Goal: Task Accomplishment & Management: Use online tool/utility

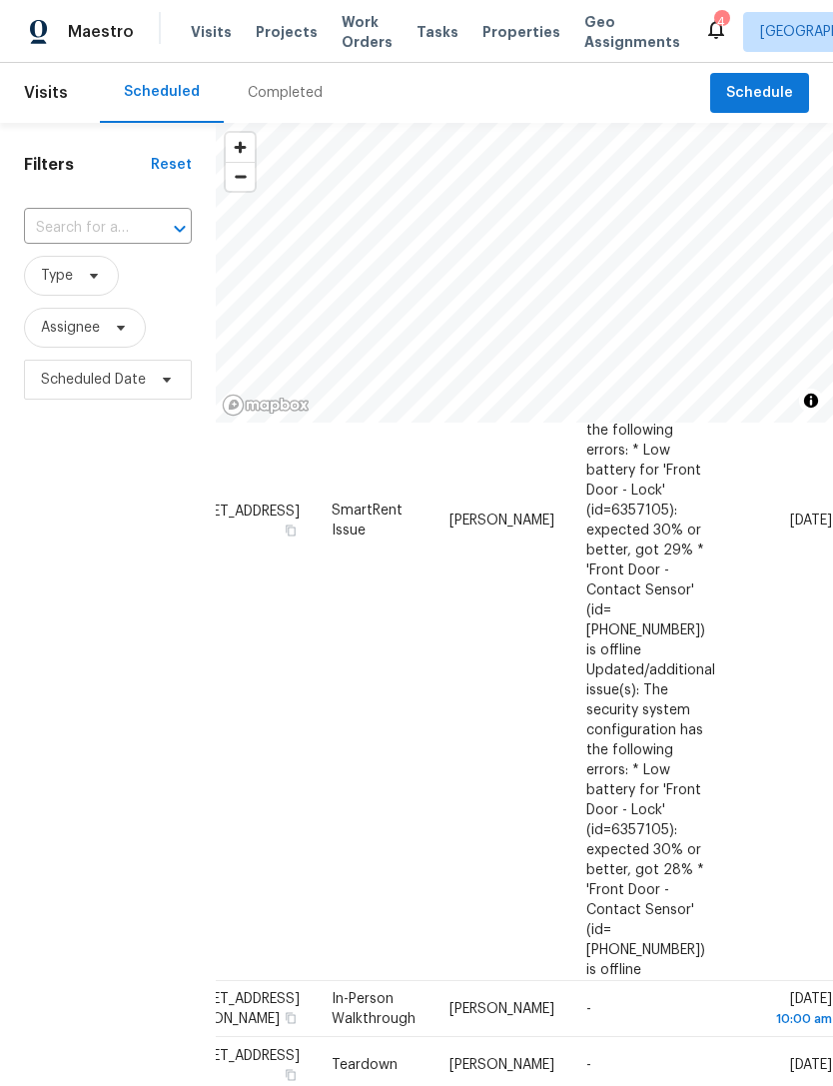
scroll to position [480, 156]
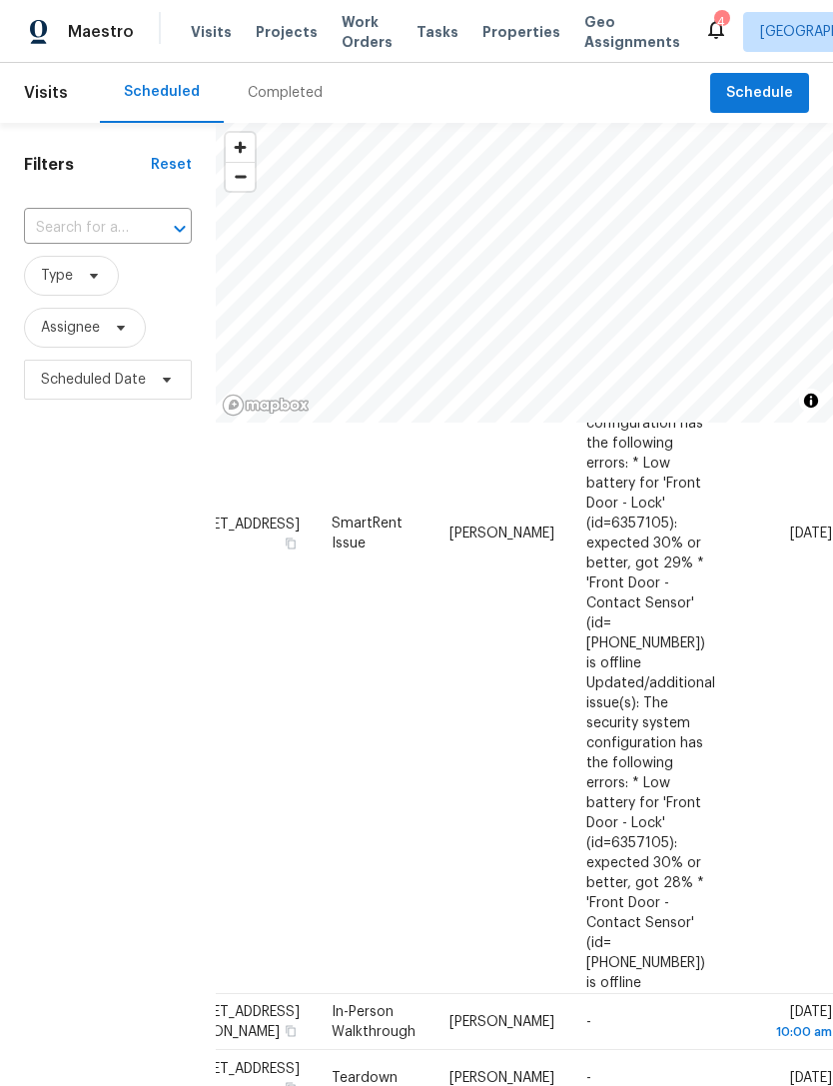
click at [509, 37] on span "Properties" at bounding box center [522, 32] width 78 height 20
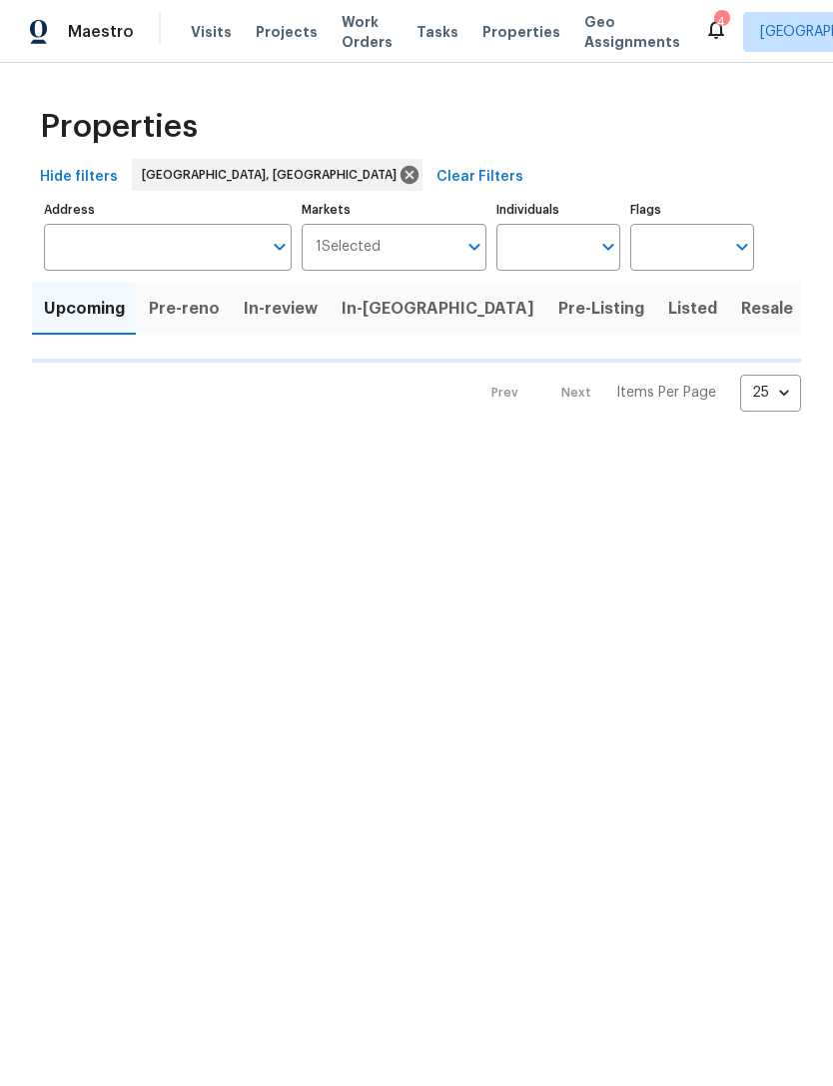
click at [509, 36] on span "Properties" at bounding box center [522, 32] width 78 height 20
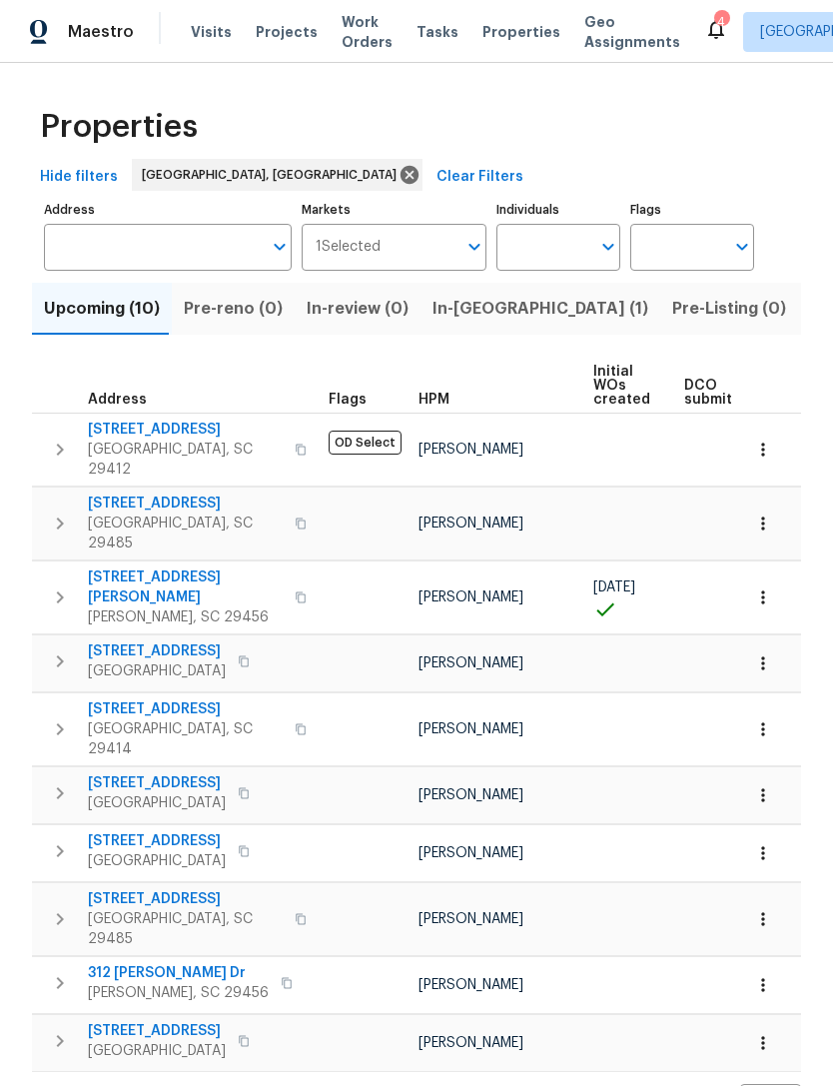
click at [205, 264] on input "Address" at bounding box center [153, 247] width 218 height 47
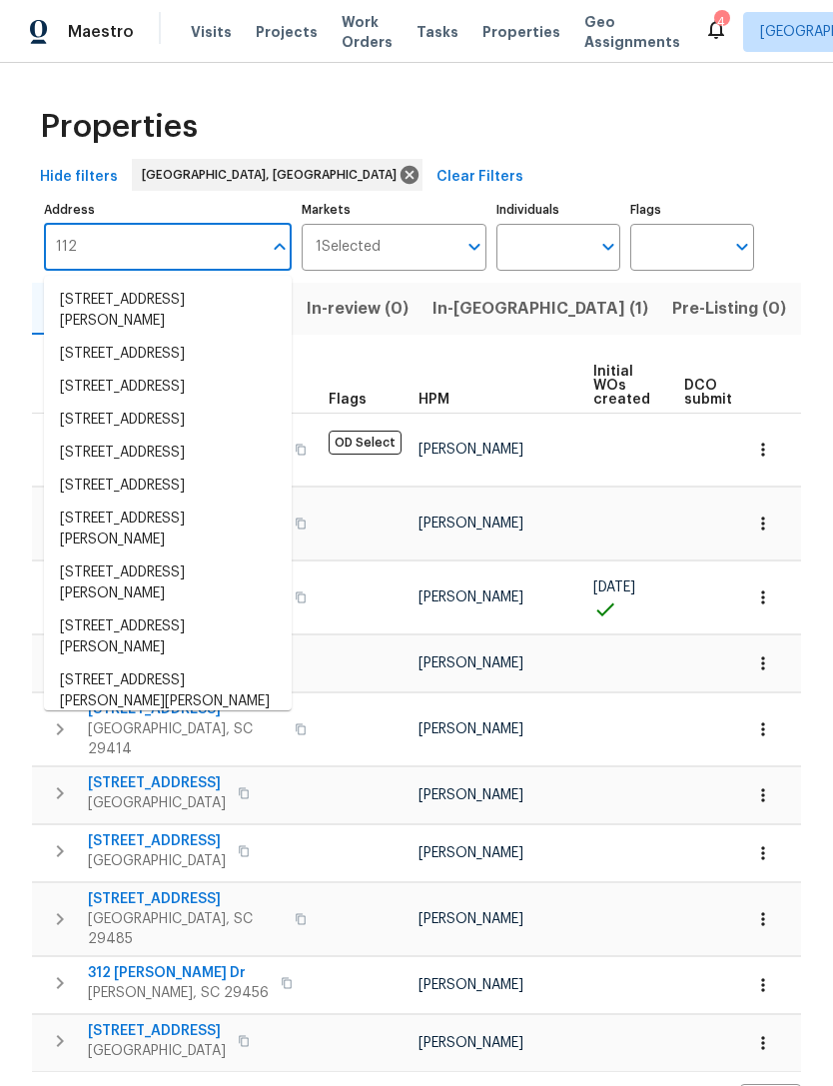
type input "112"
click at [476, 143] on div "Properties" at bounding box center [416, 127] width 769 height 64
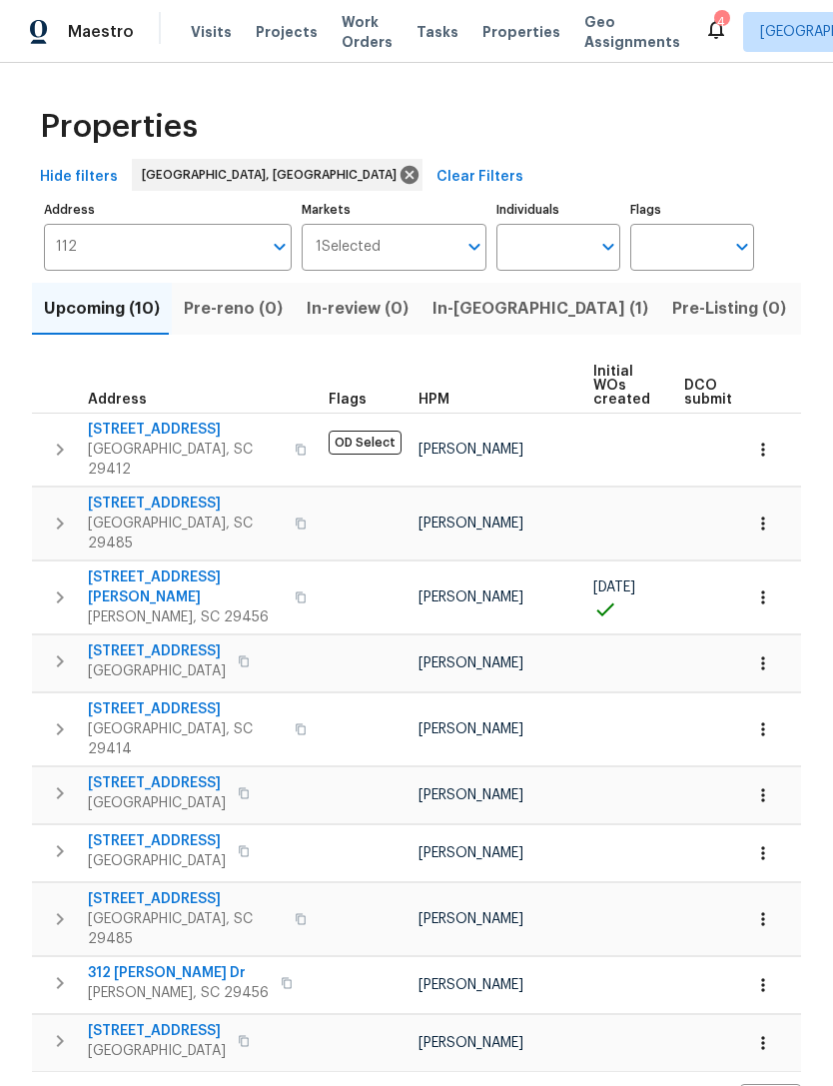
click at [504, 29] on span "Properties" at bounding box center [522, 32] width 78 height 20
click at [447, 235] on input "Markets" at bounding box center [419, 247] width 77 height 47
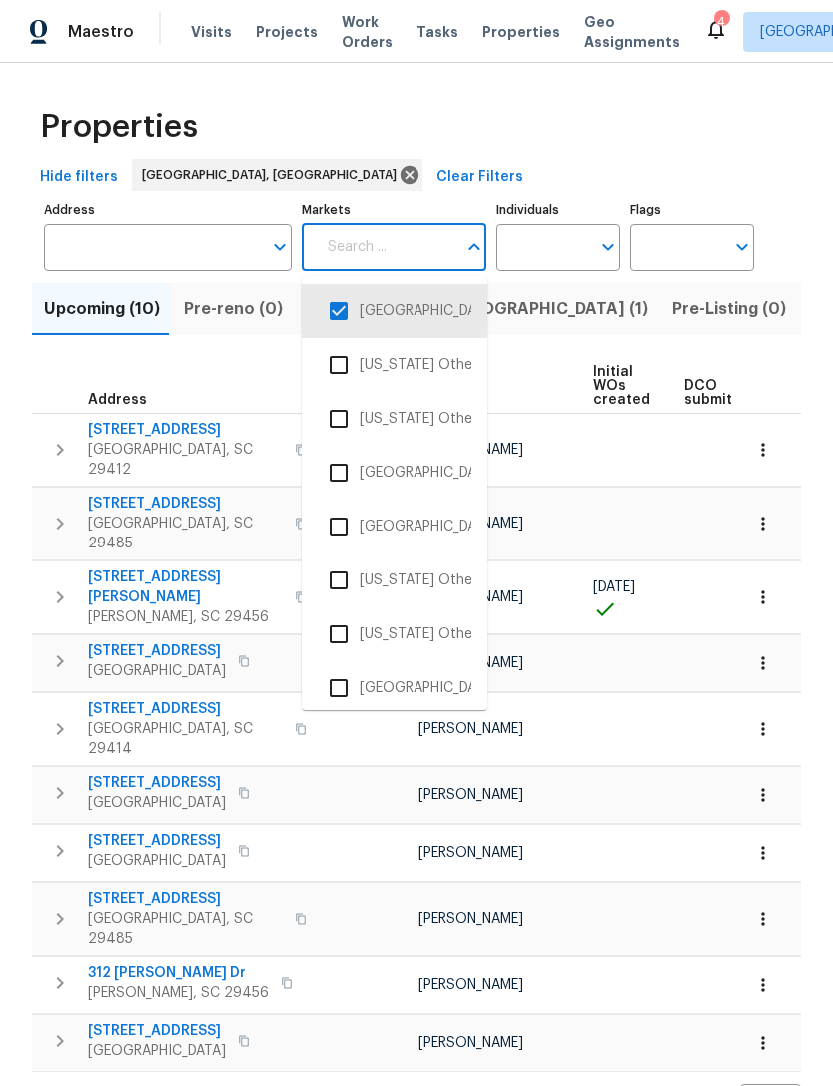
click at [450, 305] on li "[GEOGRAPHIC_DATA], [GEOGRAPHIC_DATA]" at bounding box center [395, 311] width 154 height 42
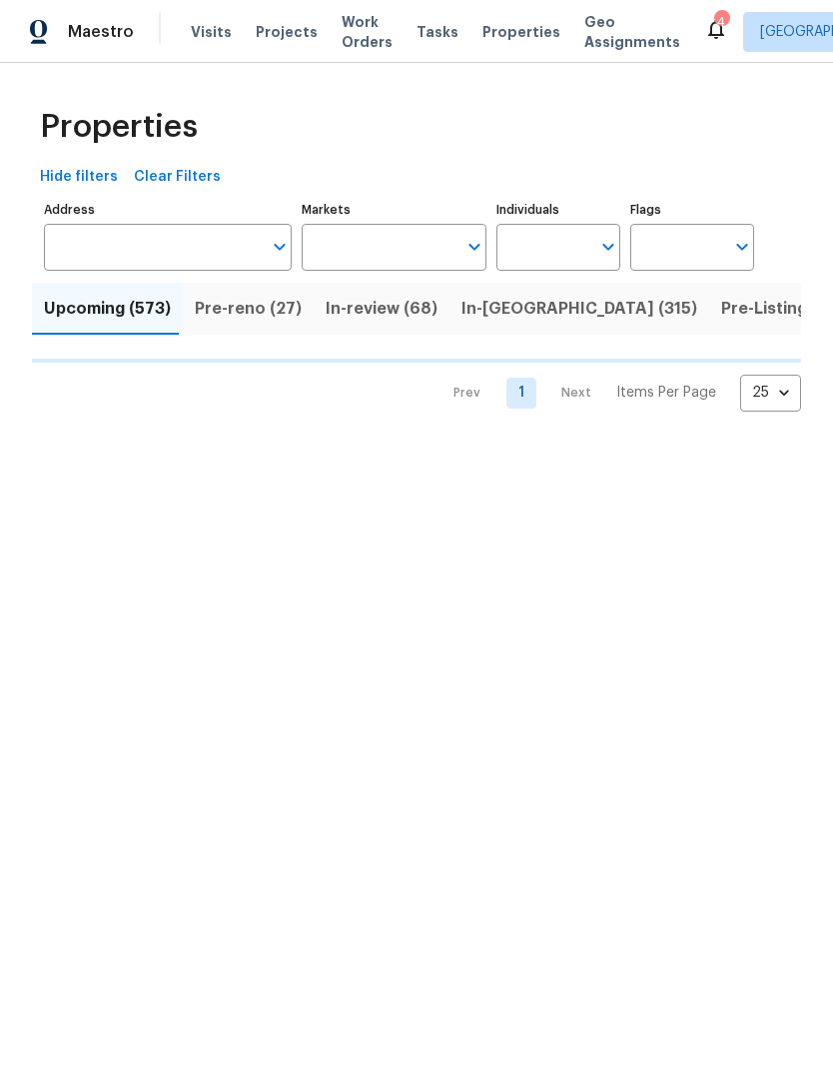
click at [210, 260] on input "Address" at bounding box center [153, 247] width 218 height 47
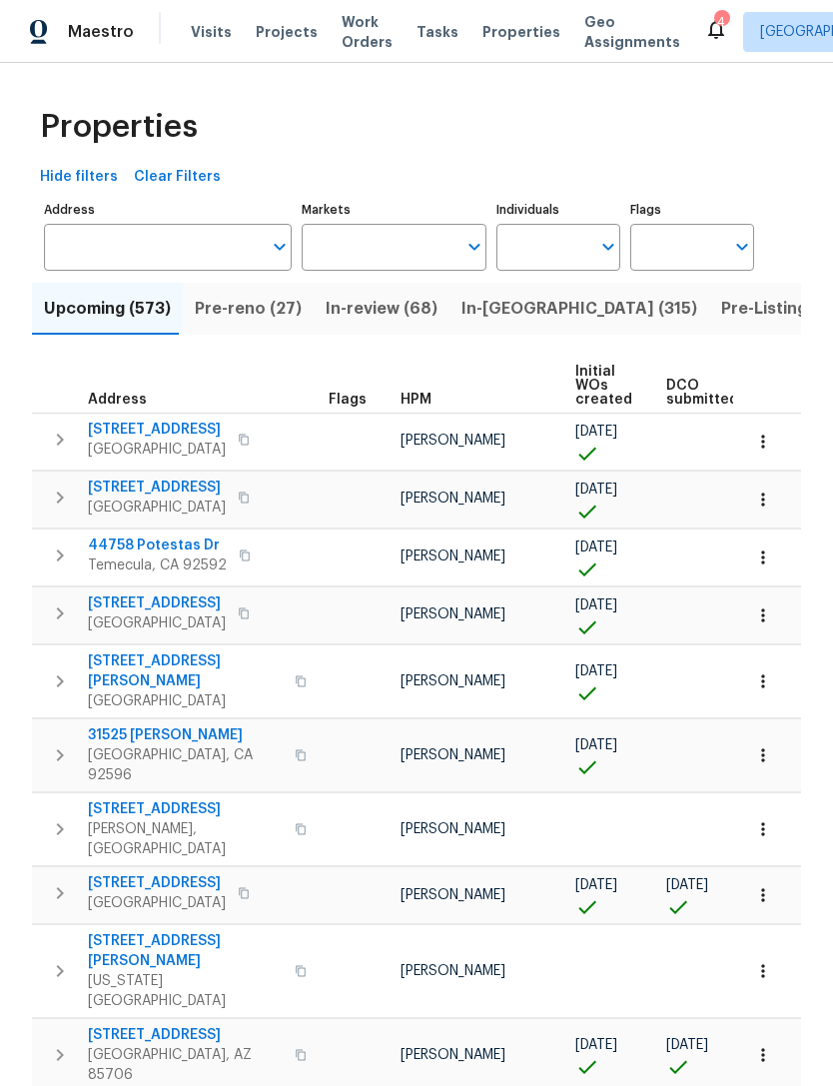
click at [209, 265] on input "Address" at bounding box center [153, 247] width 218 height 47
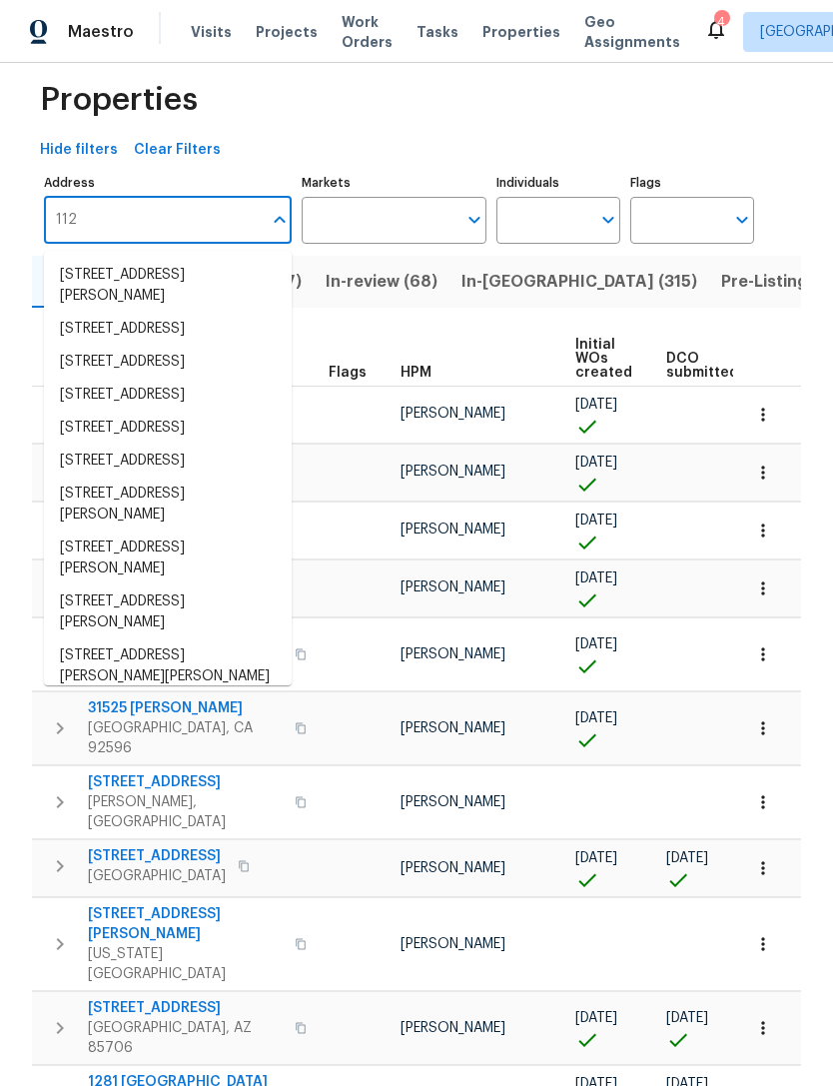
scroll to position [30, 0]
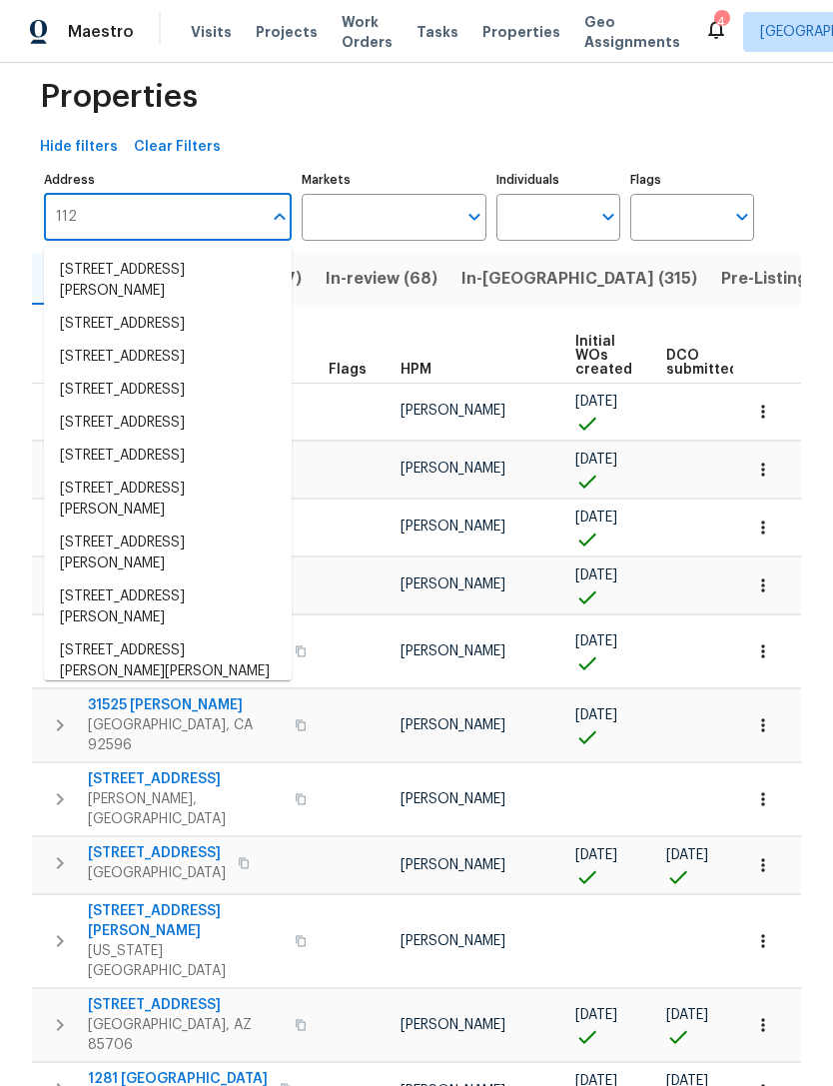
type input "112"
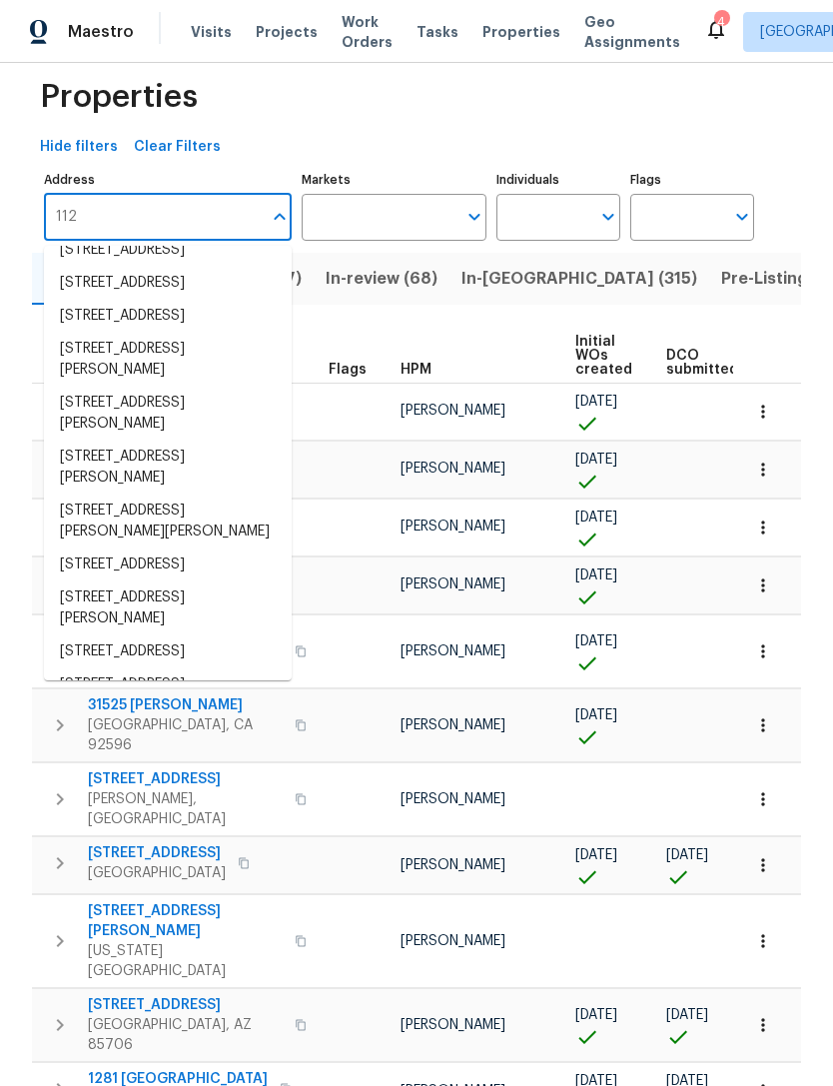
scroll to position [152, 0]
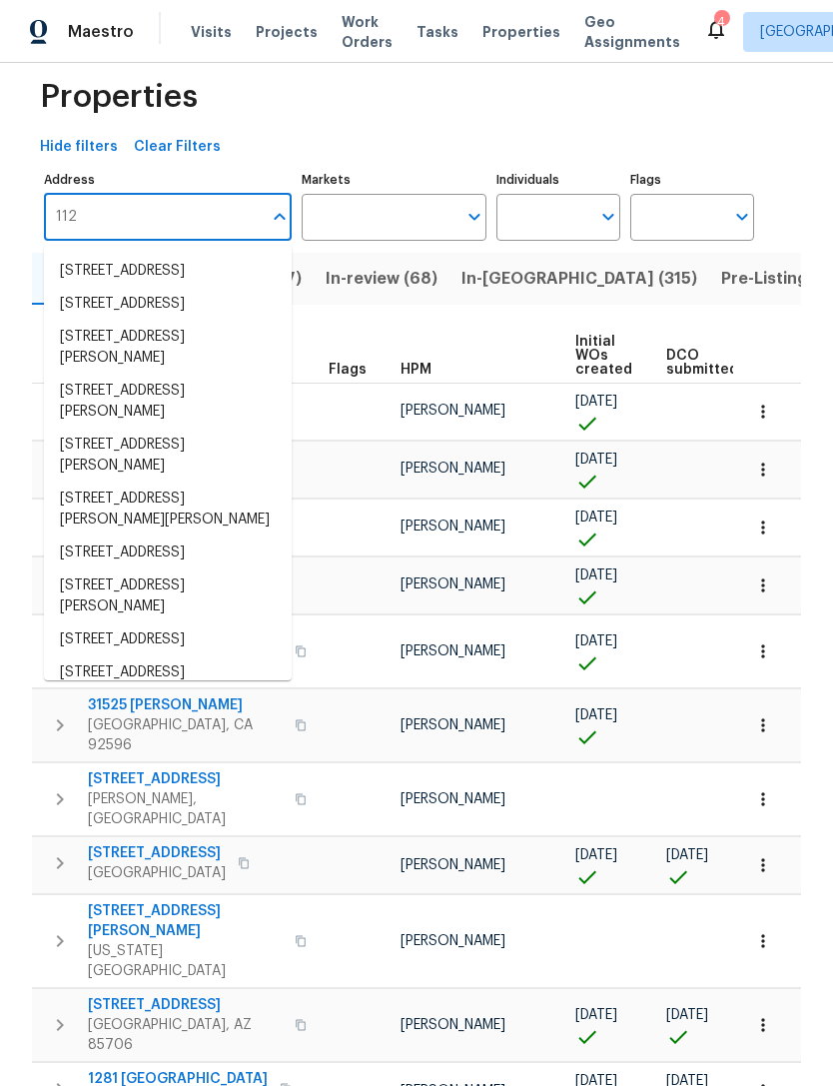
click at [179, 557] on li "112 Jasmine Dr Baytown TX 77520" at bounding box center [168, 552] width 248 height 33
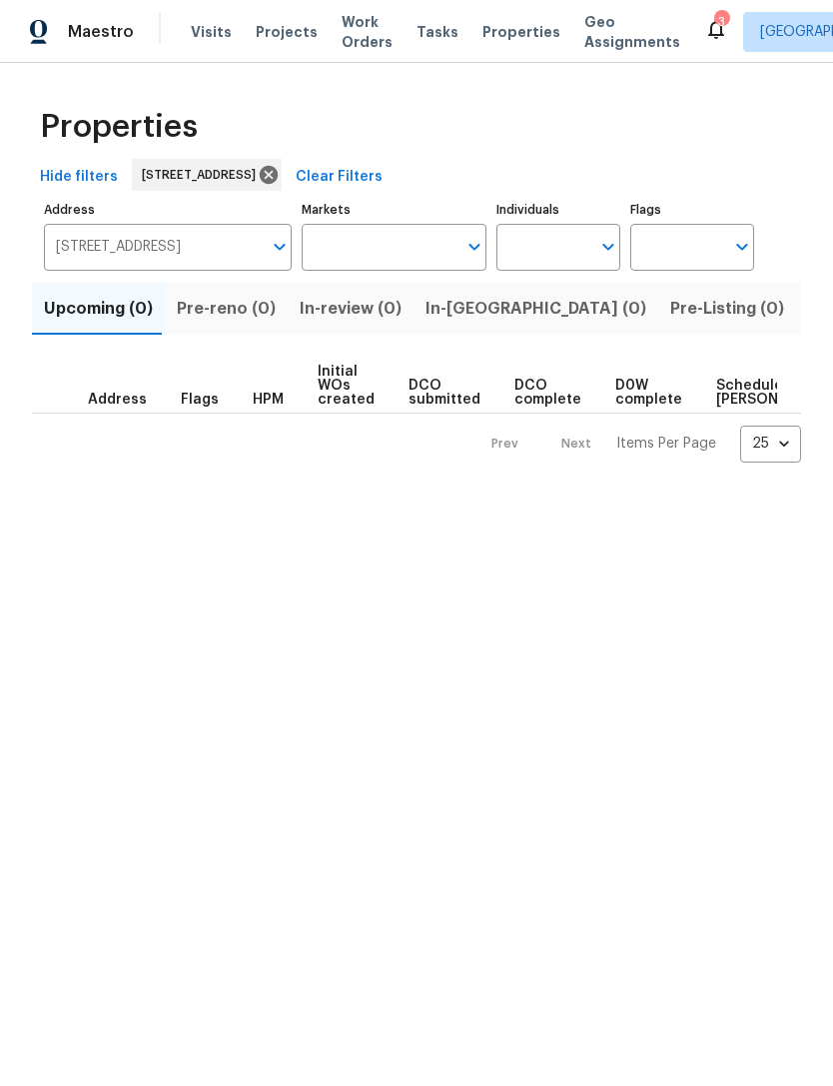
click at [215, 28] on span "Visits" at bounding box center [211, 32] width 41 height 20
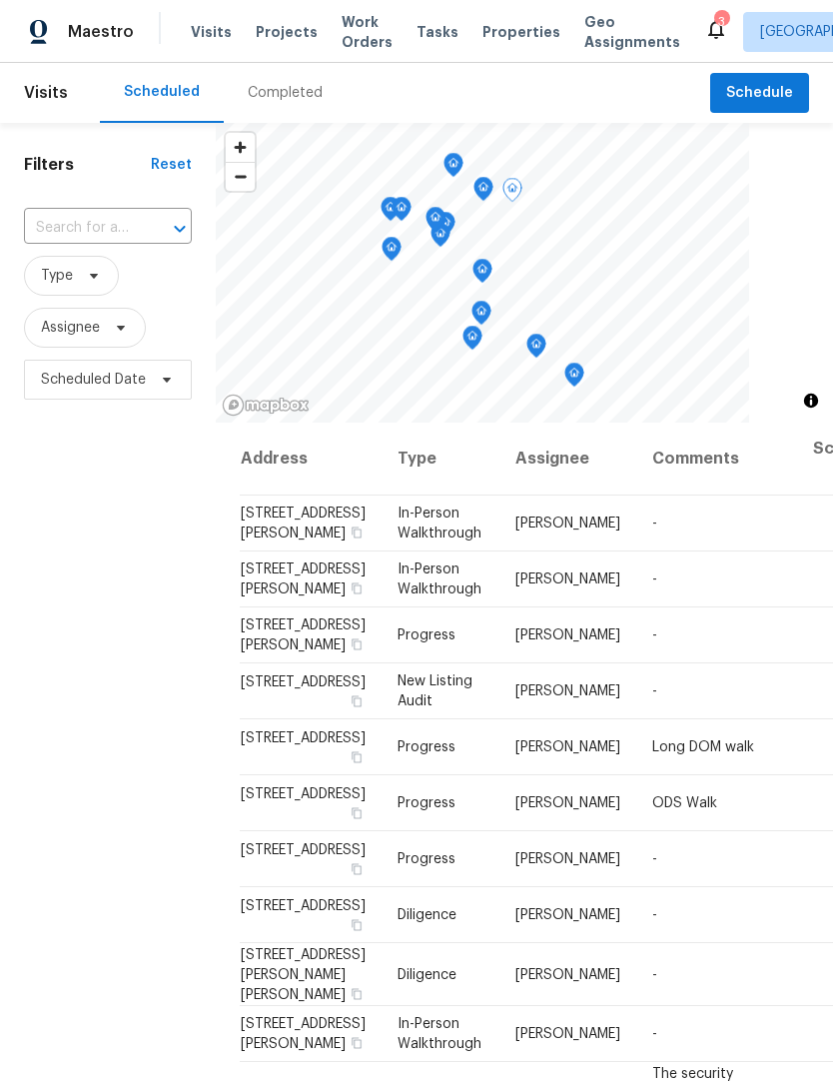
click at [398, 642] on span "Progress" at bounding box center [427, 635] width 58 height 14
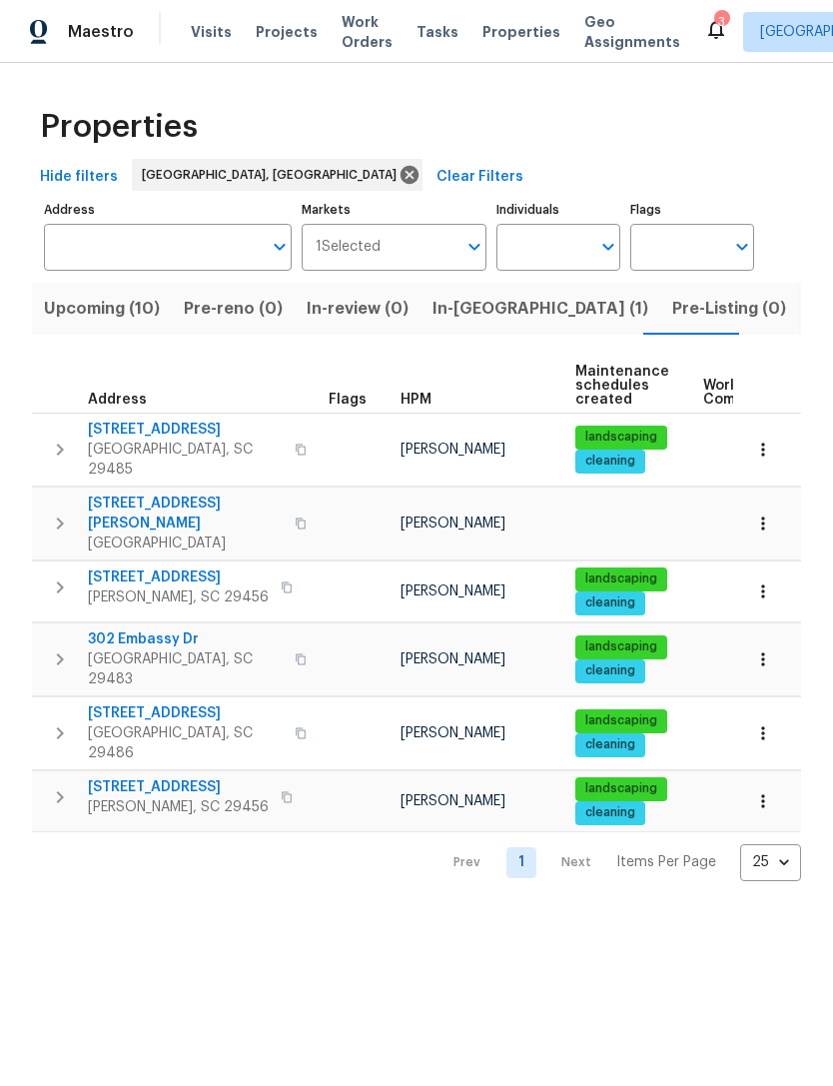
click at [810, 316] on span "Listed (6)" at bounding box center [848, 309] width 76 height 28
click at [758, 513] on icon "button" at bounding box center [763, 523] width 20 height 20
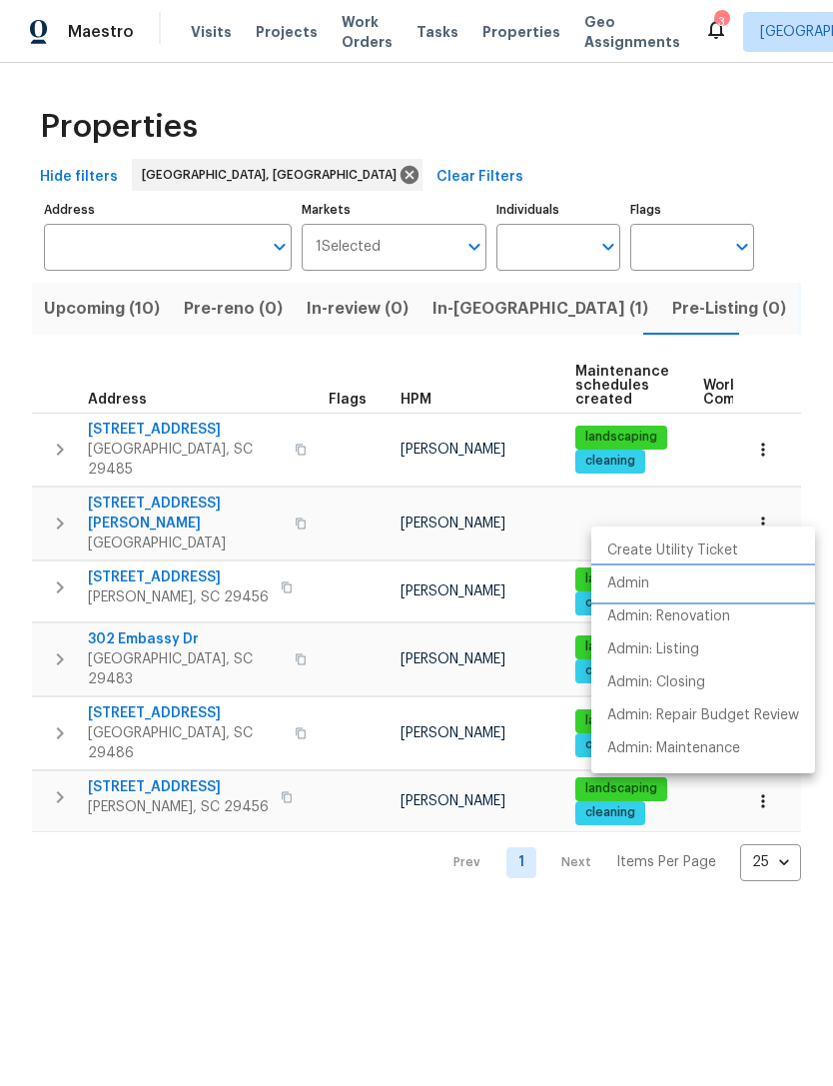
click at [627, 583] on p "Admin" at bounding box center [628, 583] width 42 height 21
click at [191, 483] on div at bounding box center [416, 543] width 833 height 1086
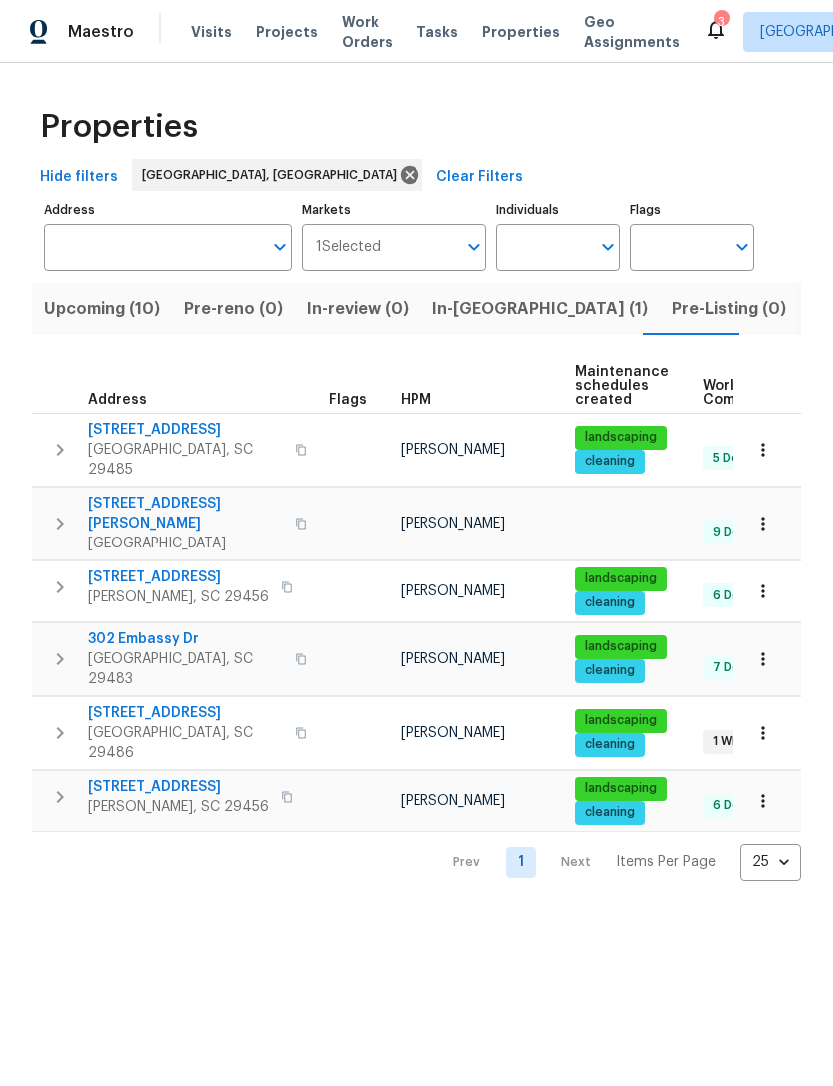
click at [159, 498] on span "[STREET_ADDRESS][PERSON_NAME]" at bounding box center [185, 514] width 195 height 40
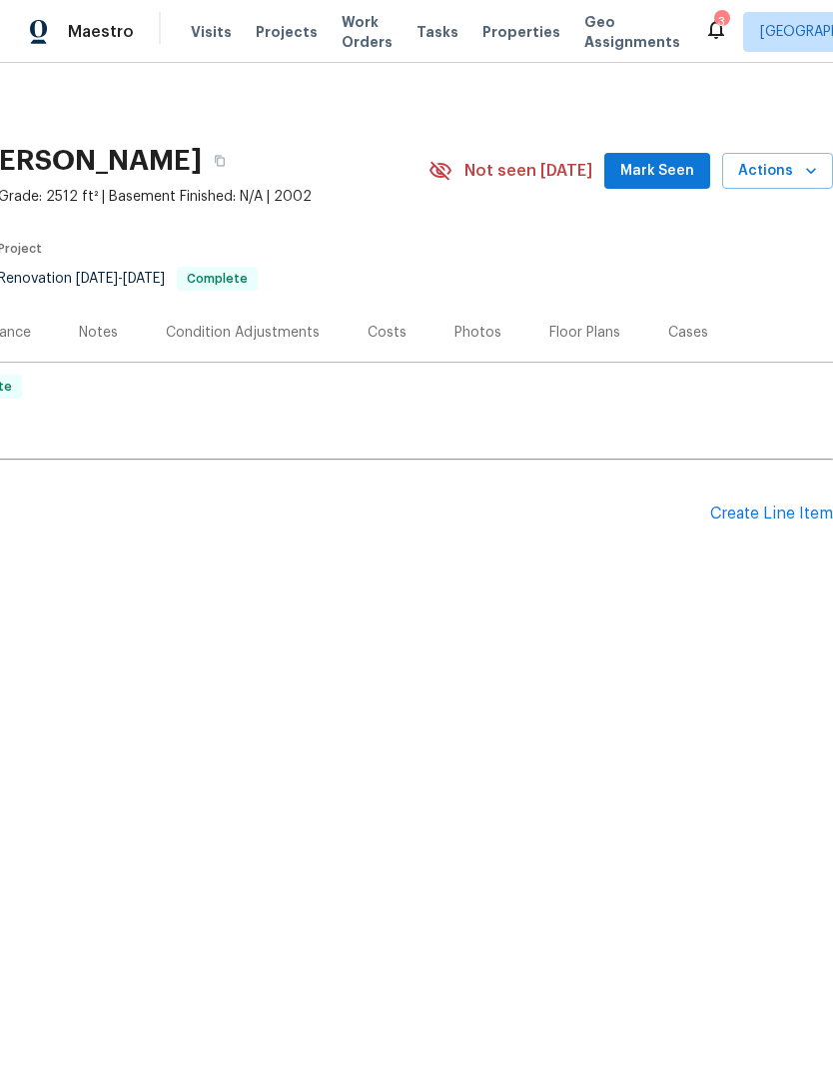
scroll to position [0, 296]
click at [761, 515] on div "Create Line Item" at bounding box center [771, 514] width 123 height 19
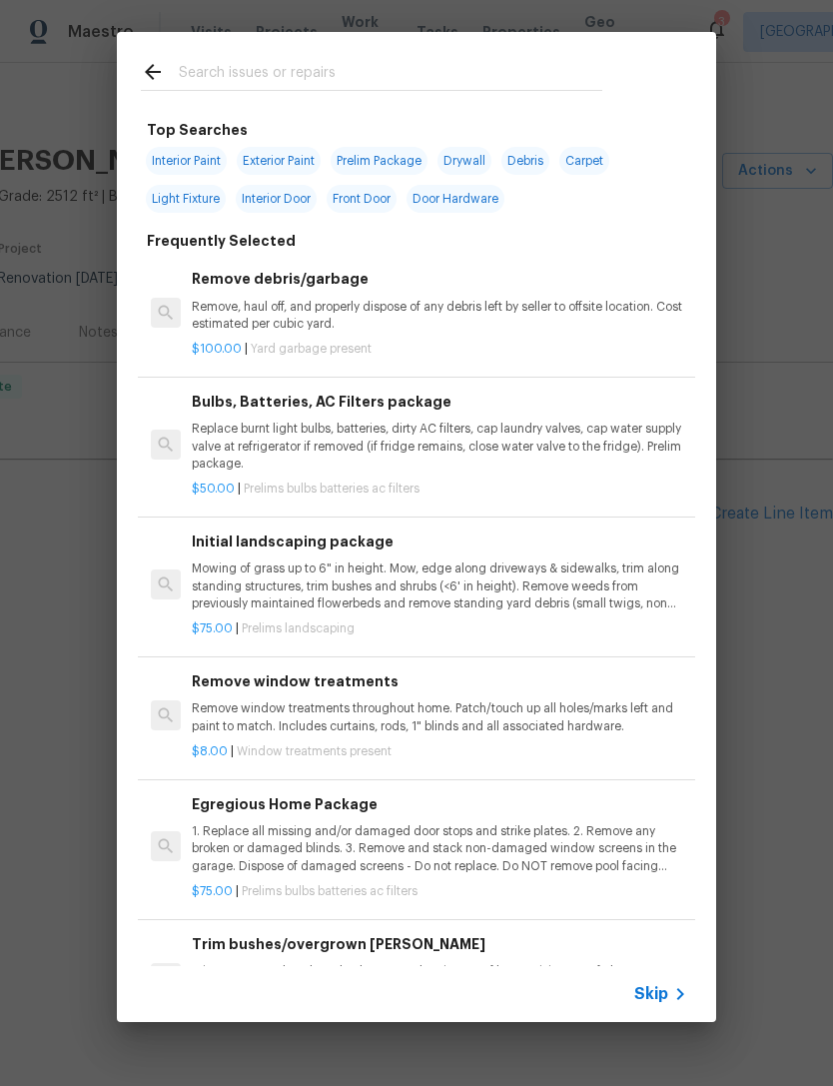
click at [326, 62] on input "text" at bounding box center [391, 75] width 424 height 30
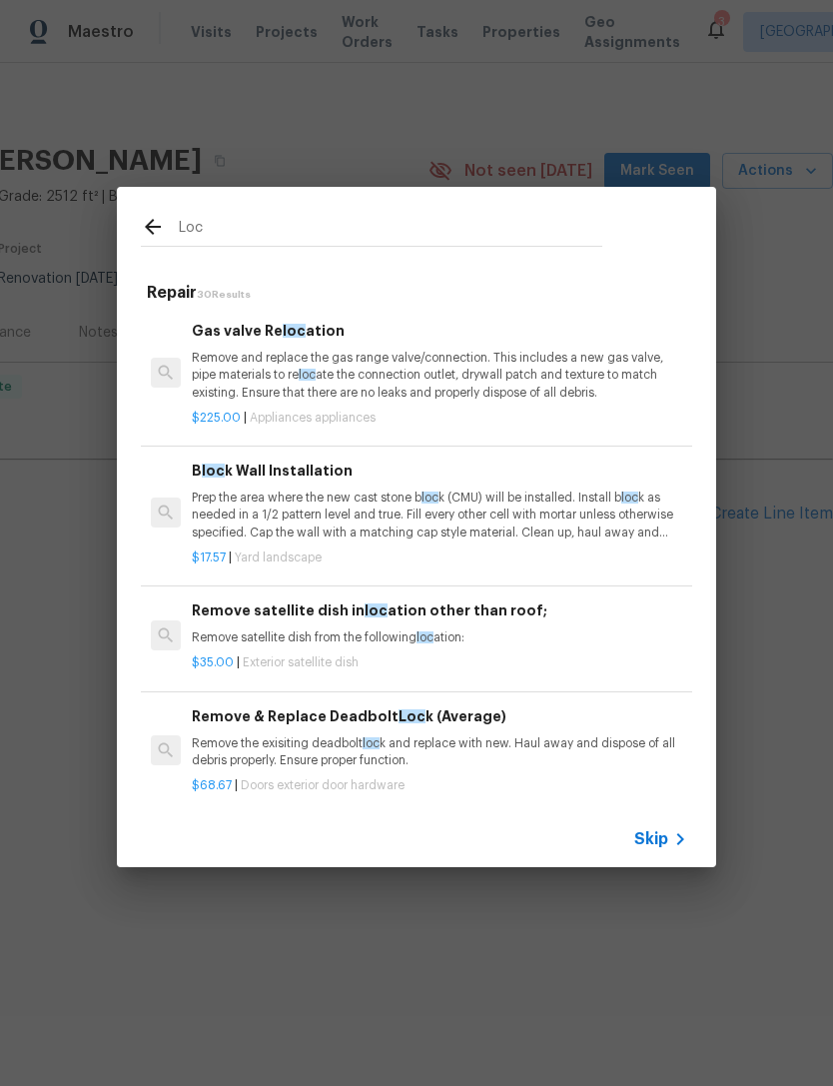
type input "Lock"
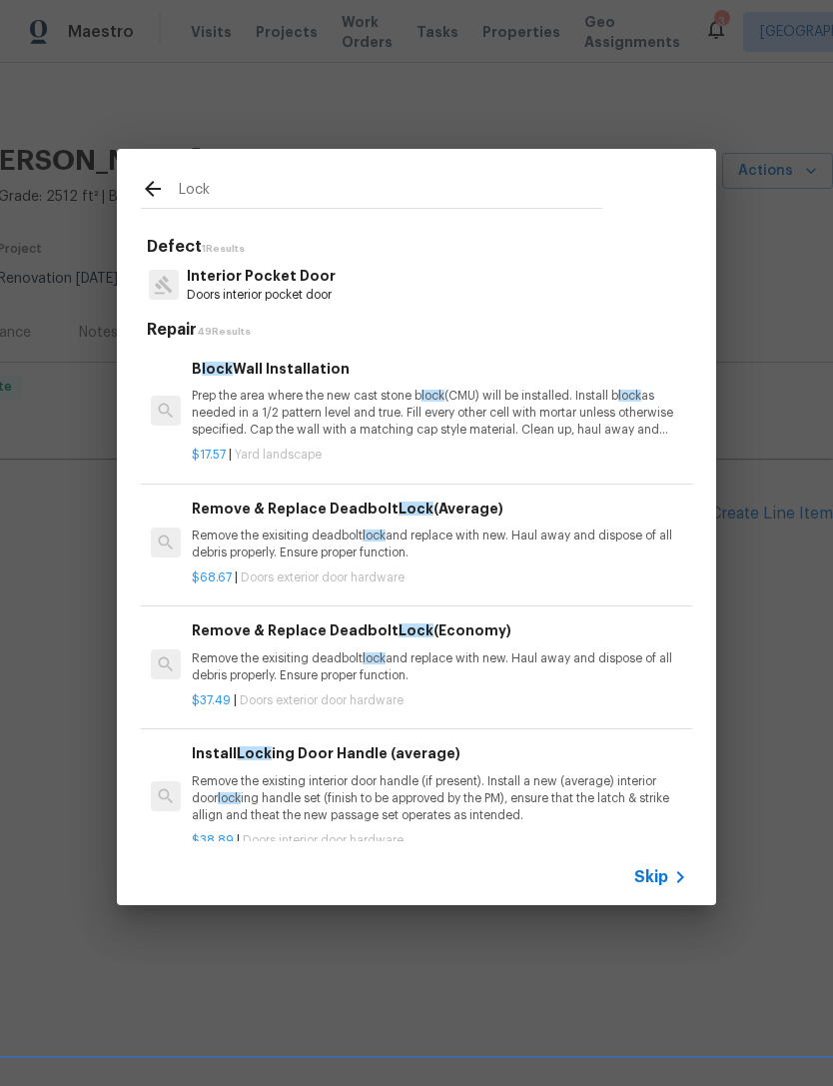
click at [388, 541] on p "Remove the exisiting deadbolt lock and replace with new. Haul away and dispose …" at bounding box center [440, 544] width 496 height 34
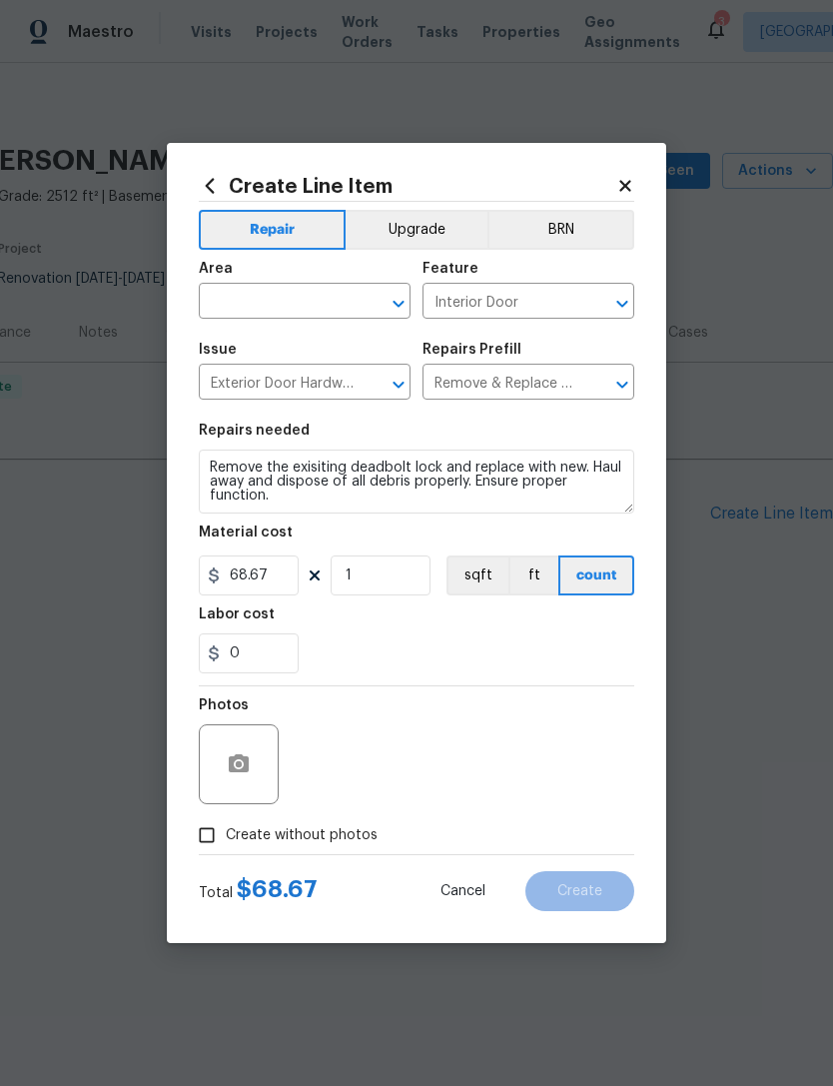
click at [384, 526] on section "Repairs needed Remove the exisiting deadbolt lock and replace with new. Haul aw…" at bounding box center [417, 549] width 436 height 274
click at [291, 577] on input "68.67" at bounding box center [249, 575] width 100 height 40
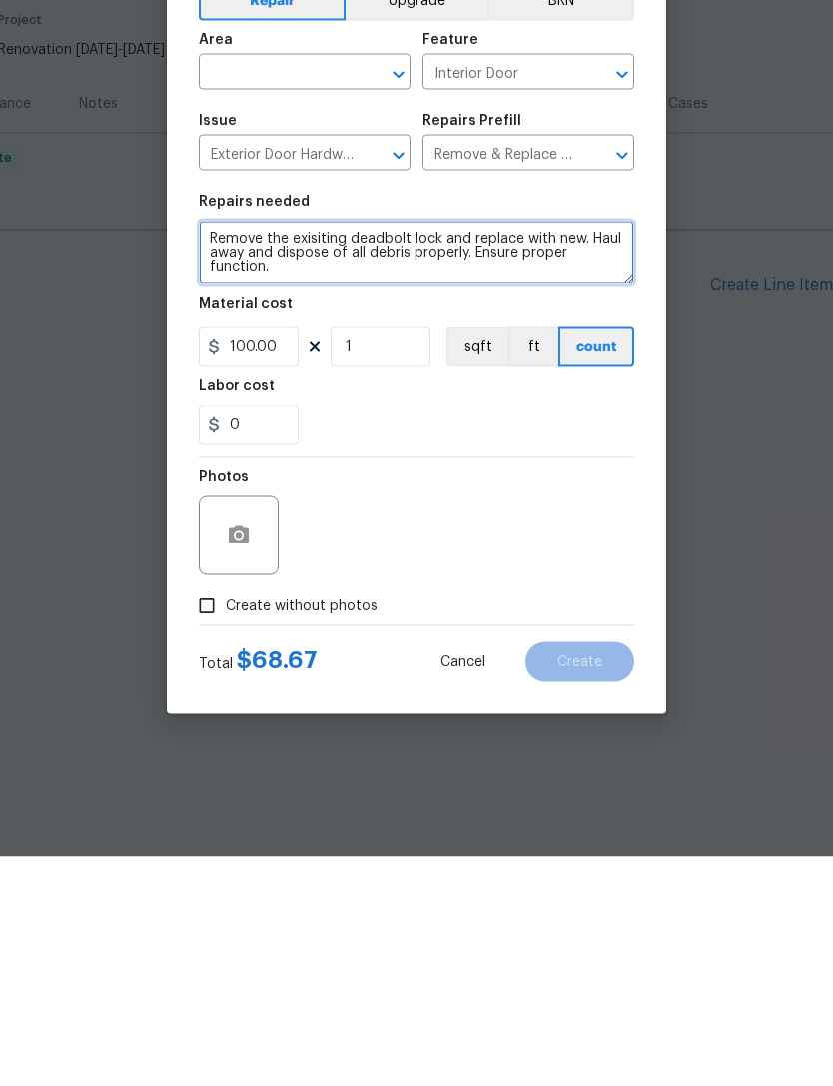
click at [312, 450] on textarea "Remove the exisiting deadbolt lock and replace with new. Haul away and dispose …" at bounding box center [417, 482] width 436 height 64
type input "100"
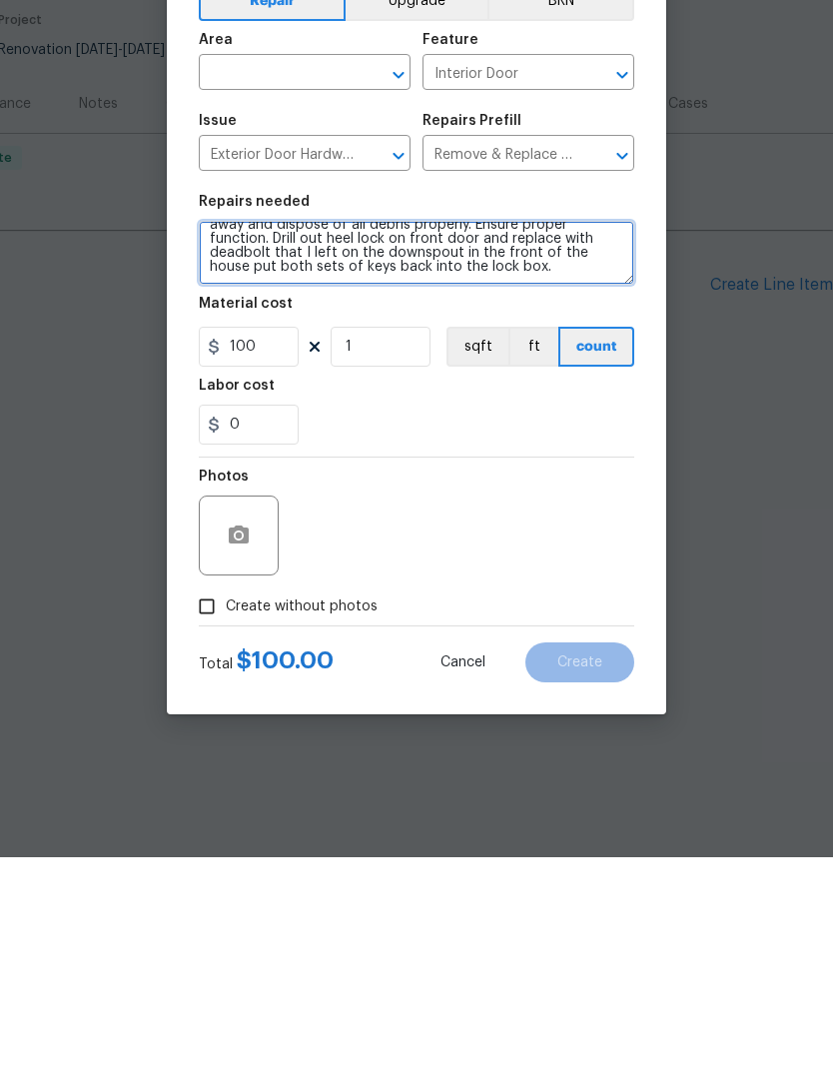
scroll to position [28, 0]
type textarea "Remove the exisiting deadbolt lock and replace with new. Haul away and dispose …"
click at [264, 724] on div at bounding box center [239, 764] width 80 height 80
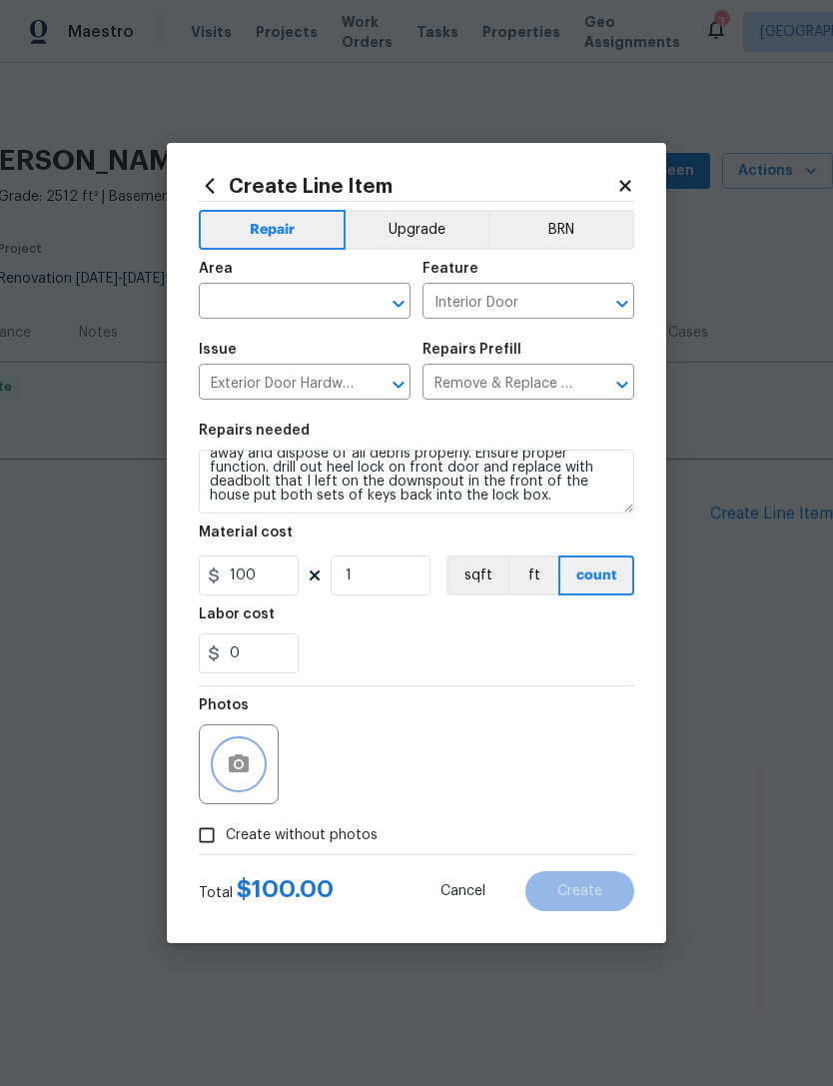
click at [249, 766] on icon "button" at bounding box center [239, 763] width 20 height 18
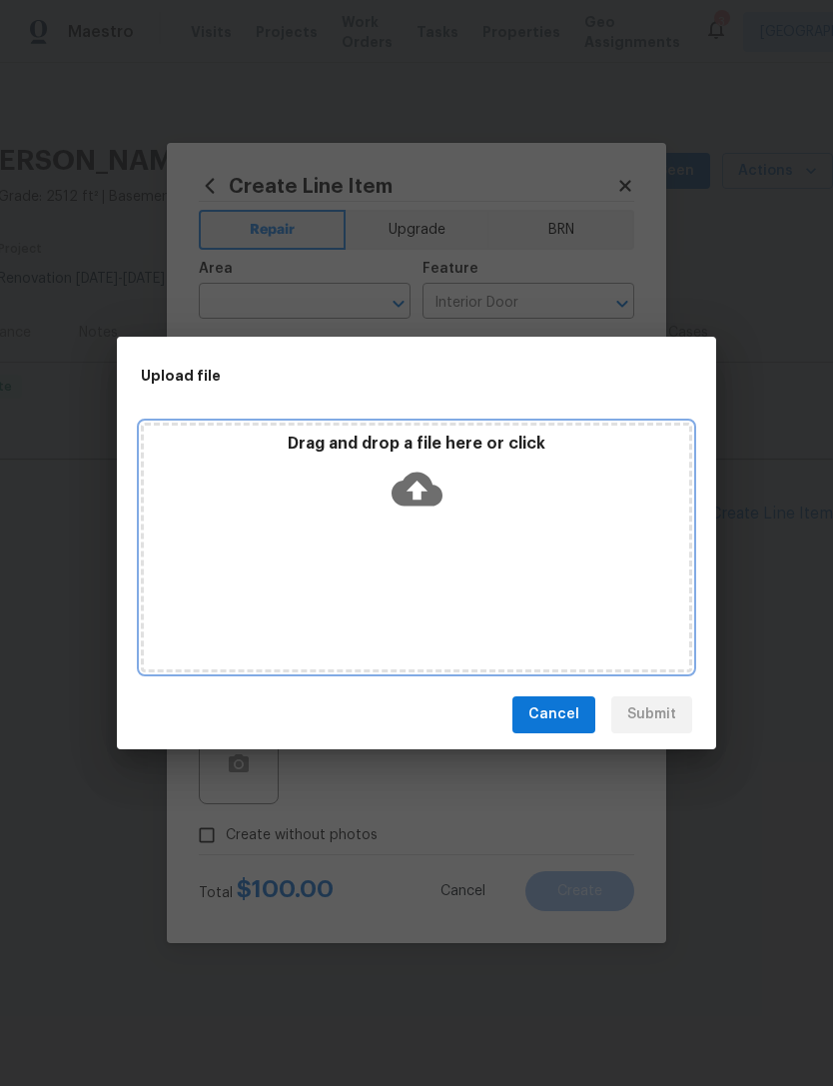
click at [428, 497] on icon at bounding box center [417, 489] width 51 height 34
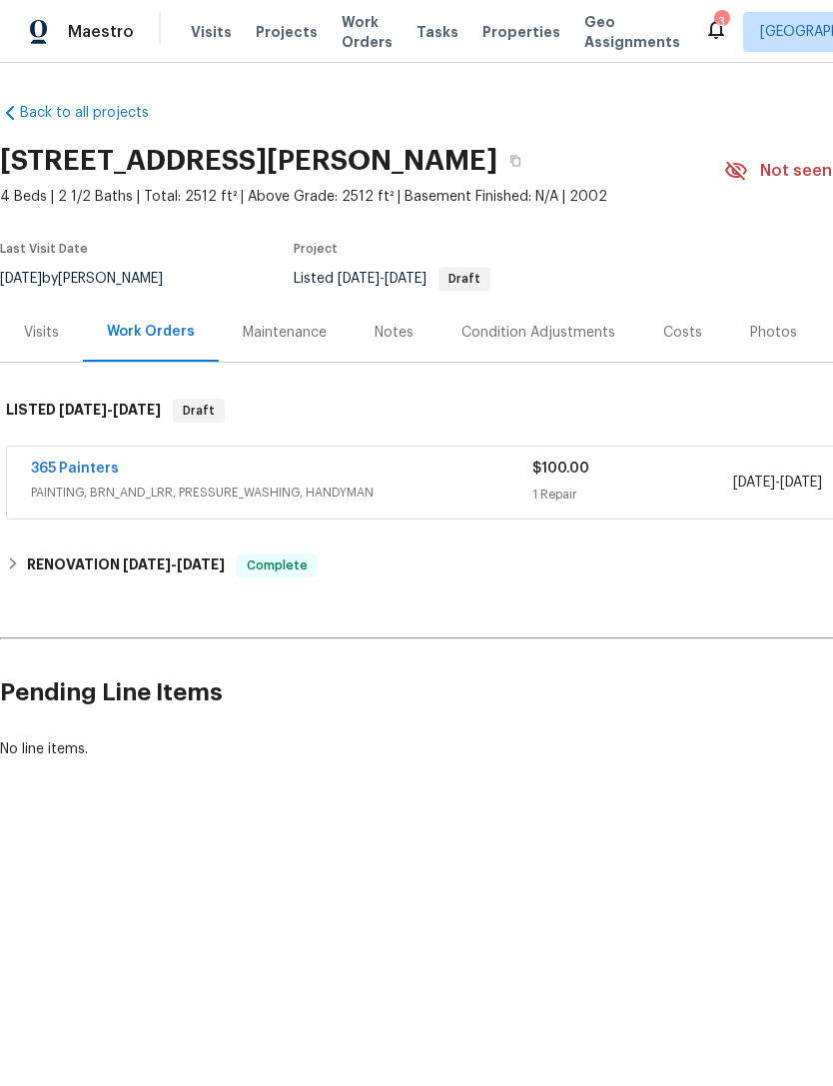
click at [315, 499] on span "PAINTING, BRN_AND_LRR, PRESSURE_WASHING, HANDYMAN" at bounding box center [282, 493] width 502 height 20
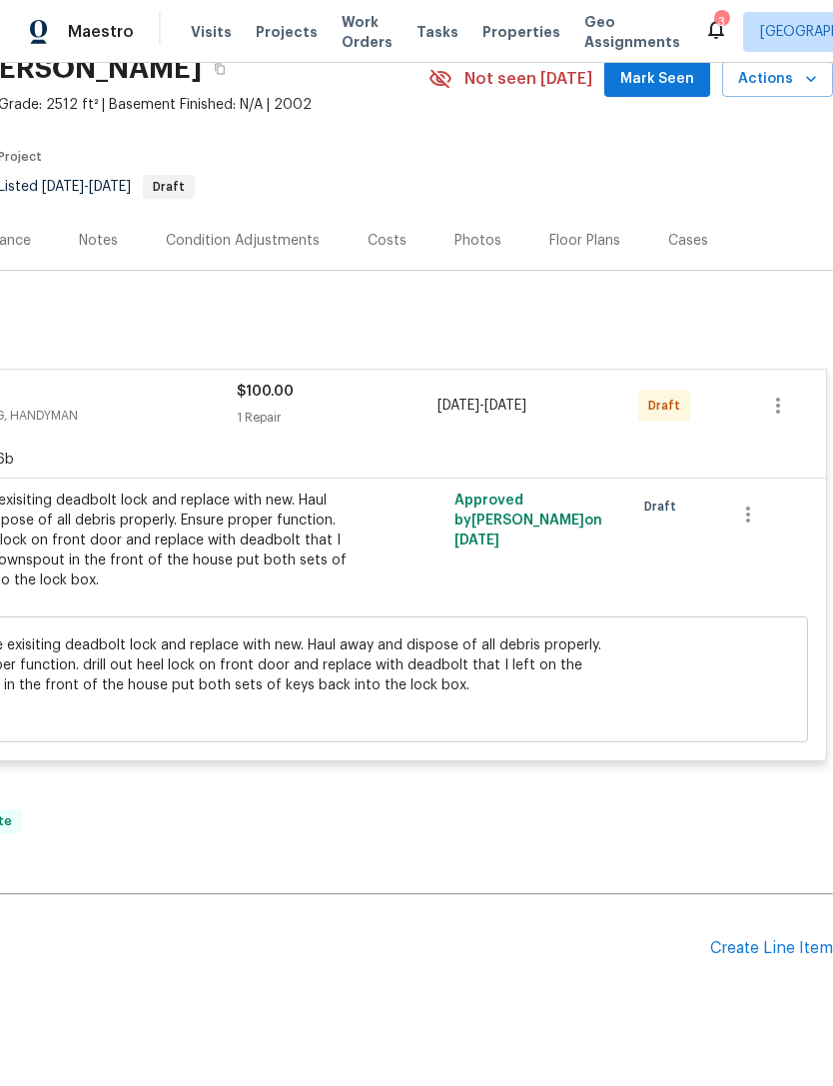
scroll to position [92, 296]
click at [755, 941] on div "Create Line Item" at bounding box center [771, 948] width 123 height 19
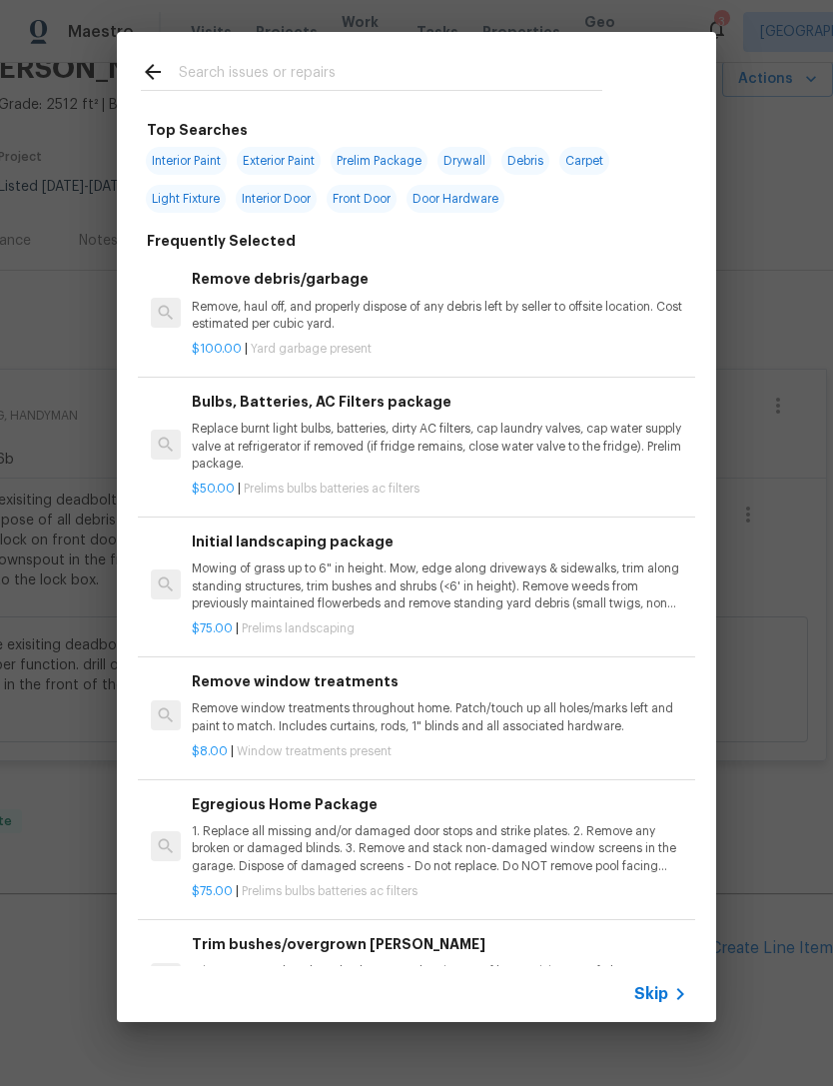
click at [313, 73] on input "text" at bounding box center [391, 75] width 424 height 30
type input "Pool"
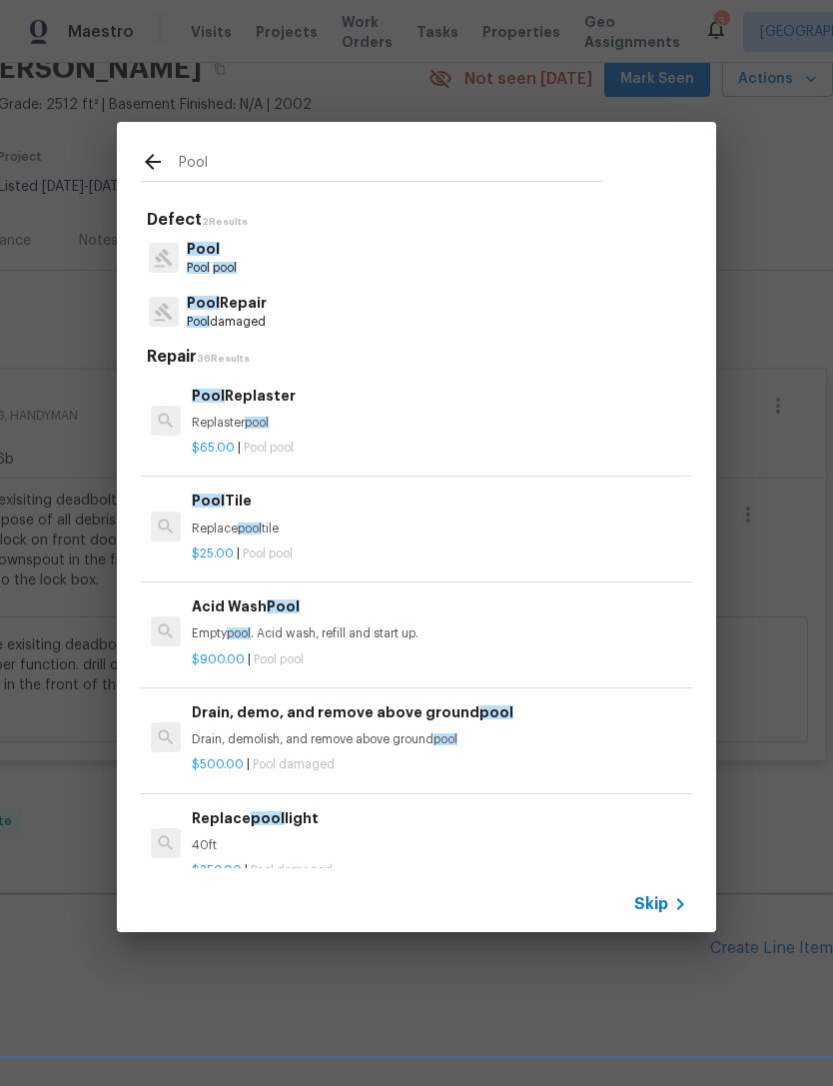
click at [233, 258] on p "Pool" at bounding box center [212, 249] width 50 height 21
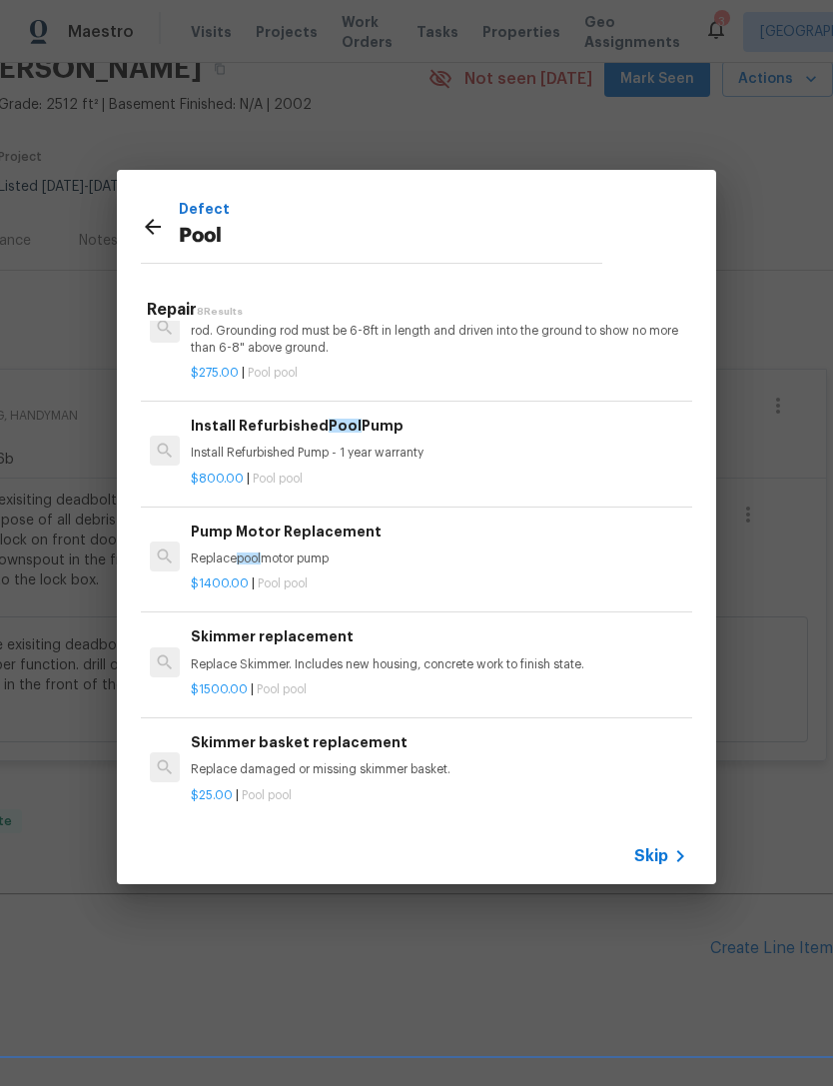
scroll to position [377, 1]
click at [151, 219] on icon at bounding box center [153, 227] width 24 height 24
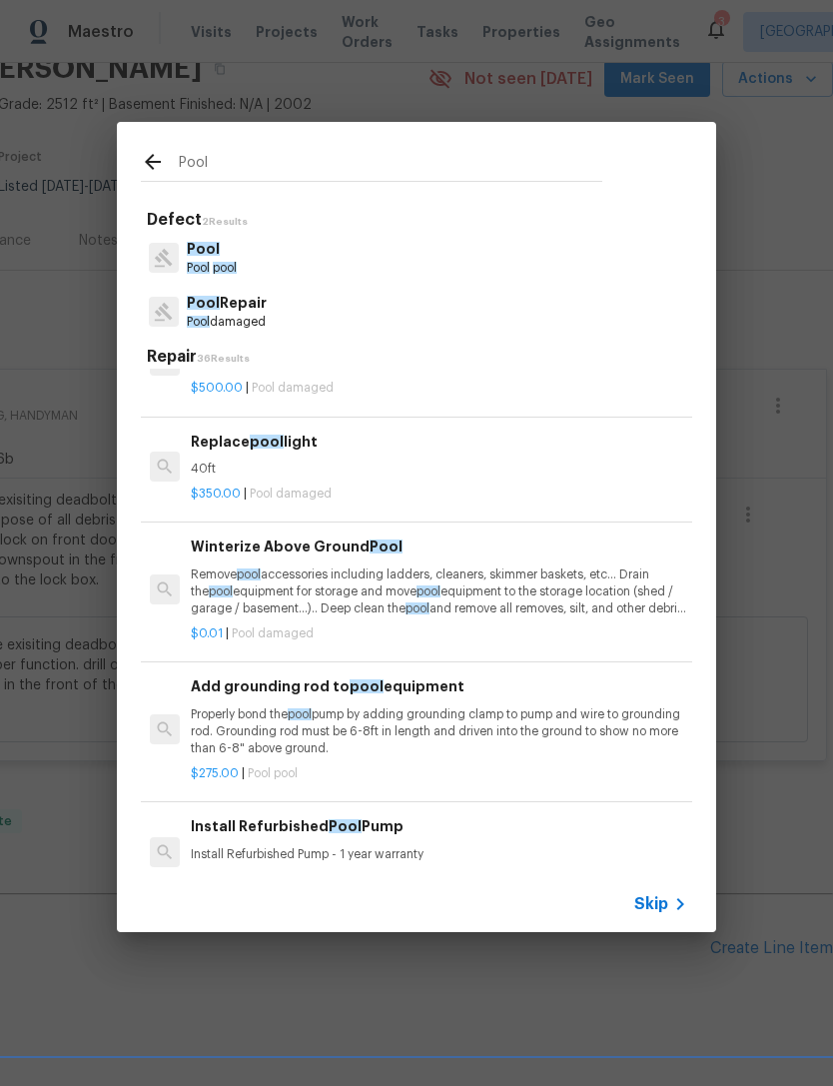
click at [246, 307] on p "Pool Repair" at bounding box center [227, 303] width 80 height 21
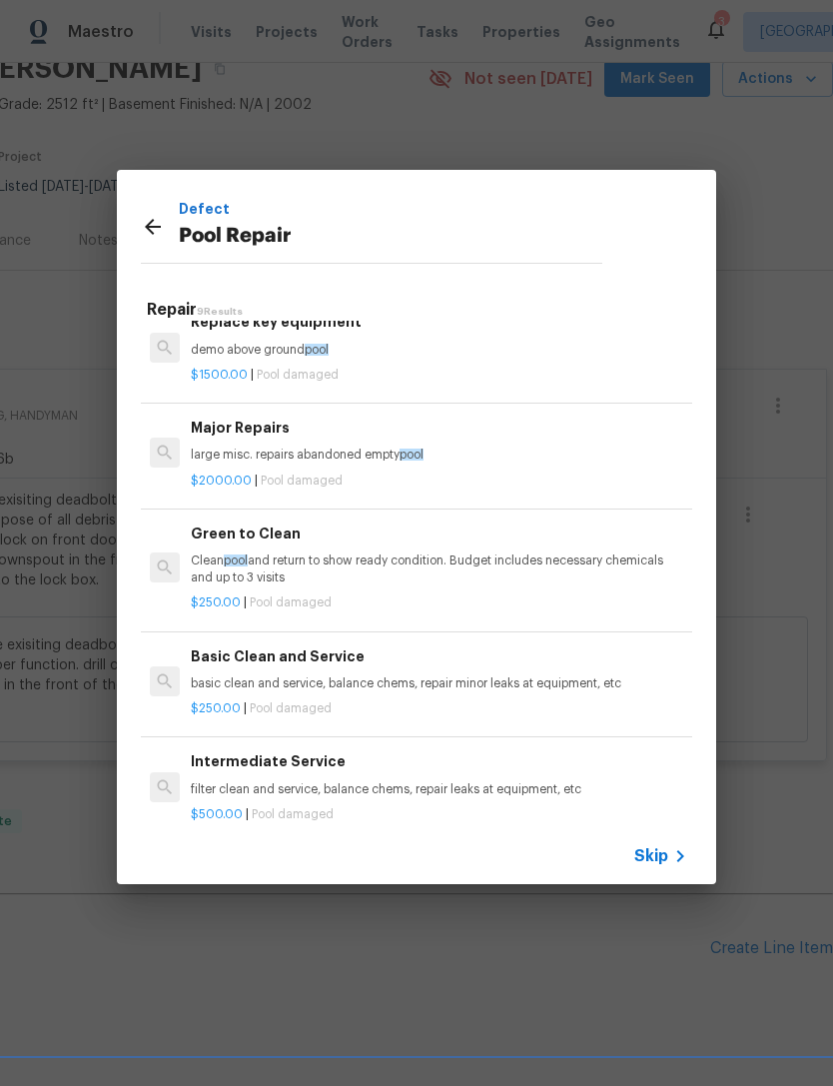
click at [376, 560] on p "Clean pool and return to show ready condition. Budget includes necessary chemic…" at bounding box center [439, 569] width 496 height 34
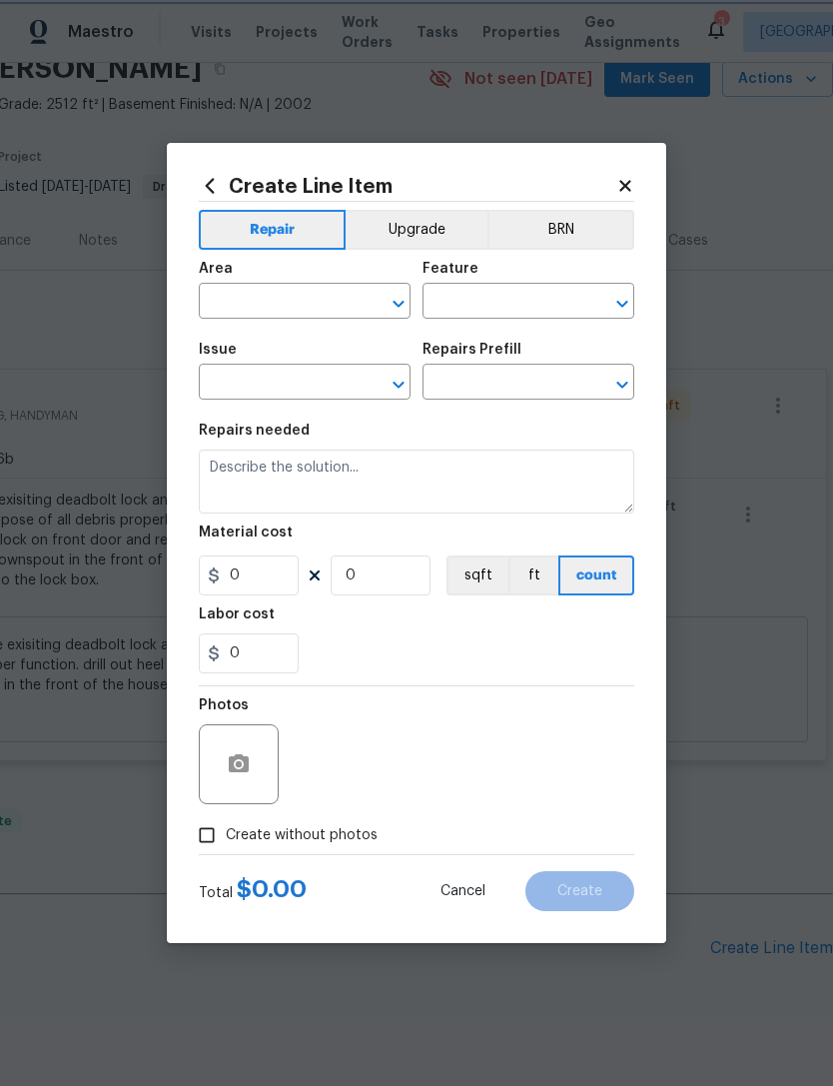
type input "Pool"
type input "Pool Repair"
type input "Green to Clean $250.00"
type textarea "Clean pool and return to show ready condition. Budget includes necessary chemic…"
type input "250"
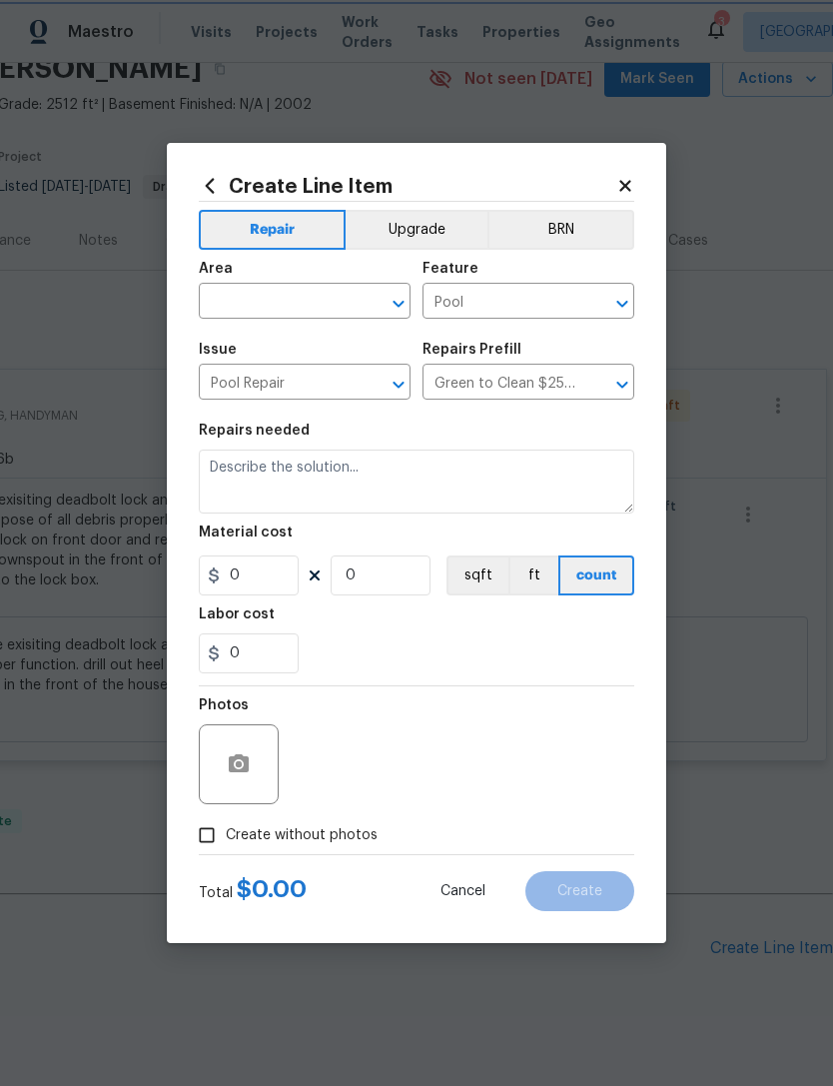
type input "1"
click at [331, 289] on input "text" at bounding box center [277, 303] width 156 height 31
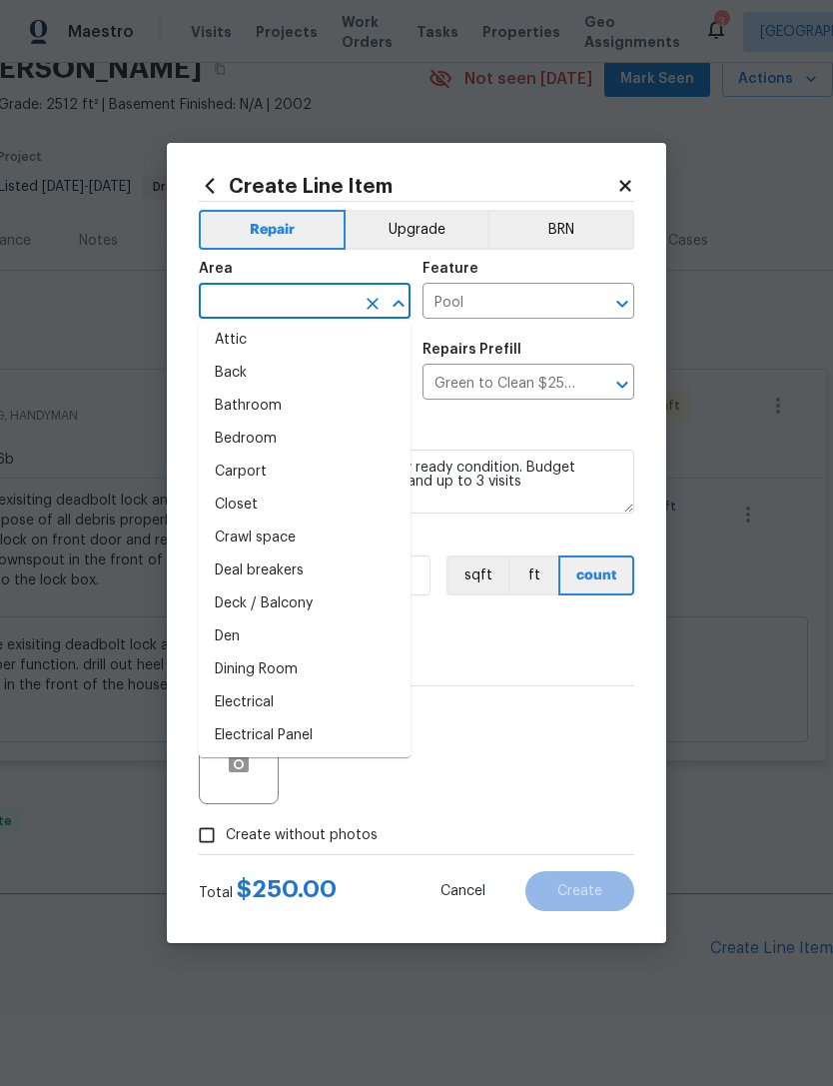
scroll to position [37, 0]
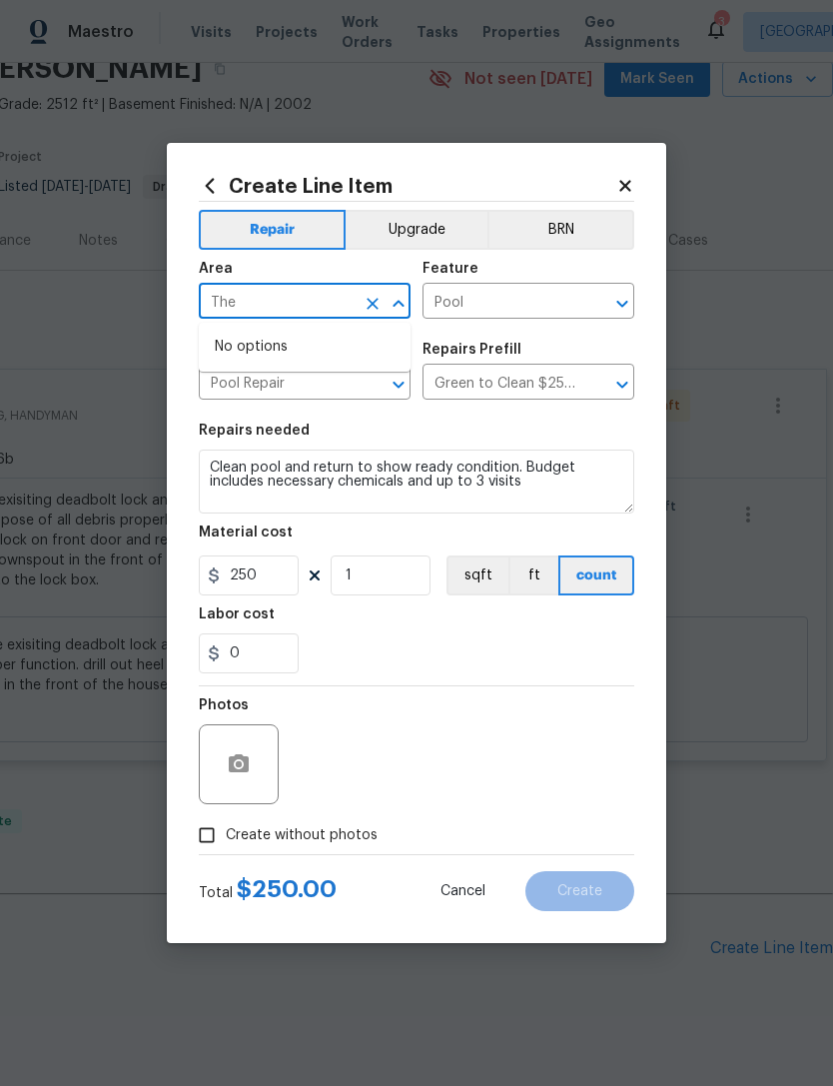
click at [325, 302] on input "The" at bounding box center [277, 303] width 156 height 31
type input "T"
click at [236, 336] on li "Back" at bounding box center [305, 347] width 212 height 33
type input "Back"
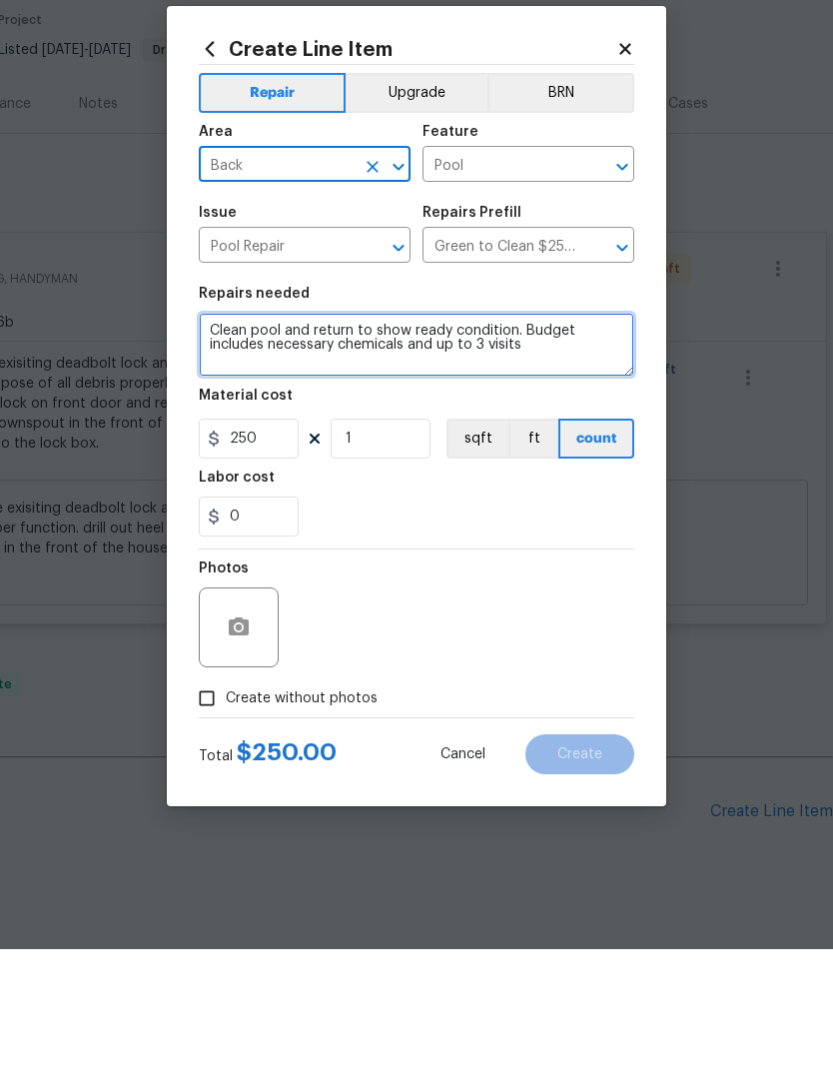
click at [553, 450] on textarea "Clean pool and return to show ready condition. Budget includes necessary chemic…" at bounding box center [417, 482] width 436 height 64
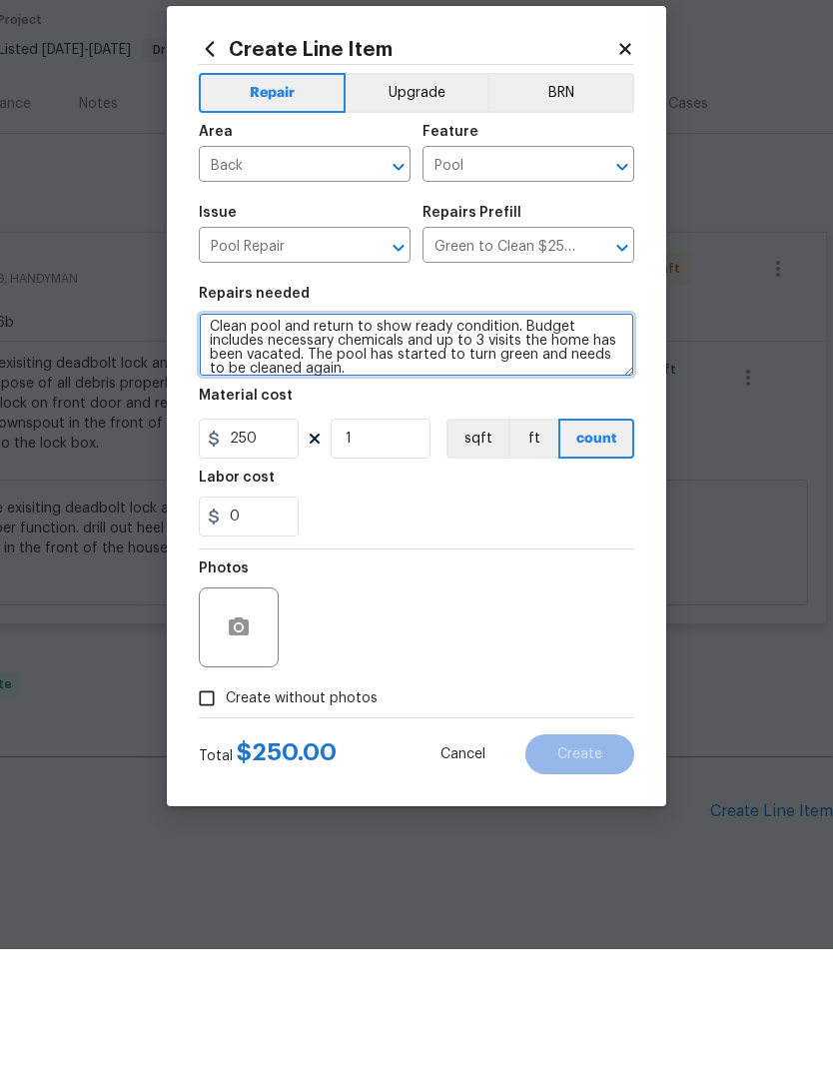
scroll to position [4, 0]
type textarea "Clean pool and return to show ready condition. Budget includes necessary chemic…"
click at [205, 816] on input "Create without photos" at bounding box center [207, 835] width 38 height 38
checkbox input "true"
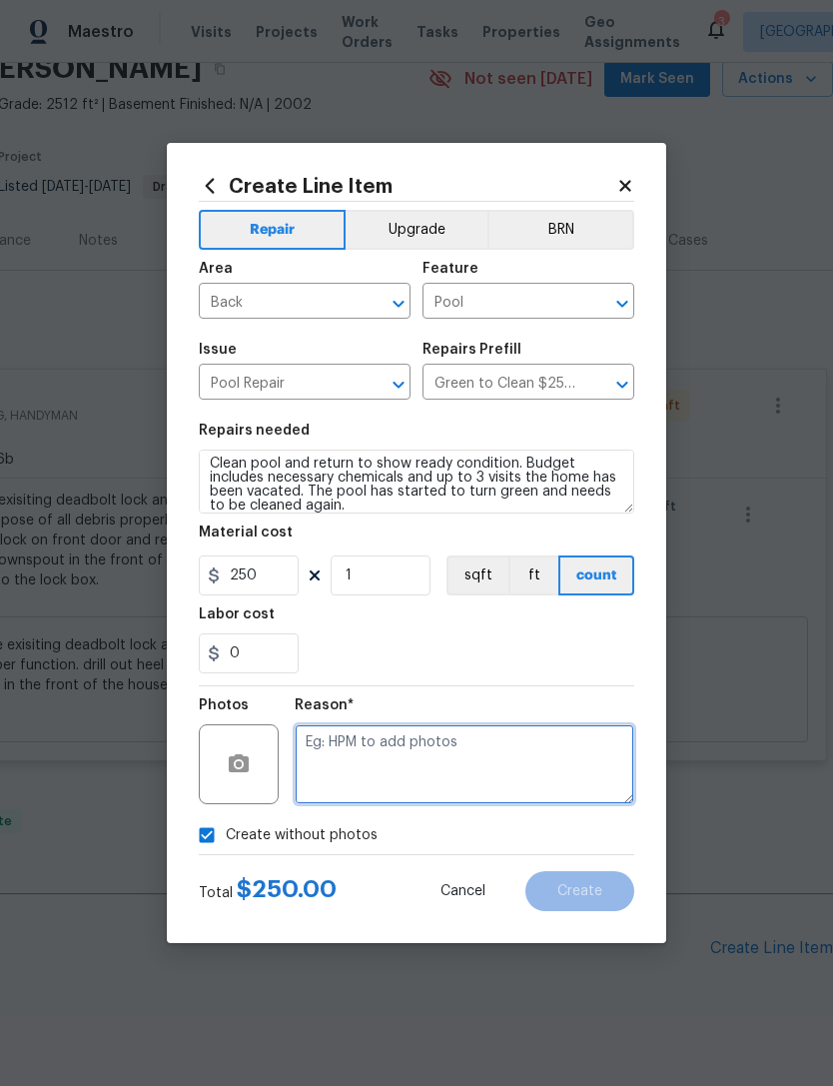
click at [439, 749] on textarea at bounding box center [465, 764] width 340 height 80
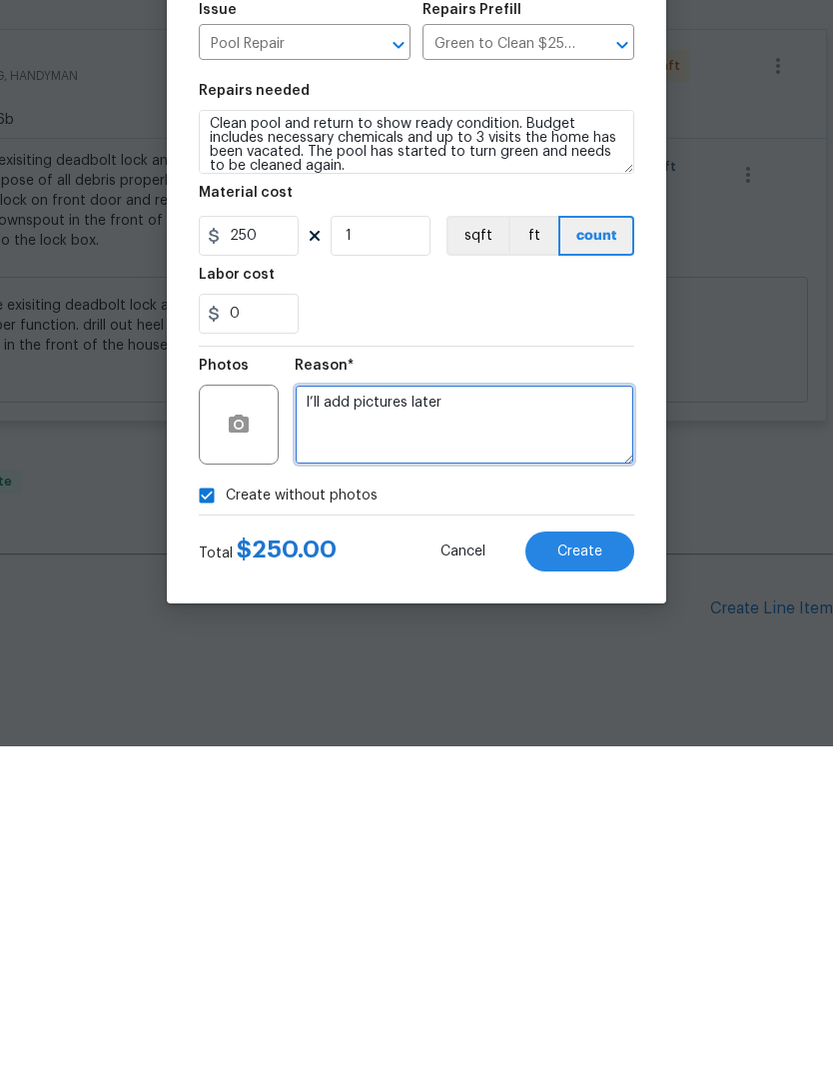
type textarea "I’ll add pictures later"
click at [592, 884] on span "Create" at bounding box center [579, 891] width 45 height 15
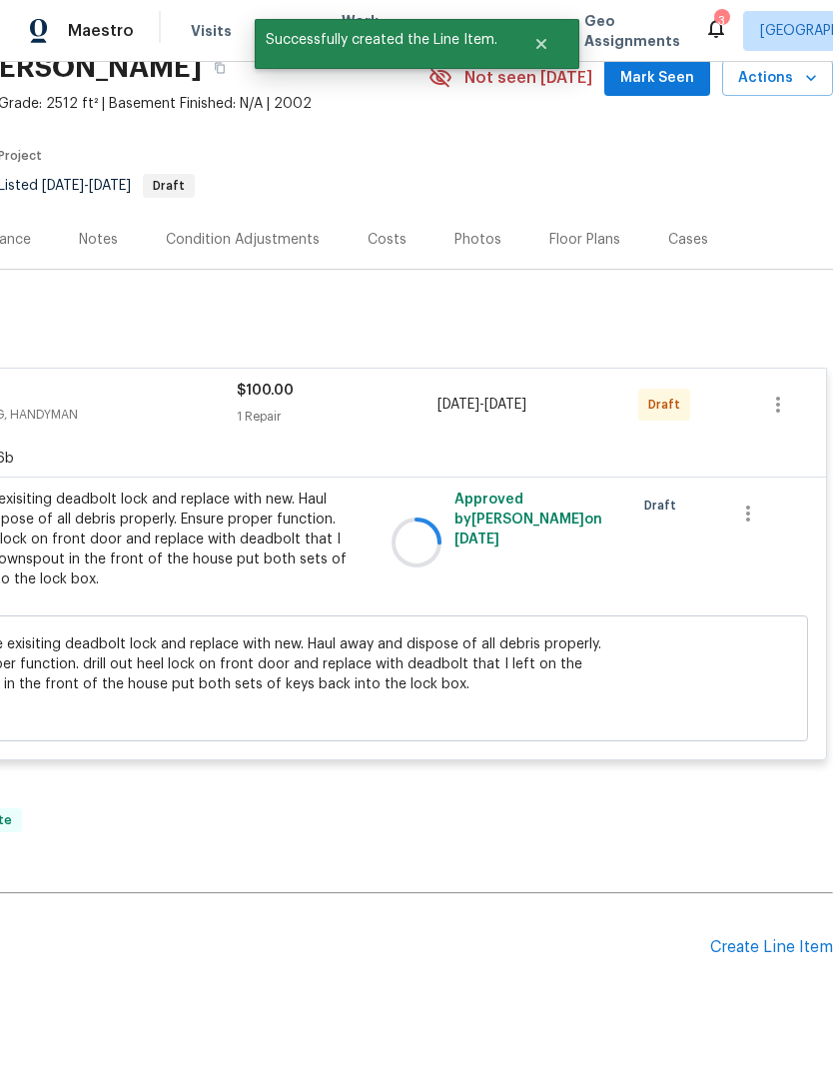
scroll to position [53, 0]
click at [782, 360] on div at bounding box center [416, 543] width 833 height 1086
click at [780, 356] on div at bounding box center [416, 543] width 833 height 1086
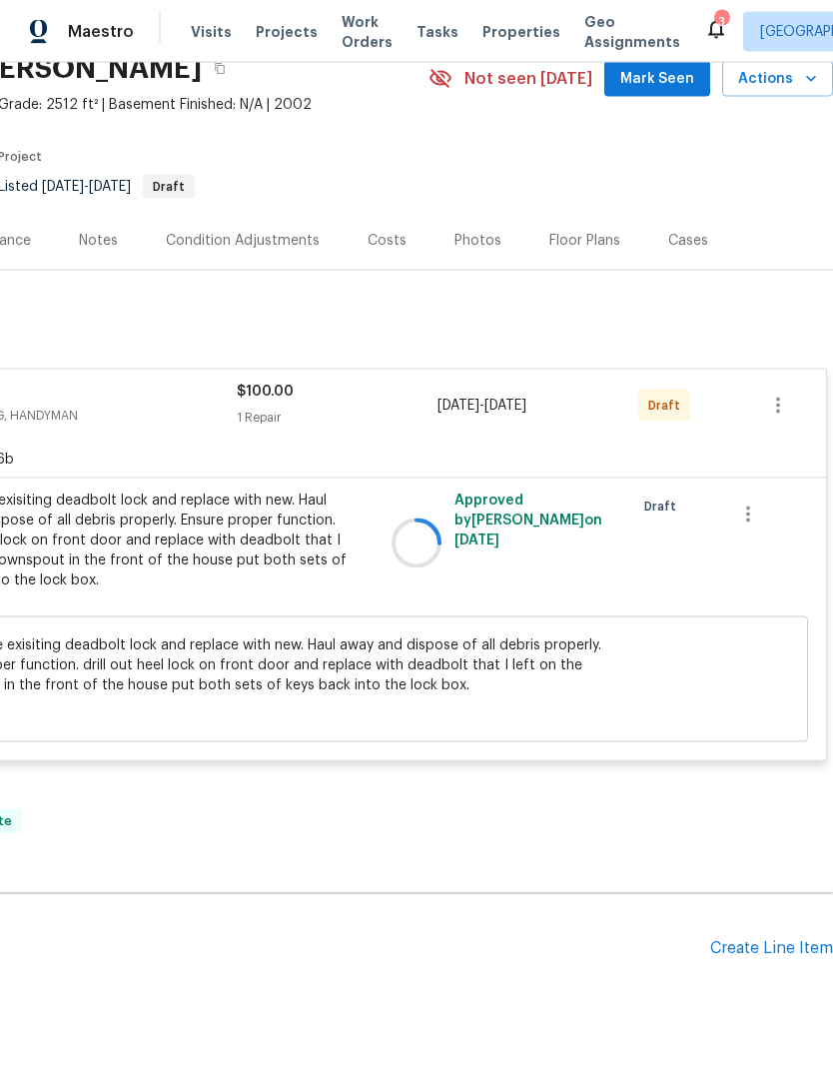
scroll to position [54, 0]
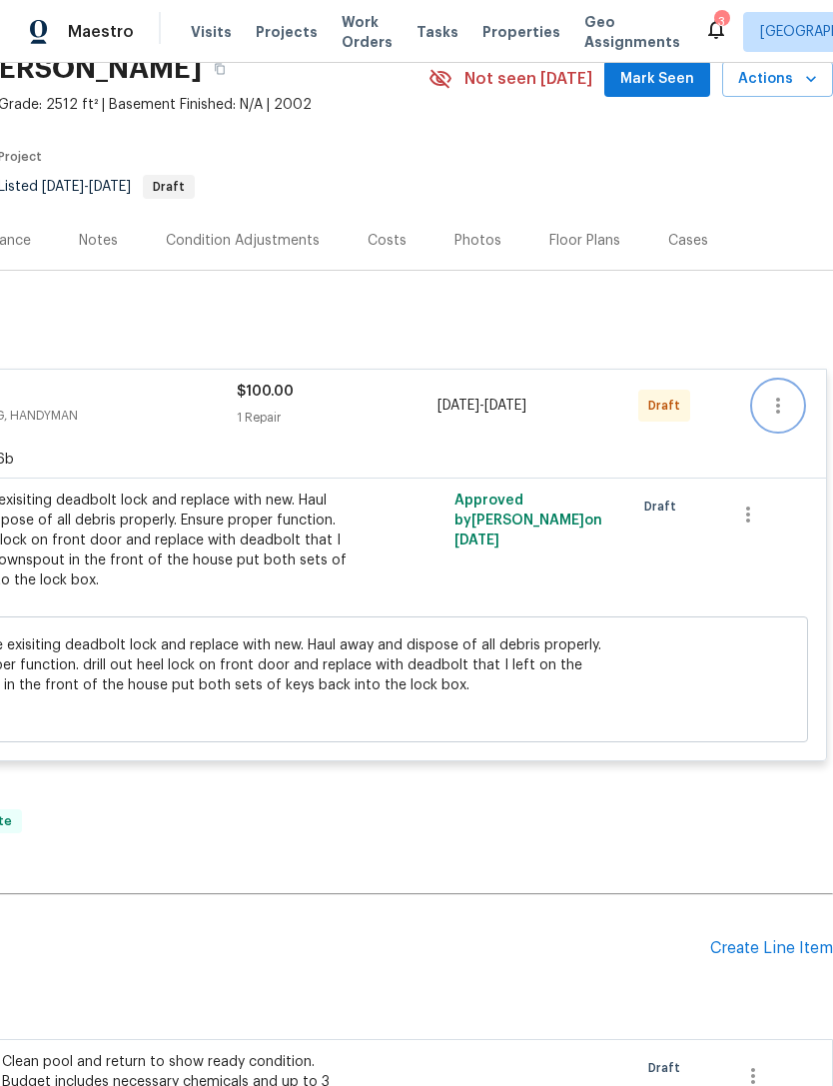
click at [780, 394] on icon "button" at bounding box center [778, 406] width 24 height 24
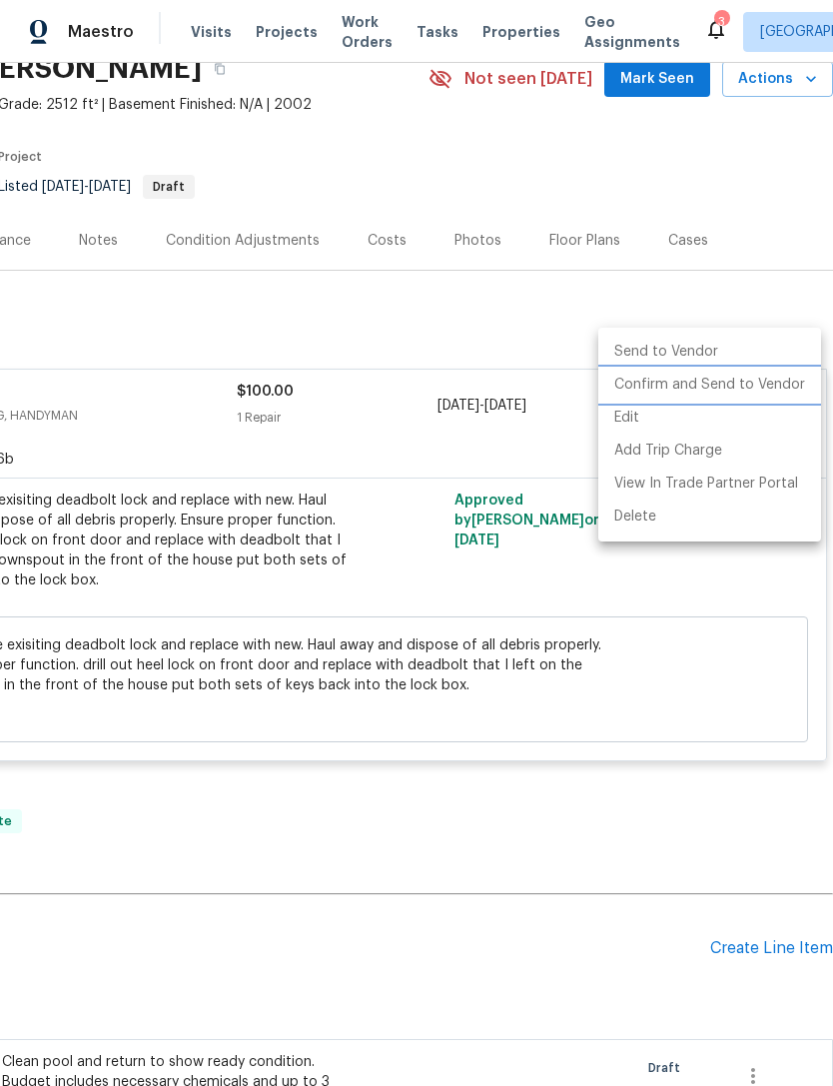
click at [724, 382] on li "Confirm and Send to Vendor" at bounding box center [709, 385] width 223 height 33
click at [727, 380] on li "Confirm and Send to Vendor" at bounding box center [709, 385] width 223 height 33
click at [732, 385] on li "Confirm and Send to Vendor" at bounding box center [709, 385] width 223 height 33
click at [530, 392] on div at bounding box center [416, 543] width 833 height 1086
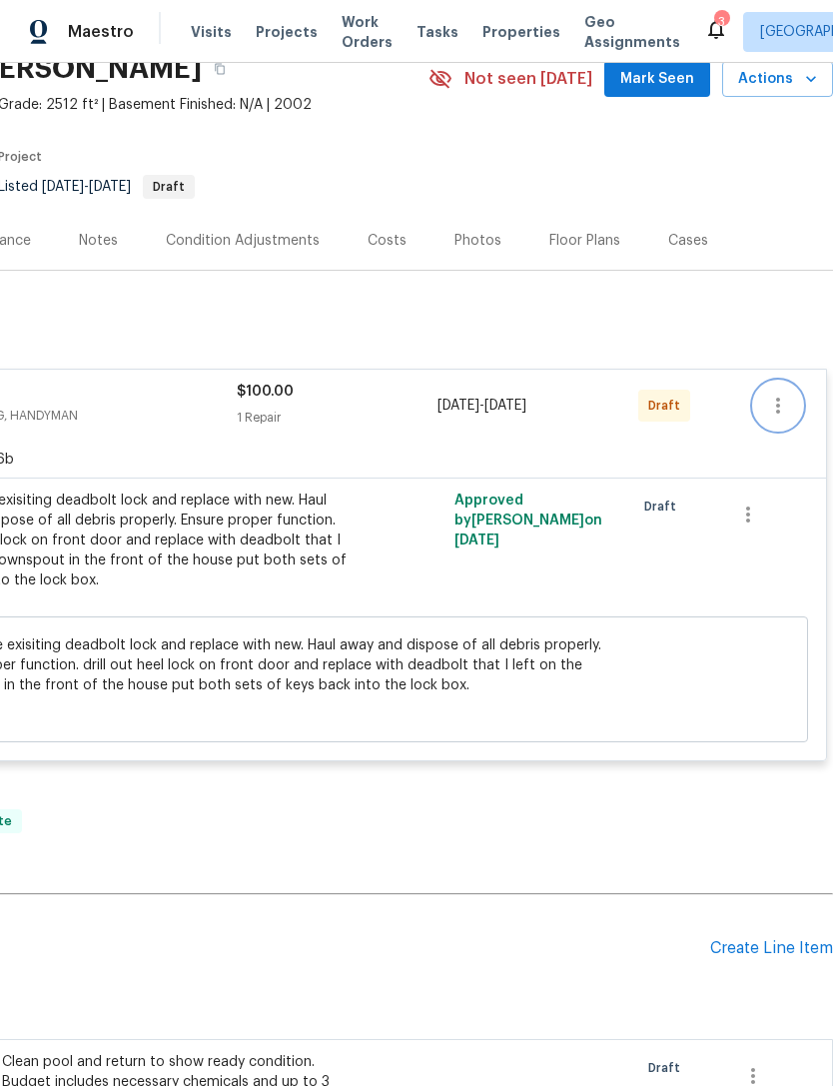
click at [777, 394] on icon "button" at bounding box center [778, 406] width 24 height 24
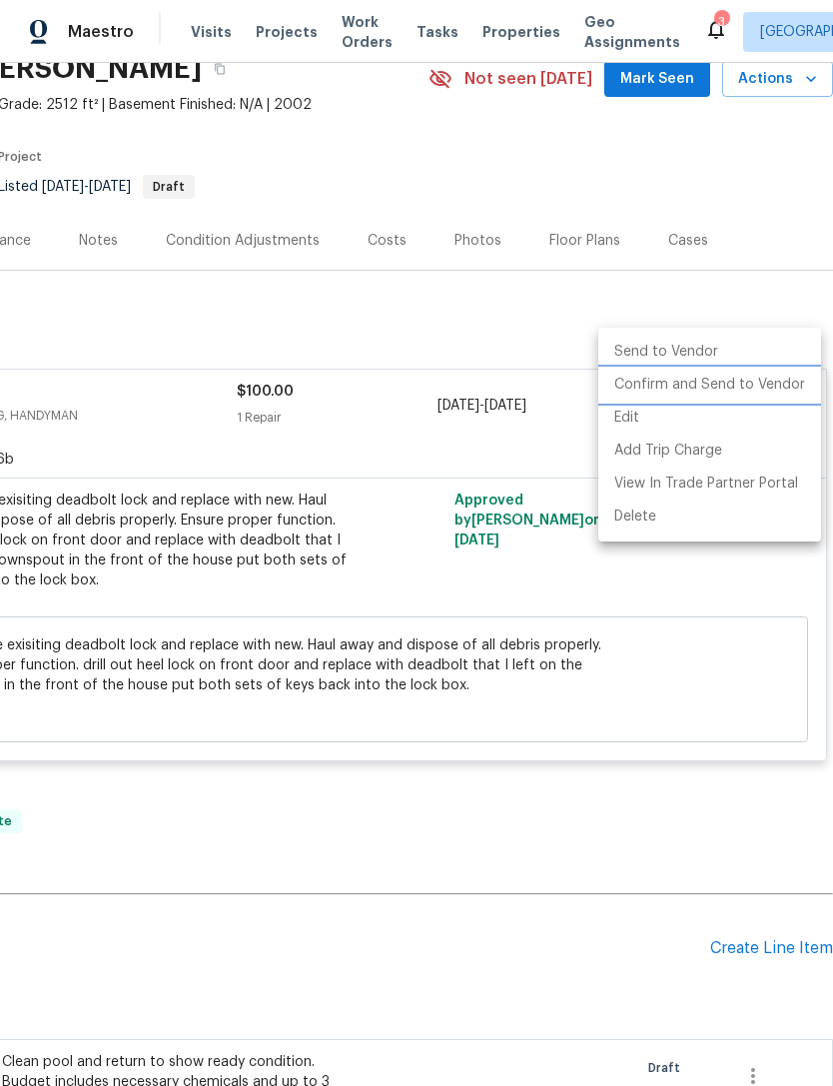
click at [694, 387] on li "Confirm and Send to Vendor" at bounding box center [709, 385] width 223 height 33
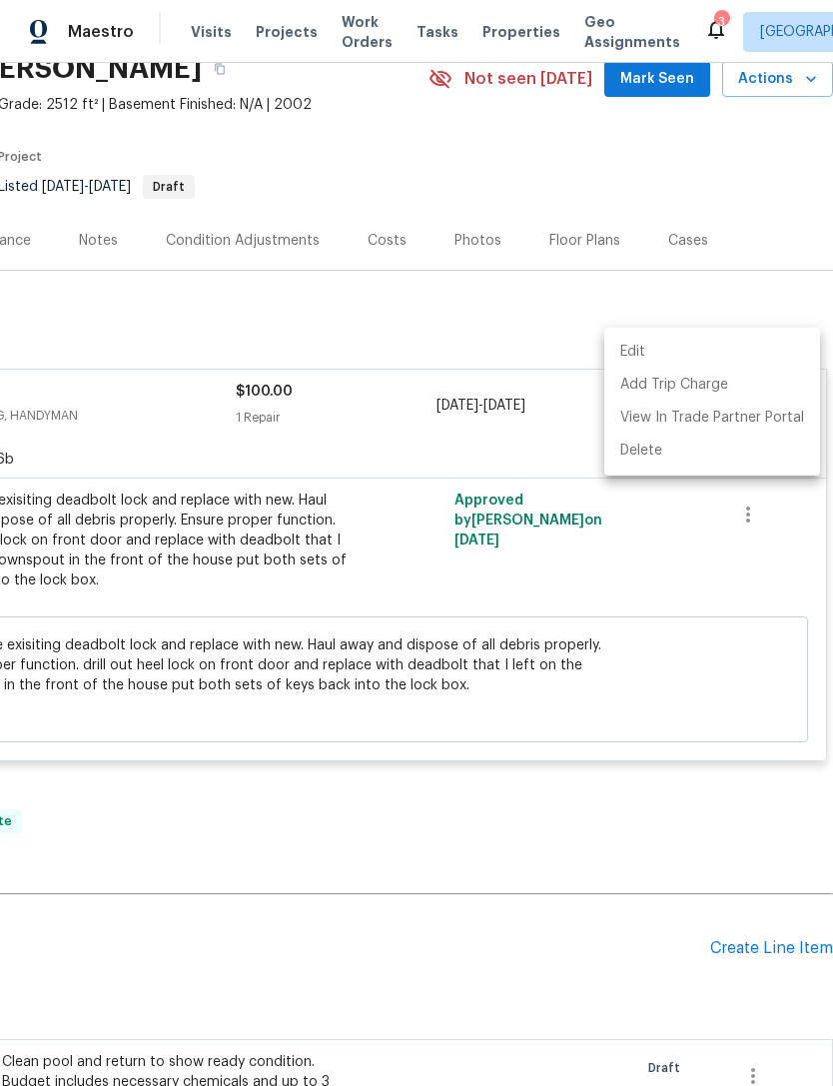
click at [459, 395] on div at bounding box center [416, 543] width 833 height 1086
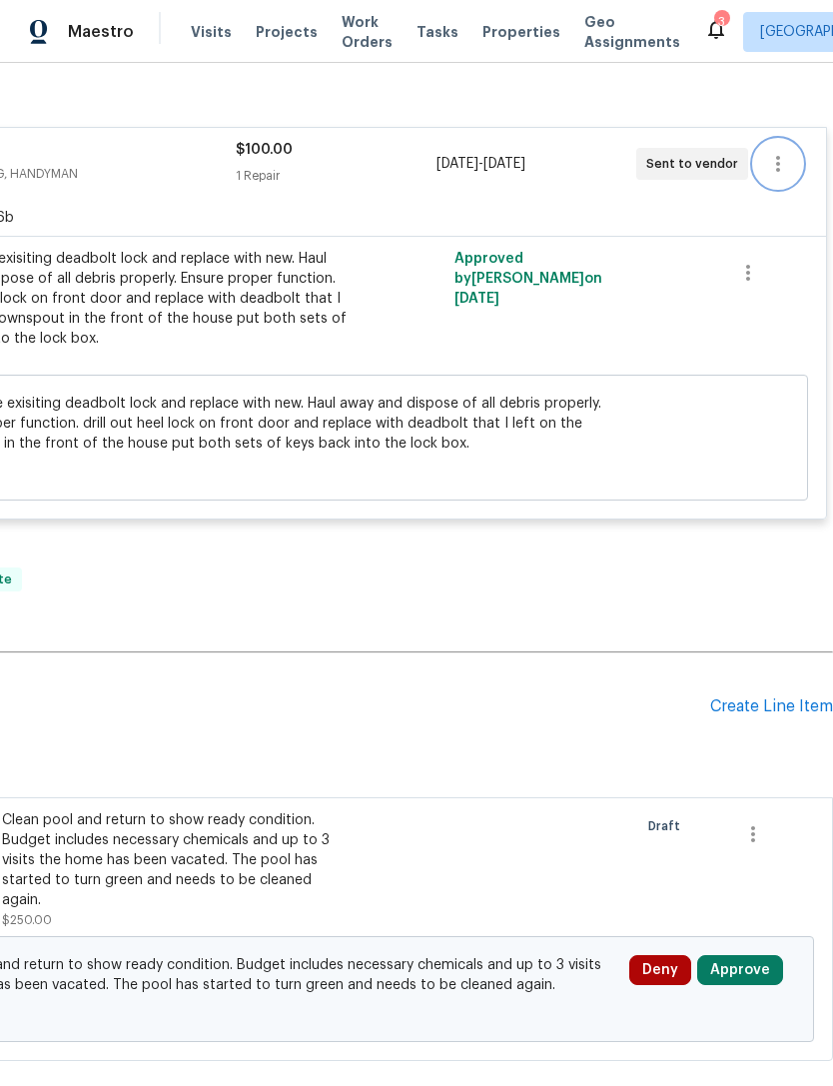
scroll to position [334, 296]
click at [734, 697] on div "Create Line Item" at bounding box center [771, 706] width 123 height 19
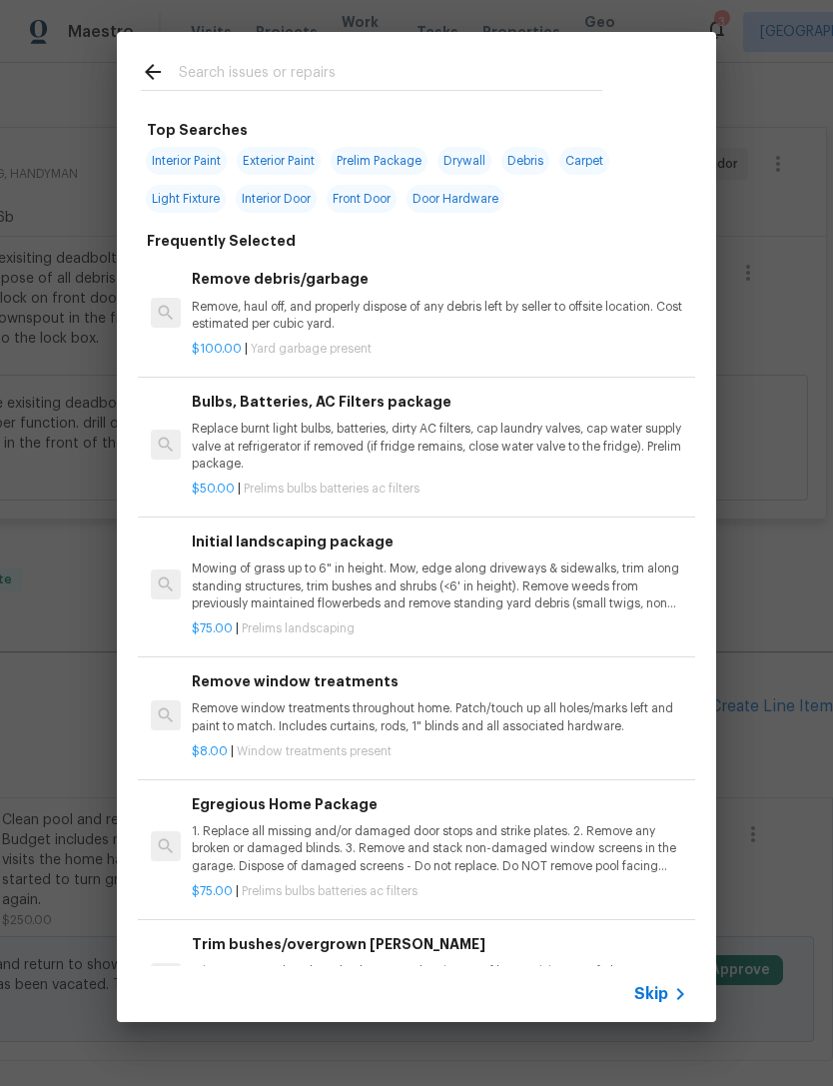
click at [382, 560] on p "Mowing of grass up to 6" in height. Mow, edge along driveways & sidewalks, trim…" at bounding box center [440, 585] width 496 height 51
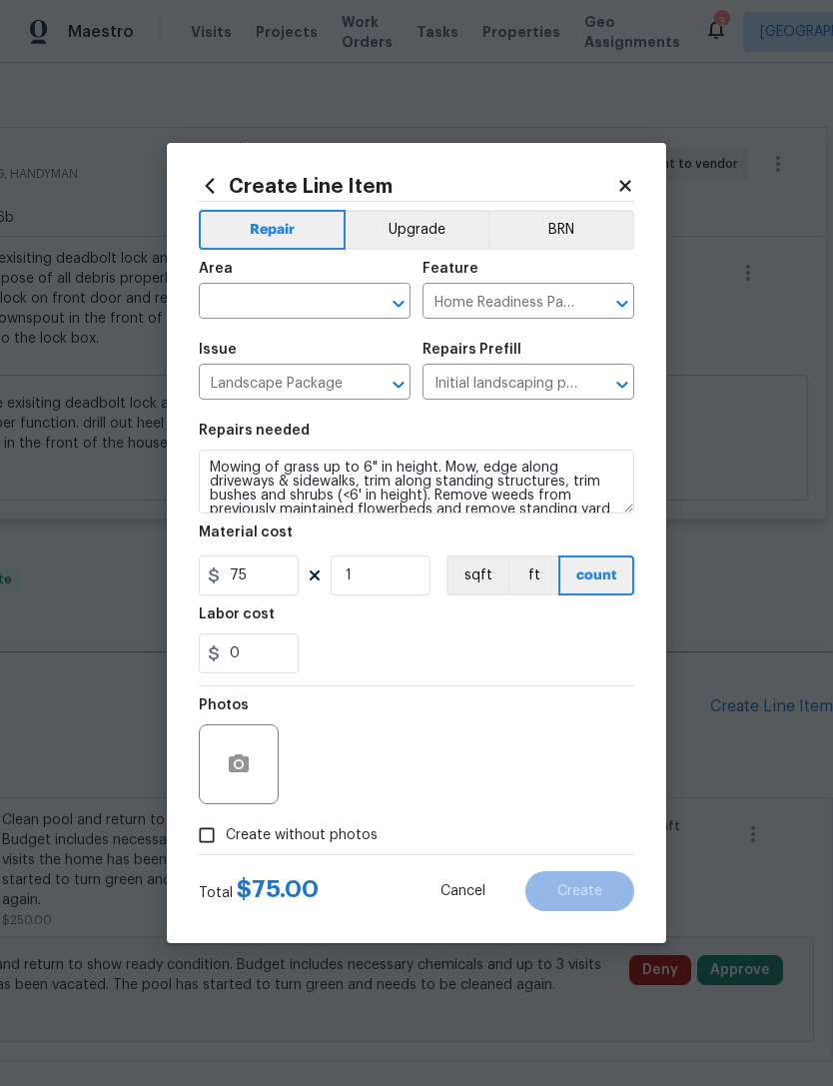
click at [288, 300] on input "text" at bounding box center [277, 303] width 156 height 31
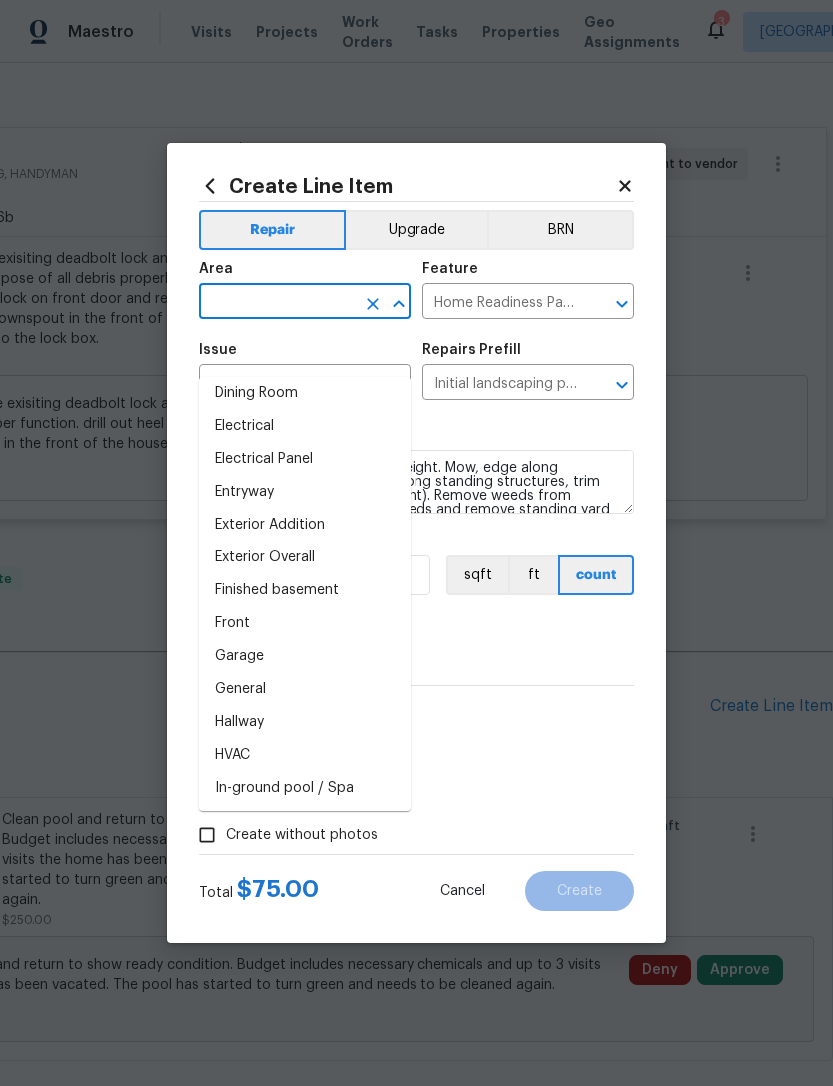
scroll to position [370, 0]
click at [314, 542] on li "Exterior Overall" at bounding box center [305, 558] width 212 height 33
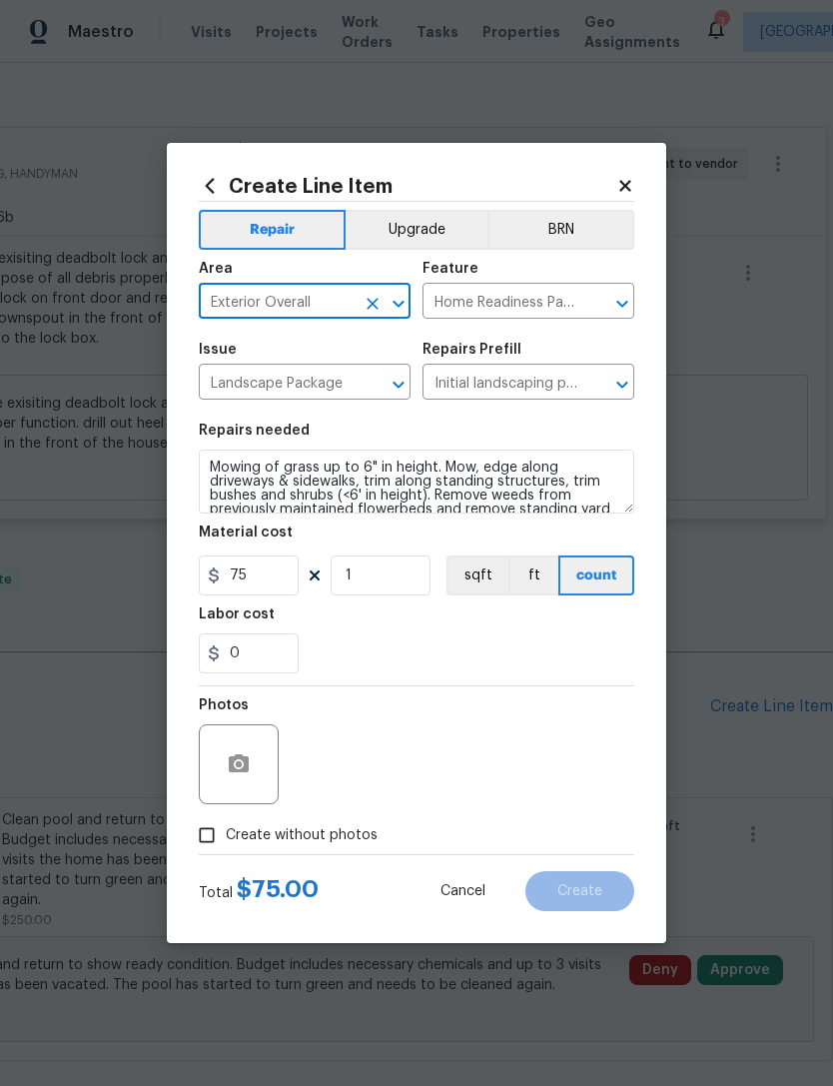
type input "Exterior Overall"
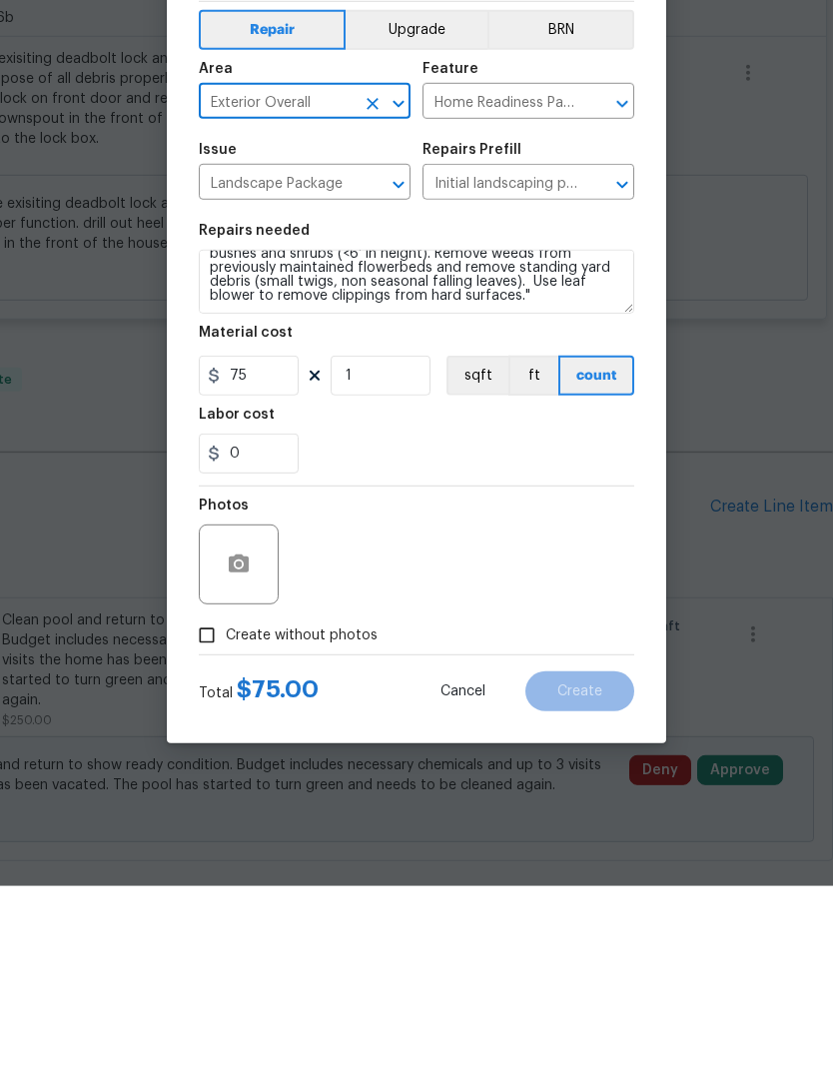
scroll to position [42, 0]
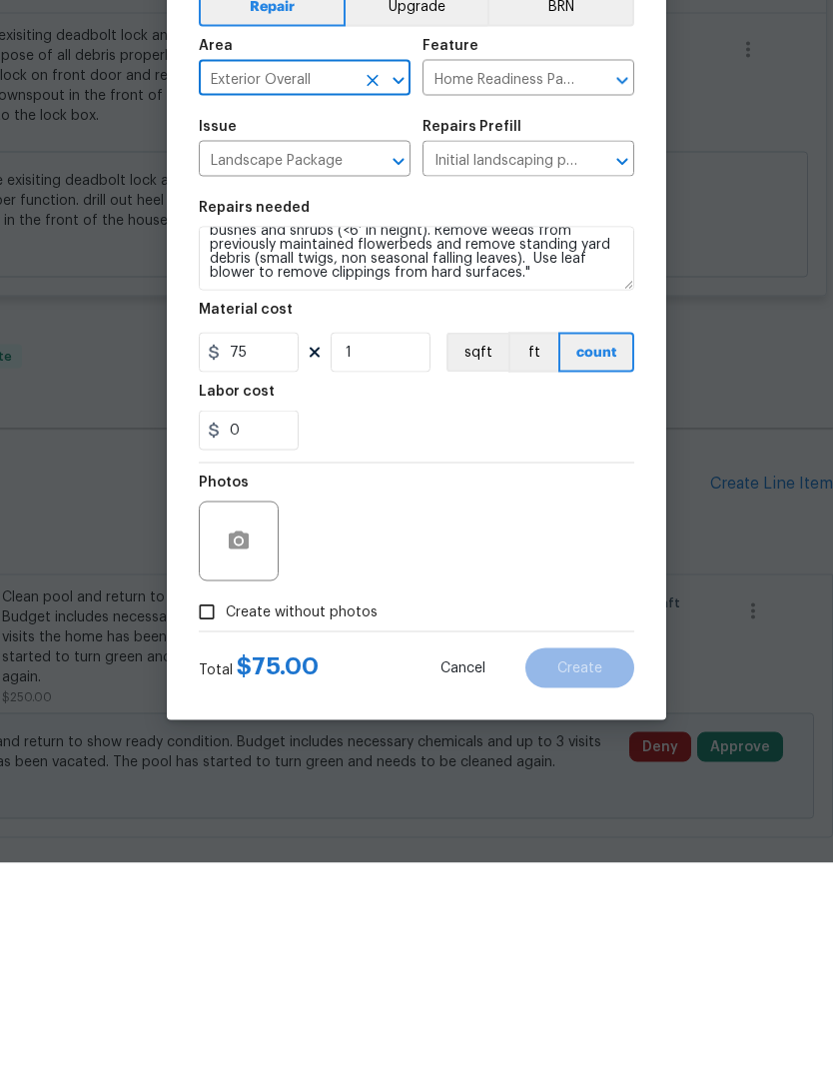
click at [221, 816] on input "Create without photos" at bounding box center [207, 835] width 38 height 38
checkbox input "true"
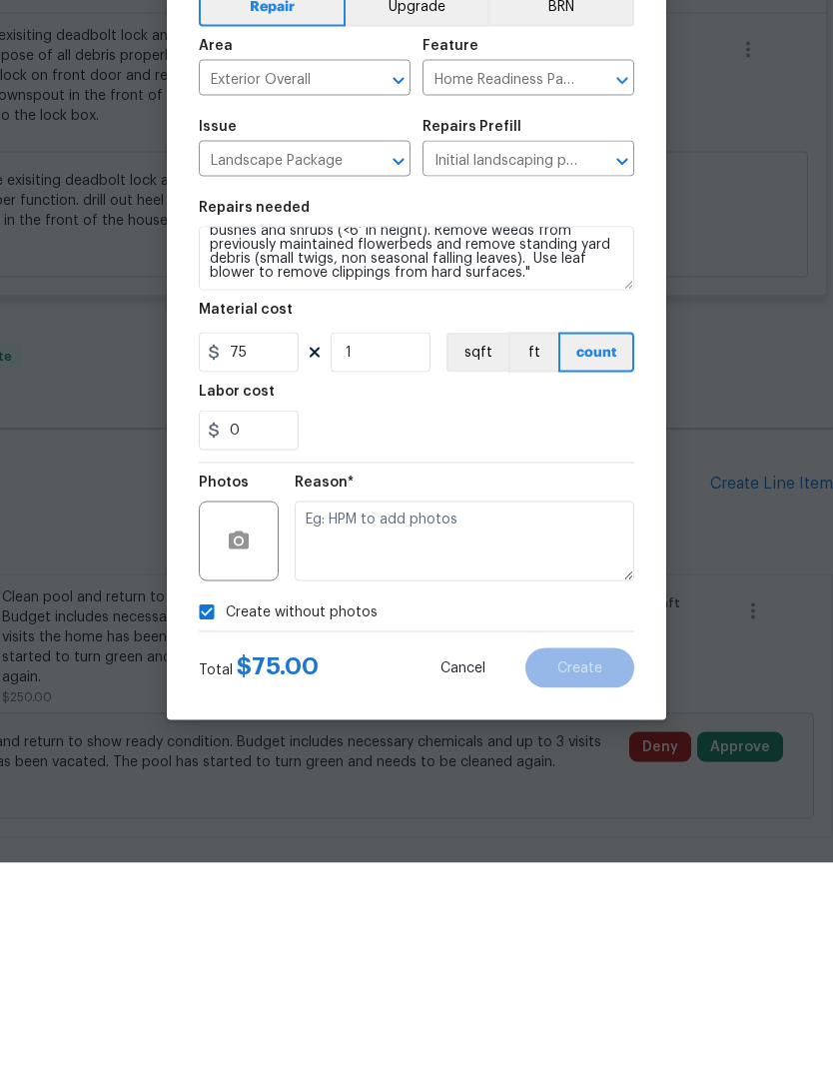
scroll to position [65, 0]
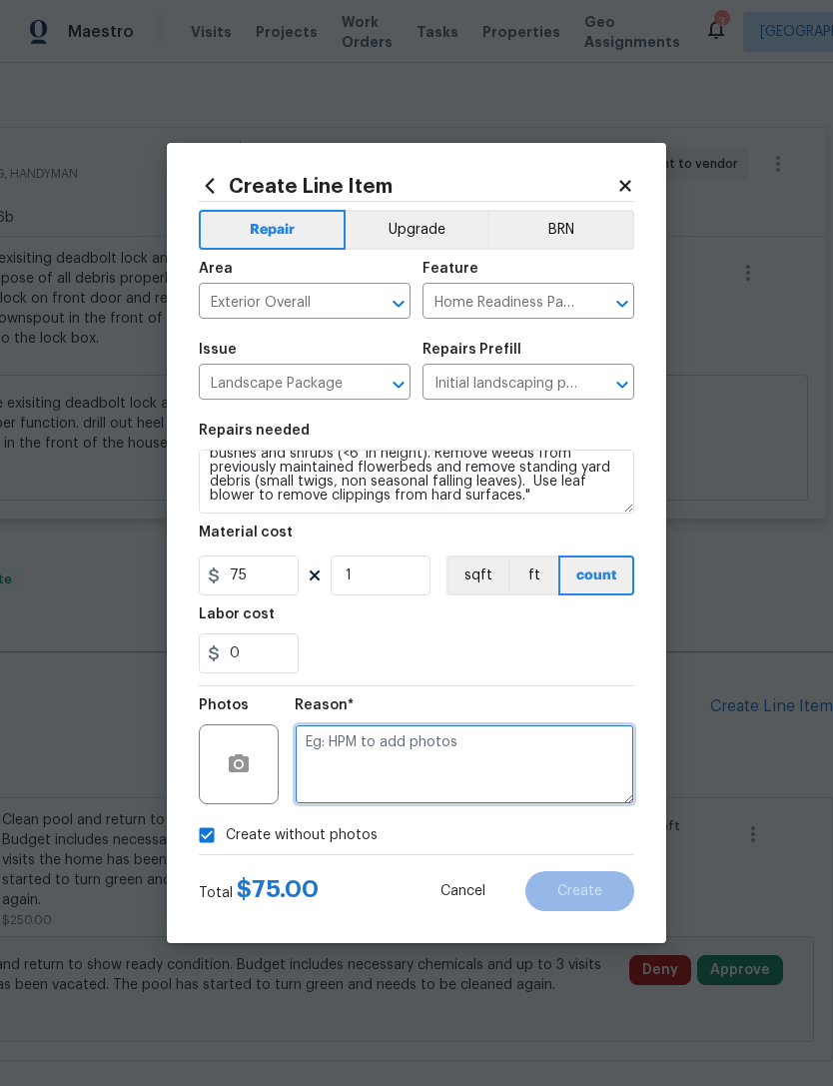
click at [402, 750] on textarea at bounding box center [465, 764] width 340 height 80
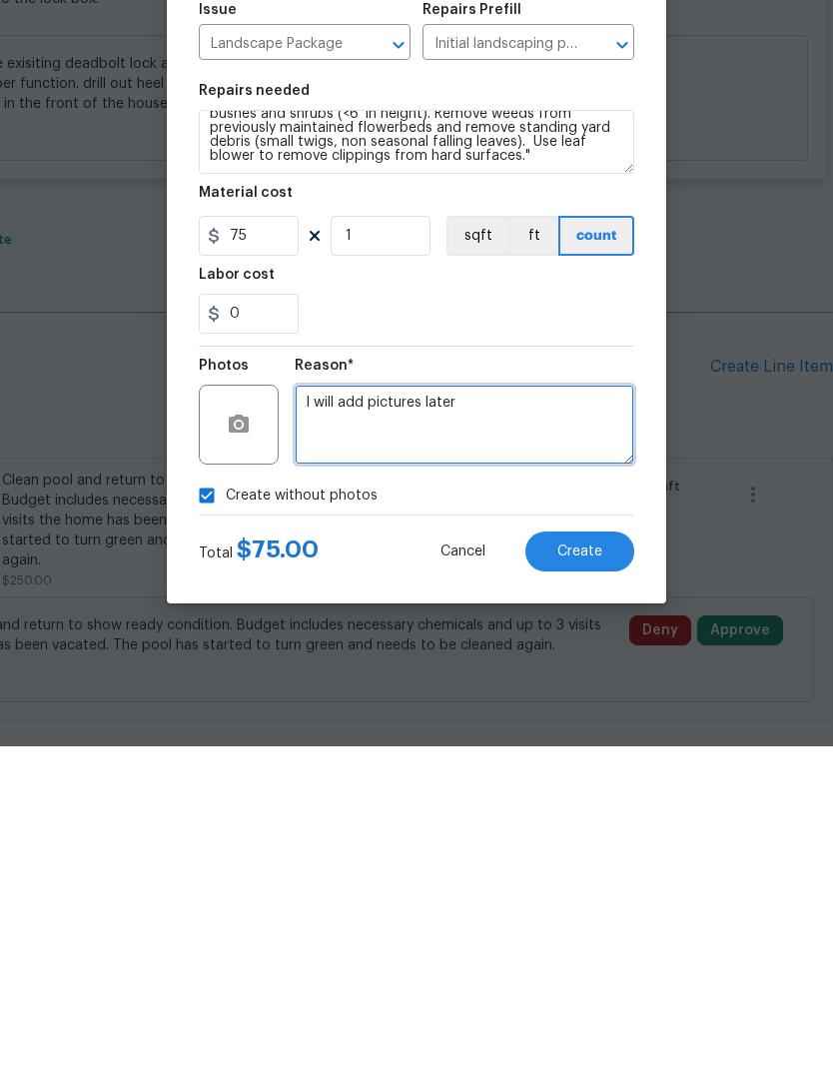
type textarea "I will add pictures later"
click at [599, 884] on span "Create" at bounding box center [579, 891] width 45 height 15
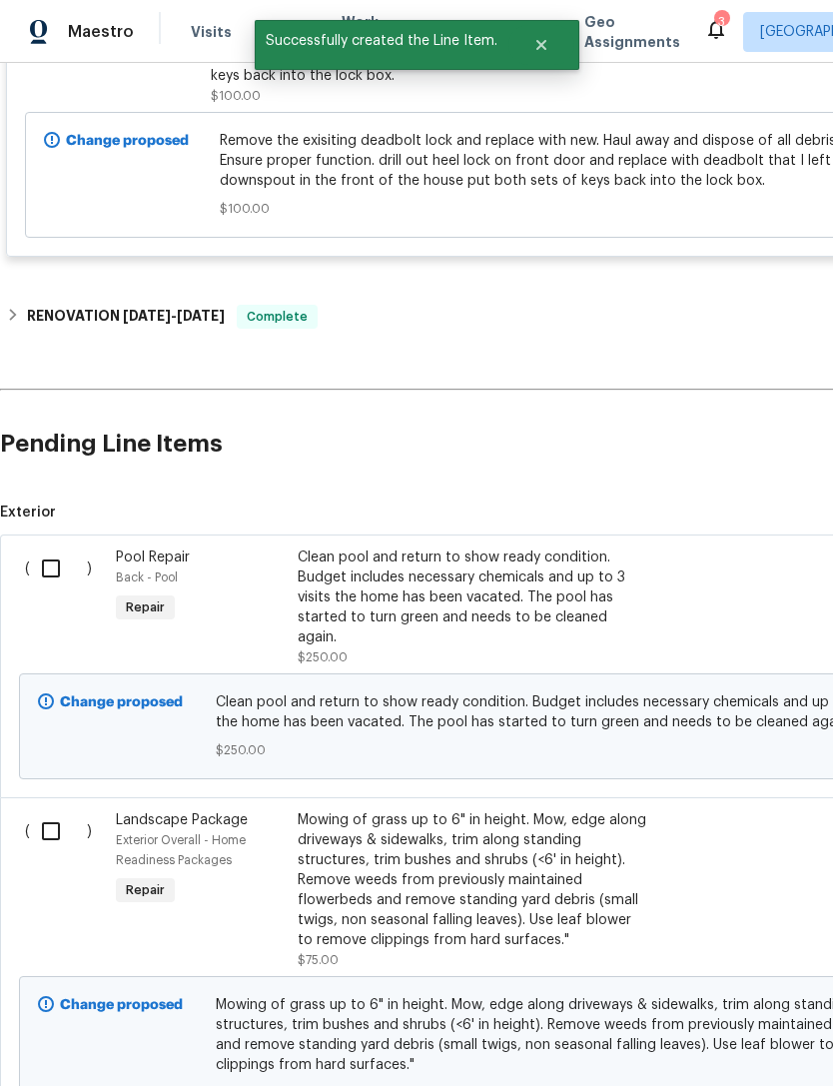
scroll to position [605, 0]
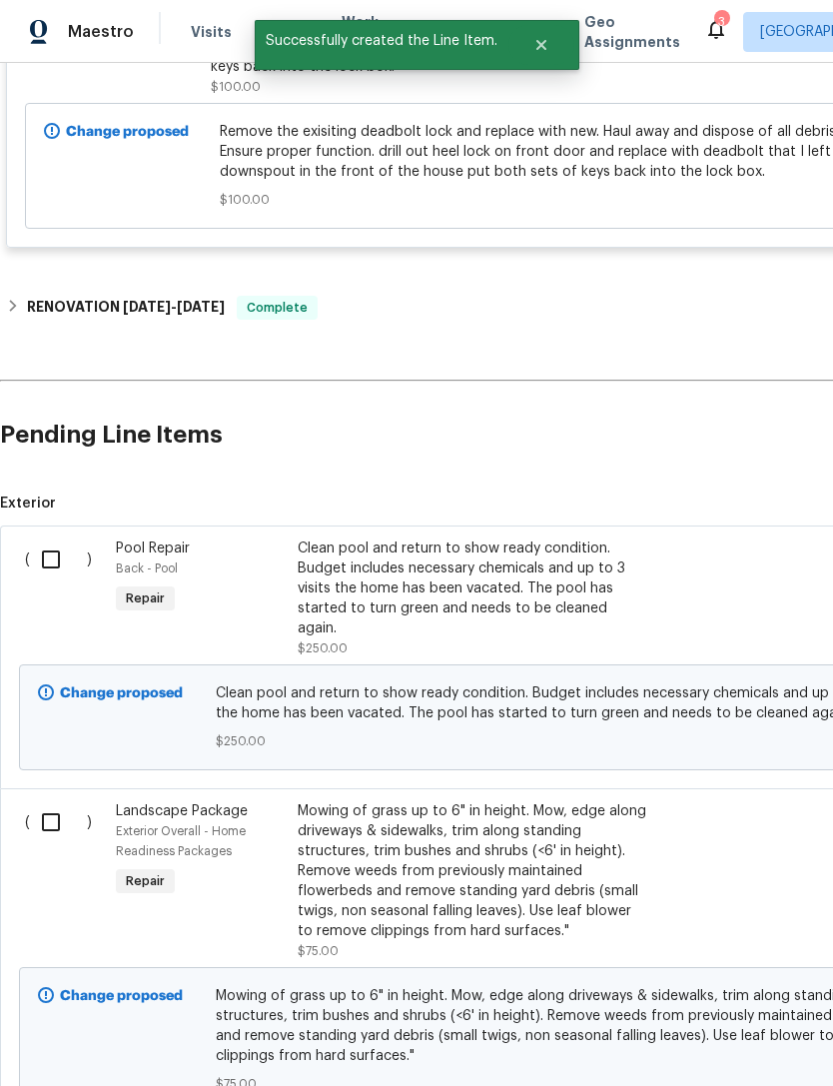
click at [56, 538] on input "checkbox" at bounding box center [58, 559] width 57 height 42
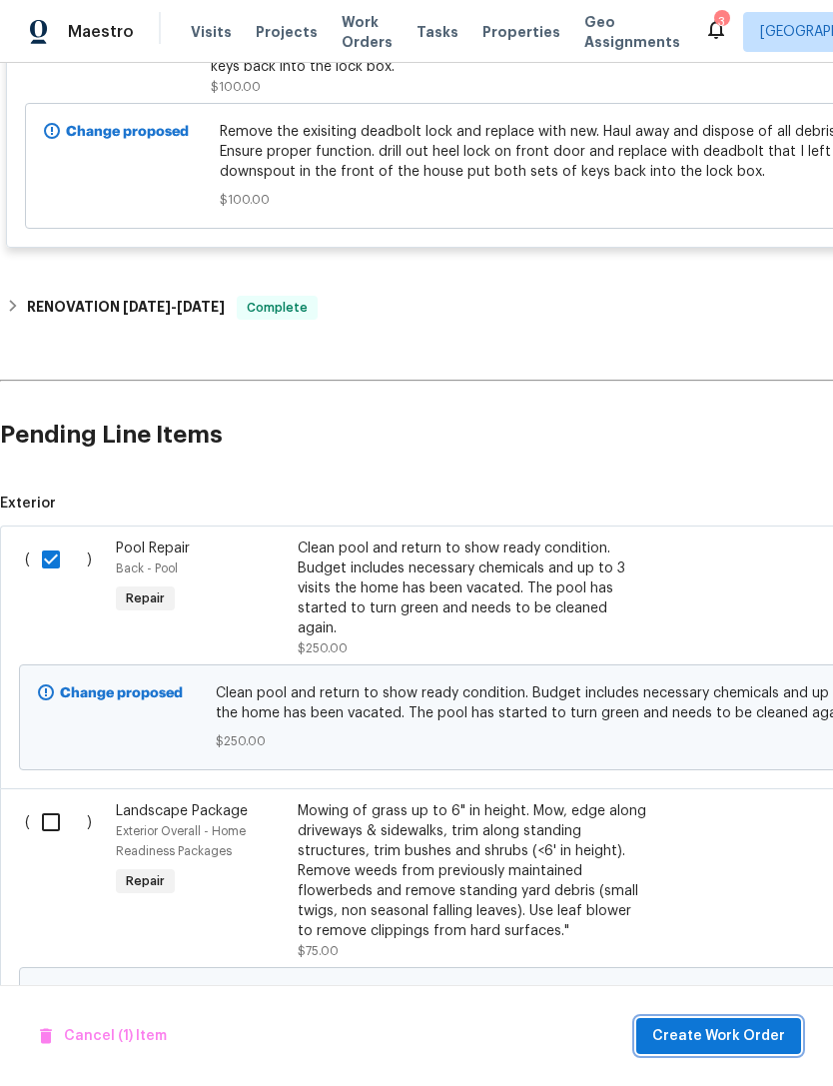
click at [740, 1023] on button "Create Work Order" at bounding box center [718, 1036] width 165 height 37
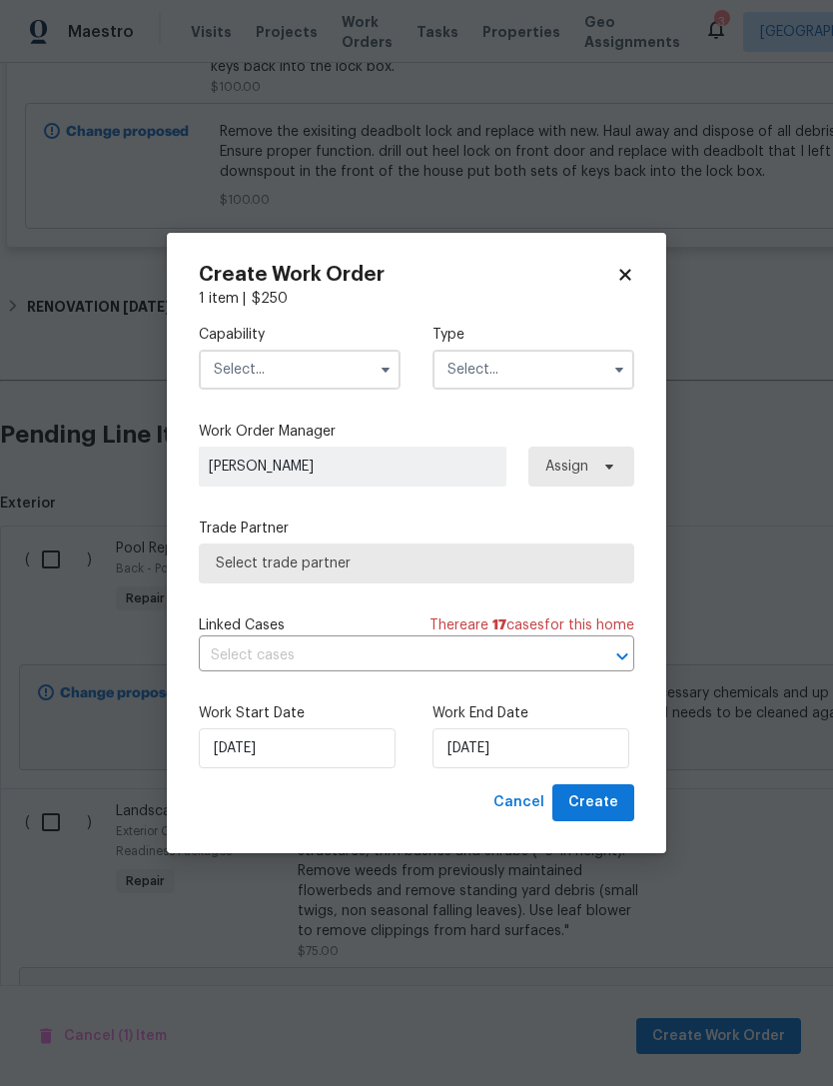
checkbox input "false"
click at [321, 373] on input "text" at bounding box center [300, 370] width 202 height 40
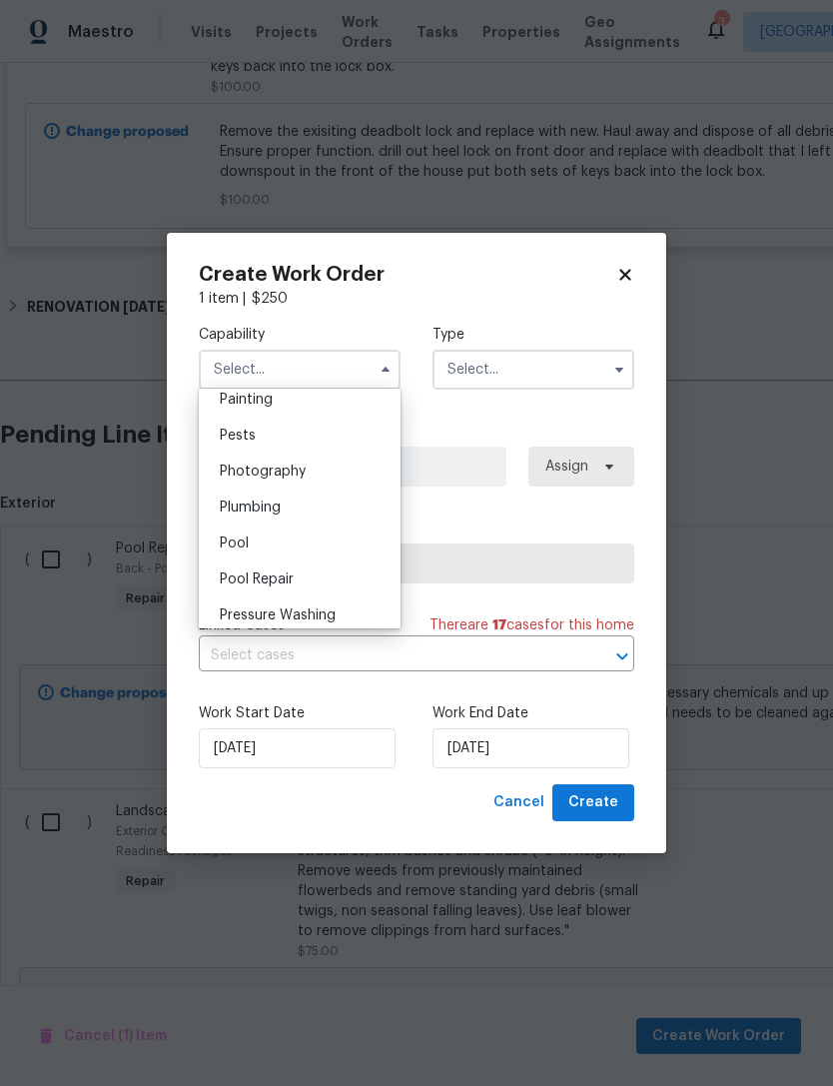
scroll to position [1687, 0]
click at [315, 545] on div "Pool" at bounding box center [300, 546] width 192 height 36
type input "Pool"
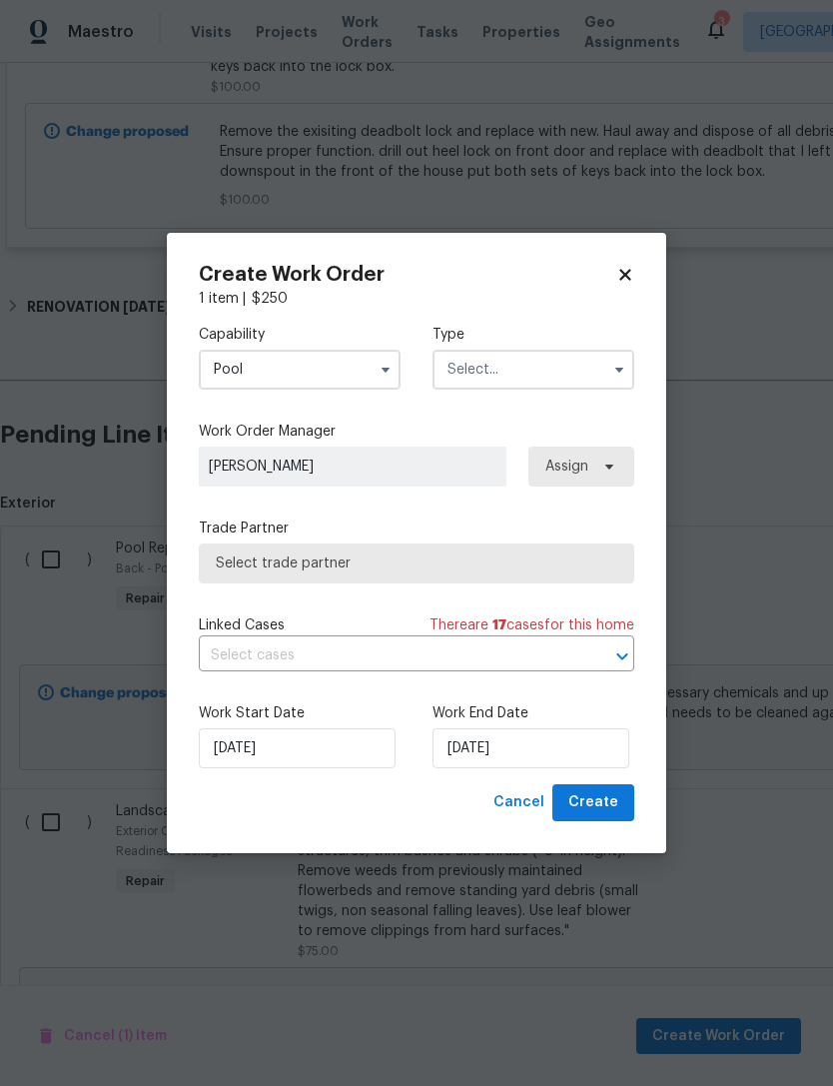
click at [548, 366] on input "text" at bounding box center [534, 370] width 202 height 40
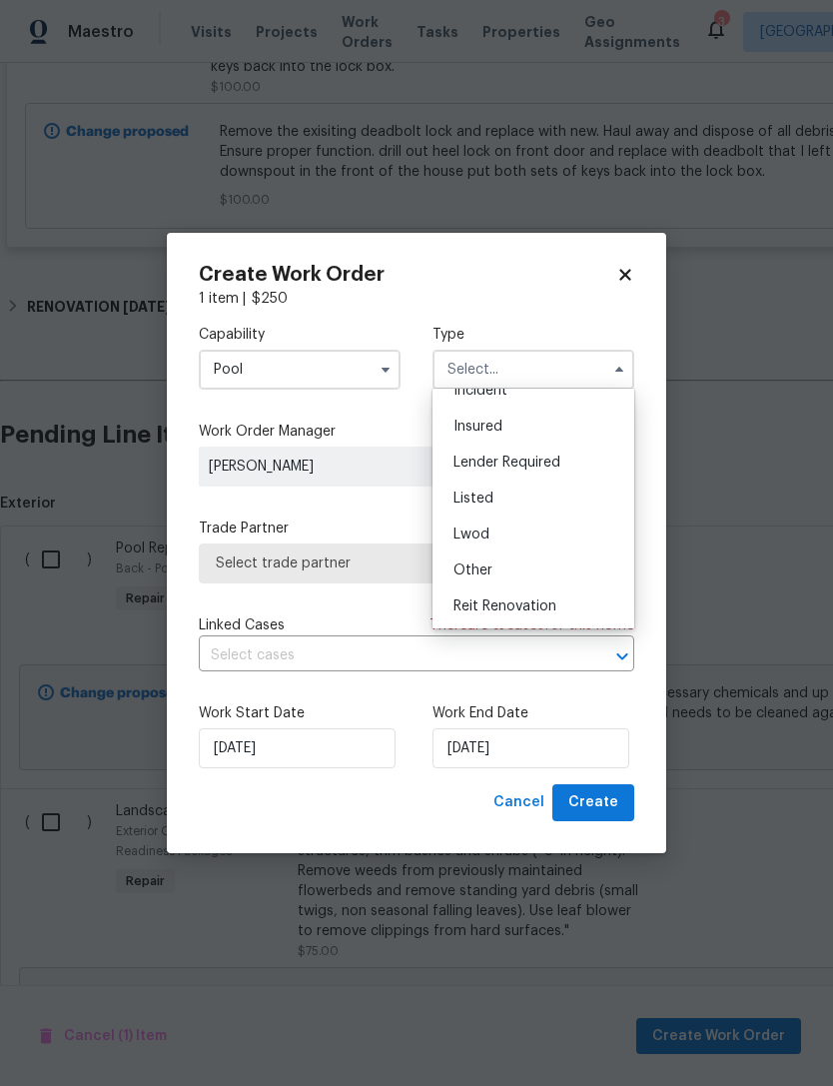
scroll to position [82, 0]
click at [519, 493] on div "Listed" at bounding box center [534, 510] width 192 height 36
type input "Listed"
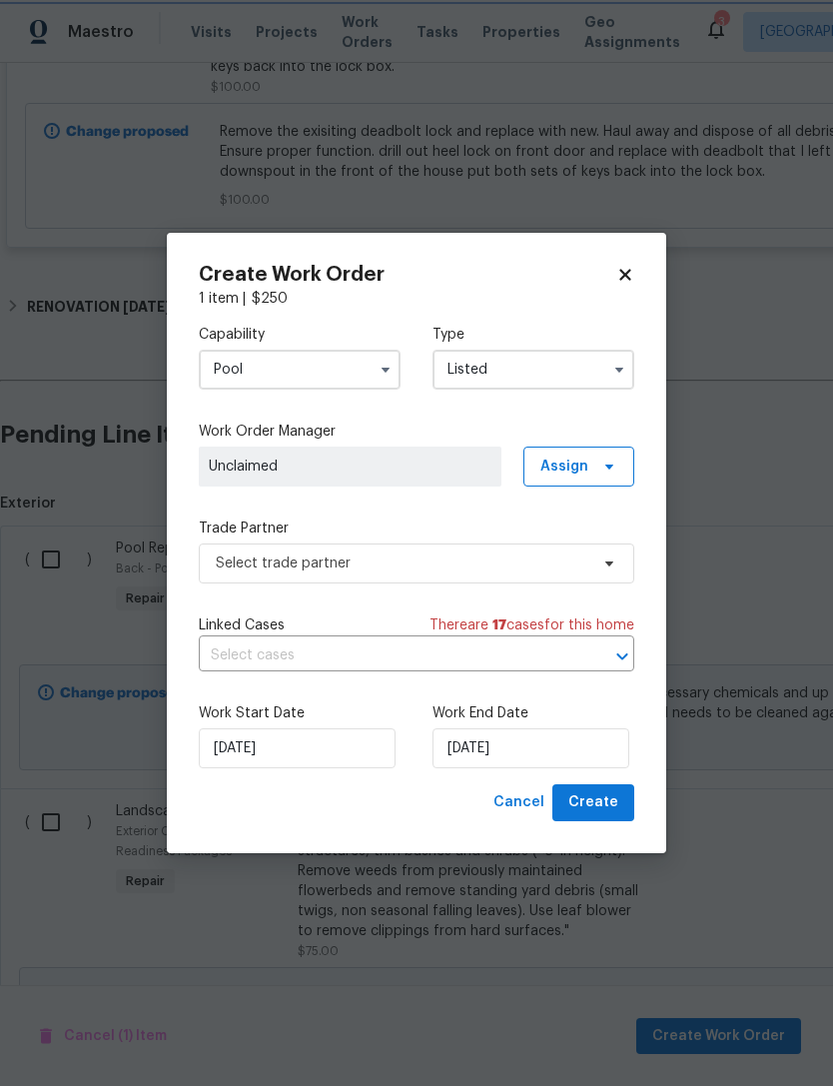
scroll to position [0, 0]
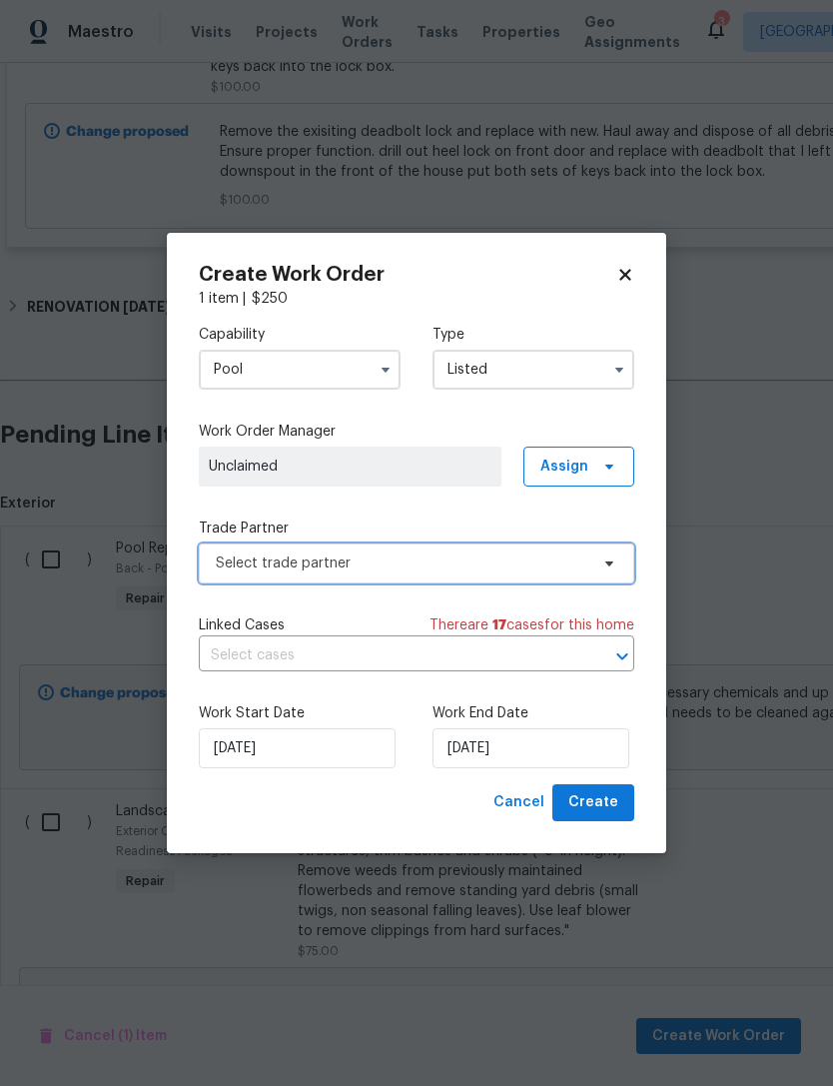
click at [515, 572] on span "Select trade partner" at bounding box center [417, 563] width 436 height 40
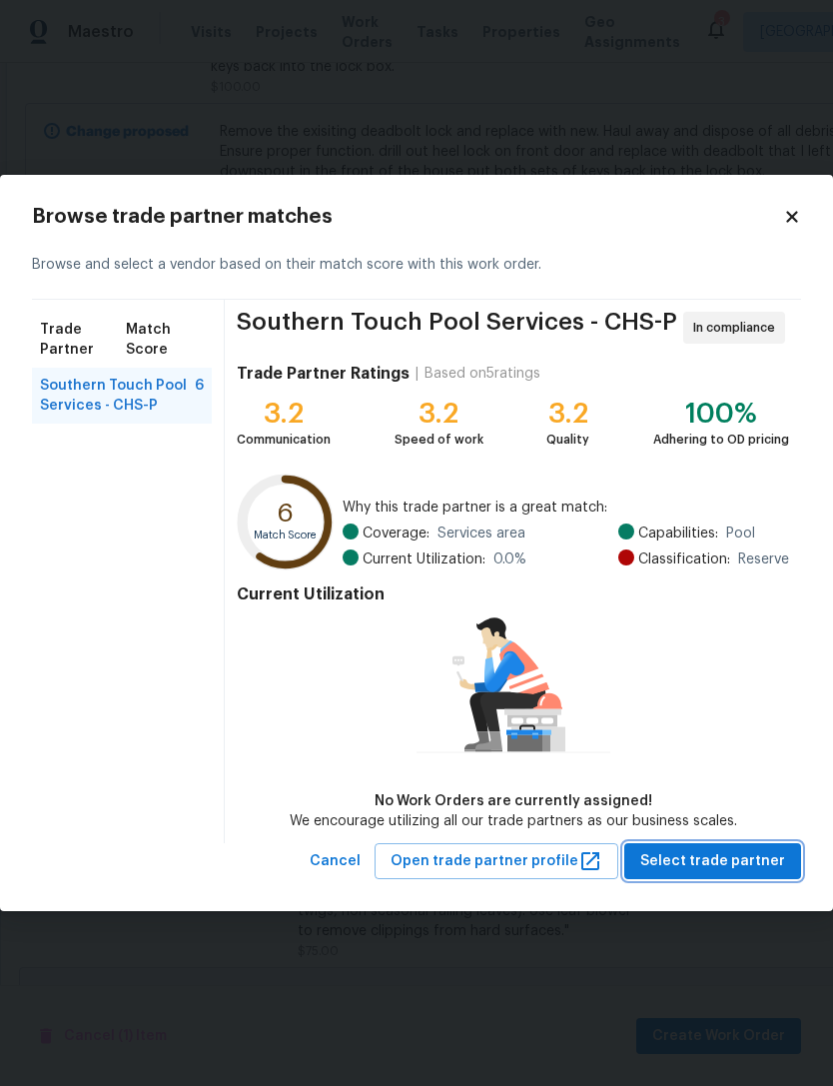
click at [714, 856] on span "Select trade partner" at bounding box center [712, 861] width 145 height 25
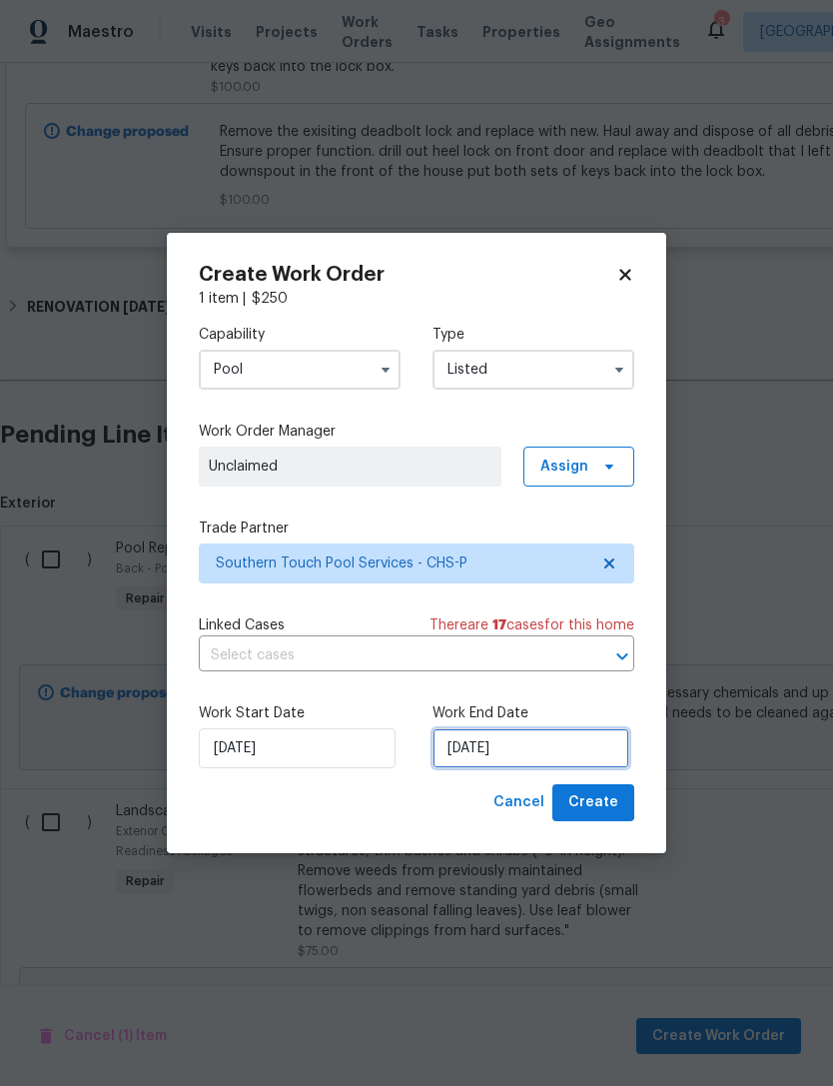
click at [537, 737] on input "10/6/2025" at bounding box center [531, 748] width 197 height 40
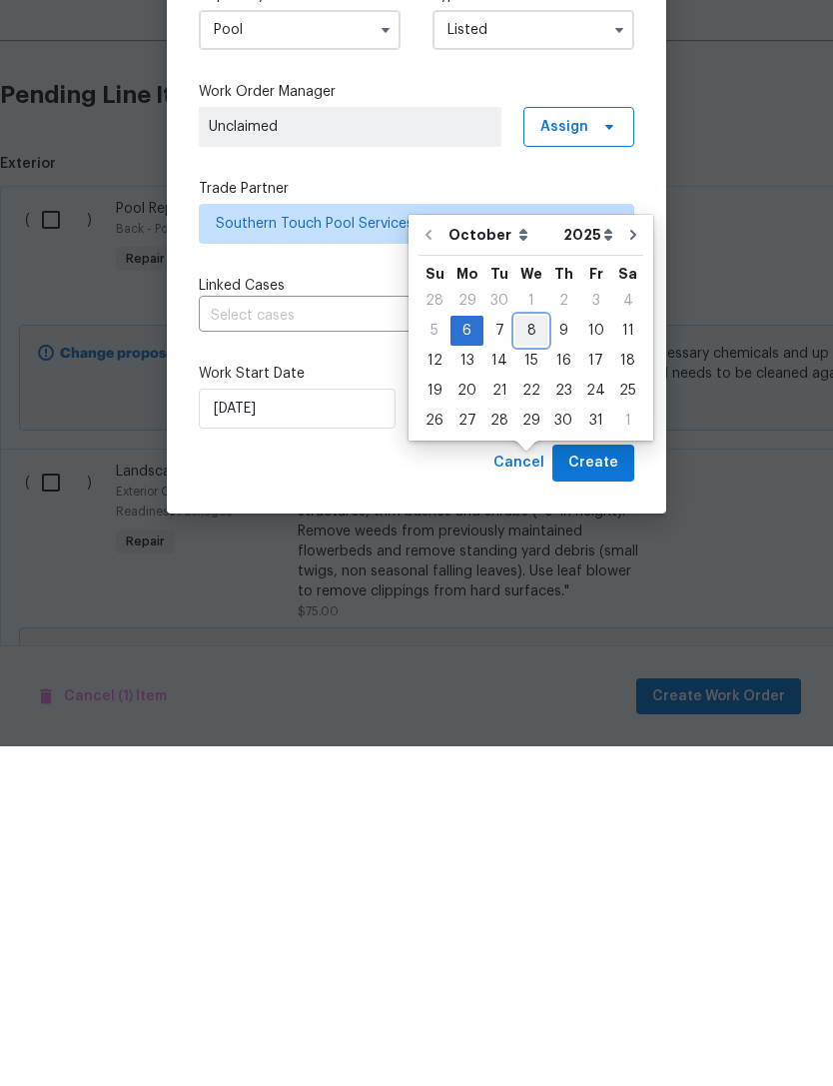
click at [534, 656] on div "8" at bounding box center [531, 670] width 32 height 28
type input "10/8/2025"
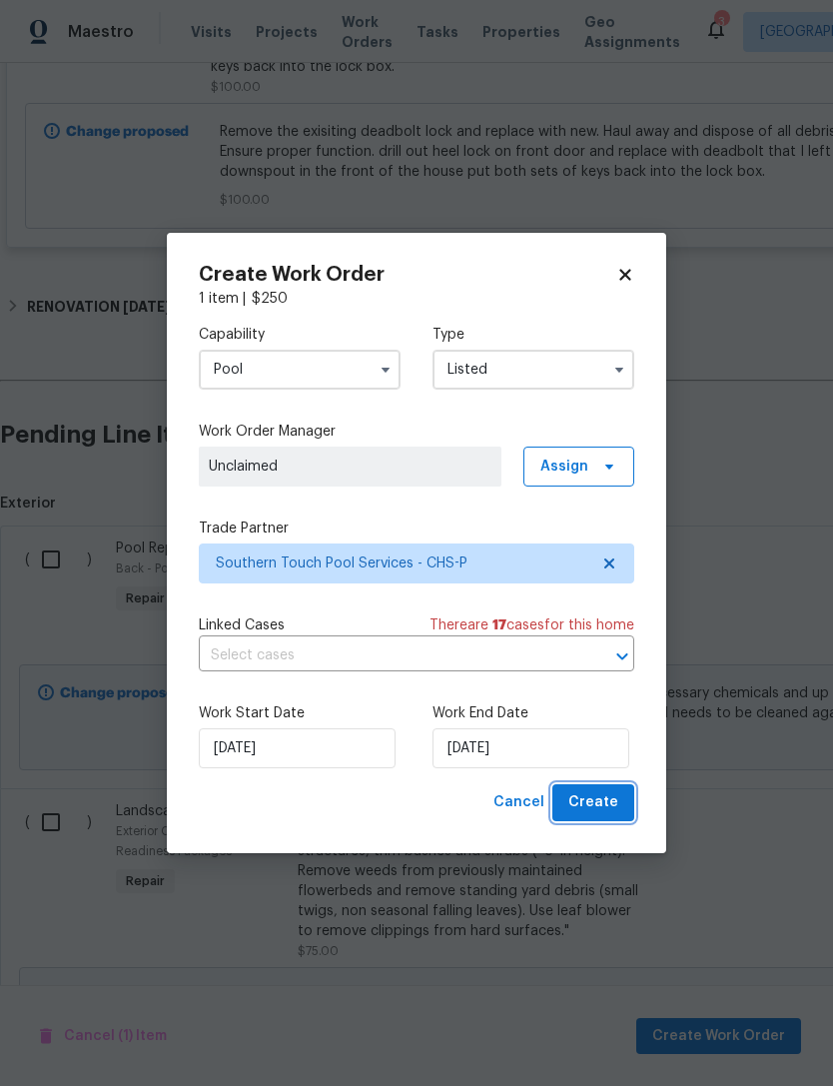
click at [609, 798] on span "Create" at bounding box center [593, 802] width 50 height 25
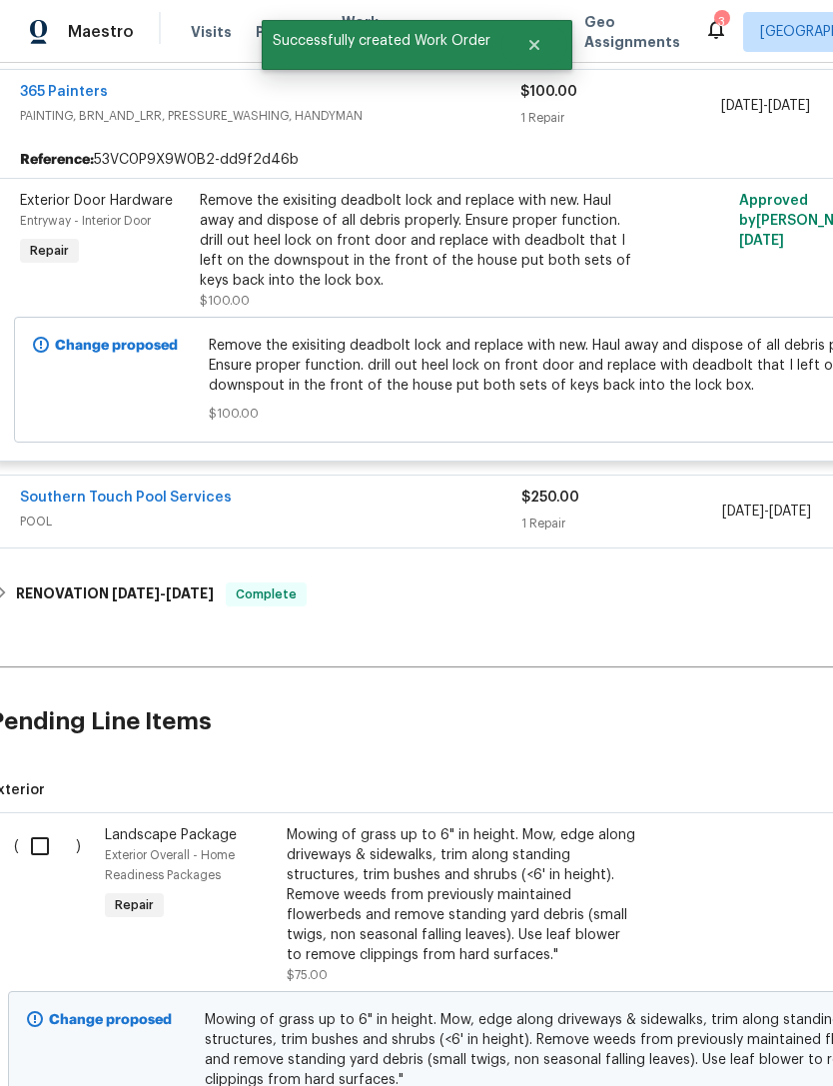
scroll to position [395, 12]
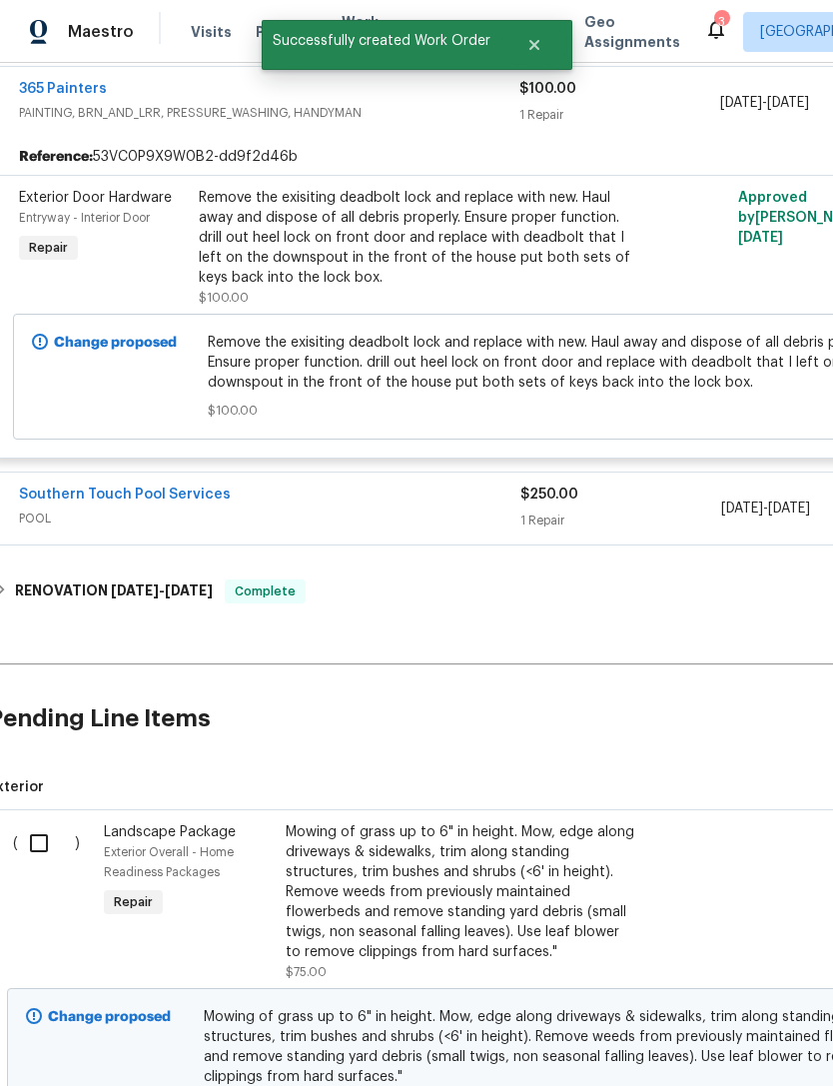
click at [41, 822] on input "checkbox" at bounding box center [46, 843] width 57 height 42
checkbox input "true"
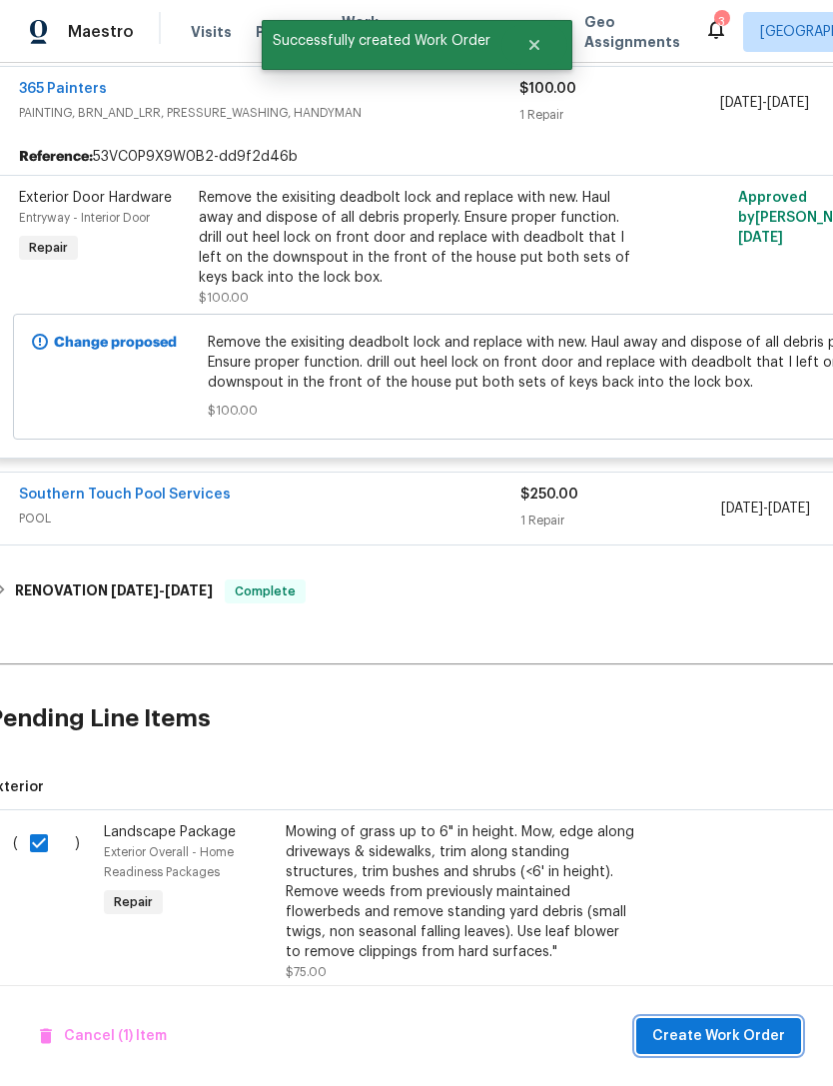
click at [737, 1035] on span "Create Work Order" at bounding box center [718, 1036] width 133 height 25
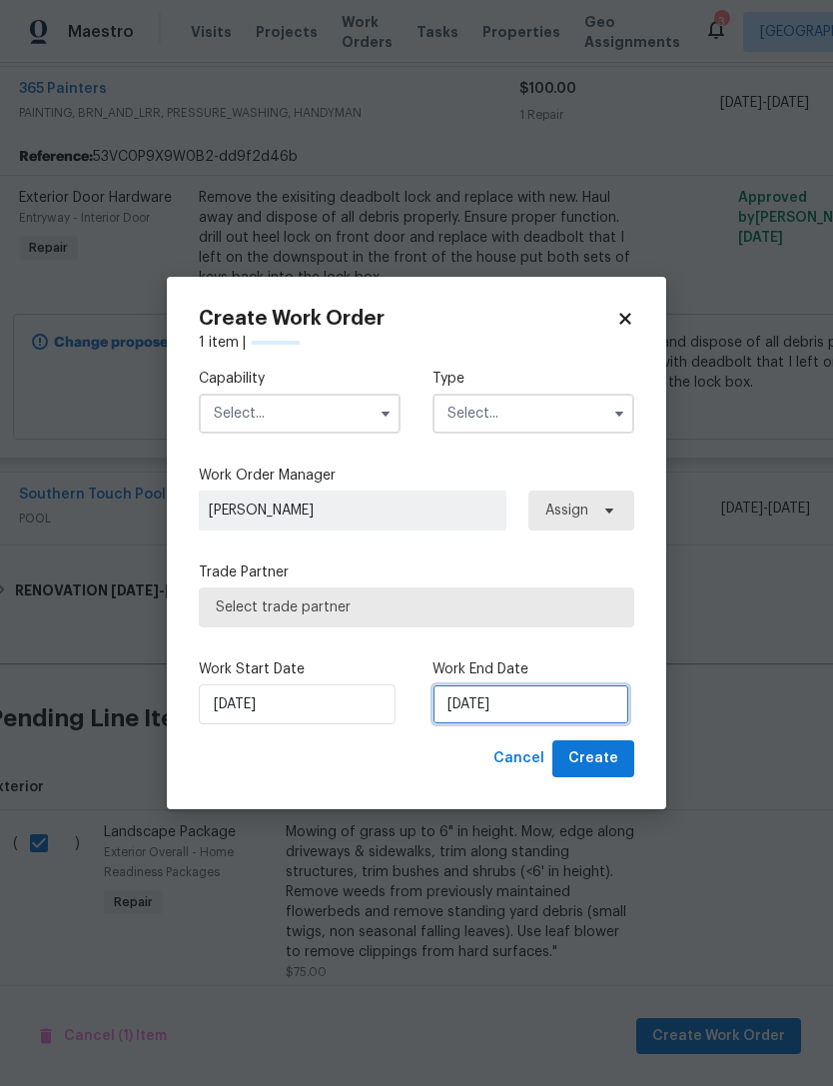
click at [495, 698] on input "10/6/2025" at bounding box center [531, 704] width 197 height 40
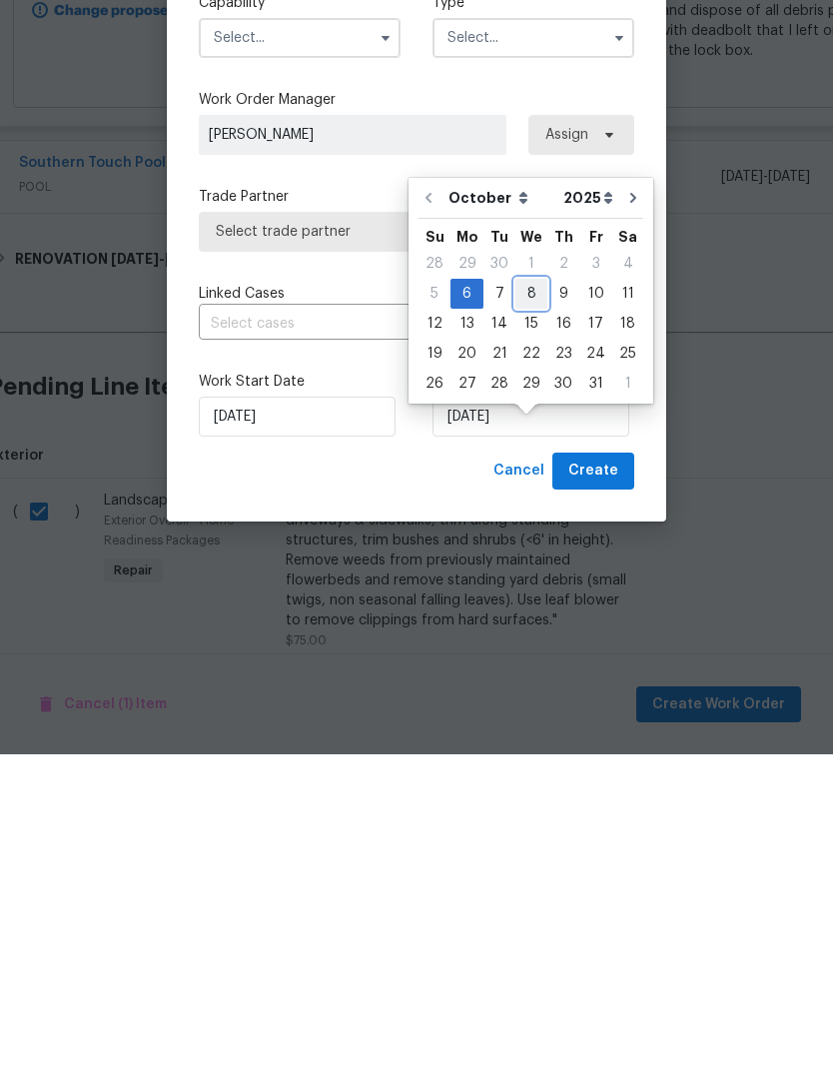
click at [535, 611] on div "8" at bounding box center [531, 625] width 32 height 28
type input "10/8/2025"
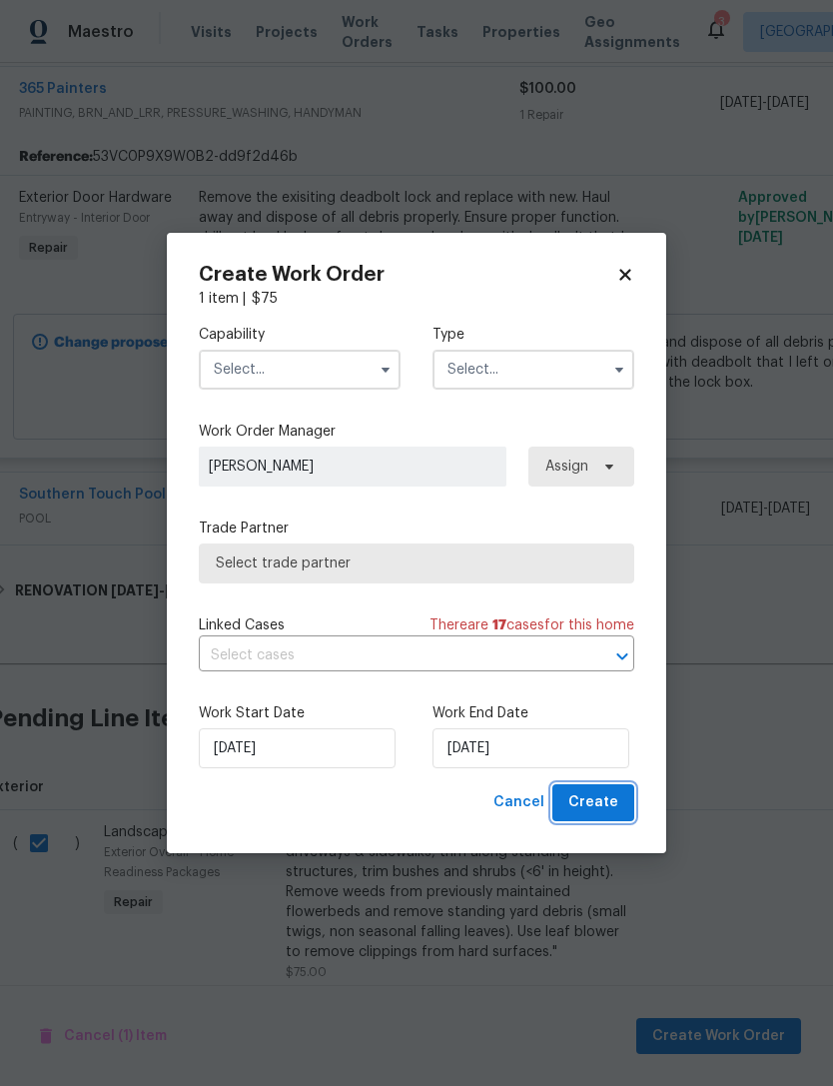
click at [604, 799] on span "Create" at bounding box center [593, 802] width 50 height 25
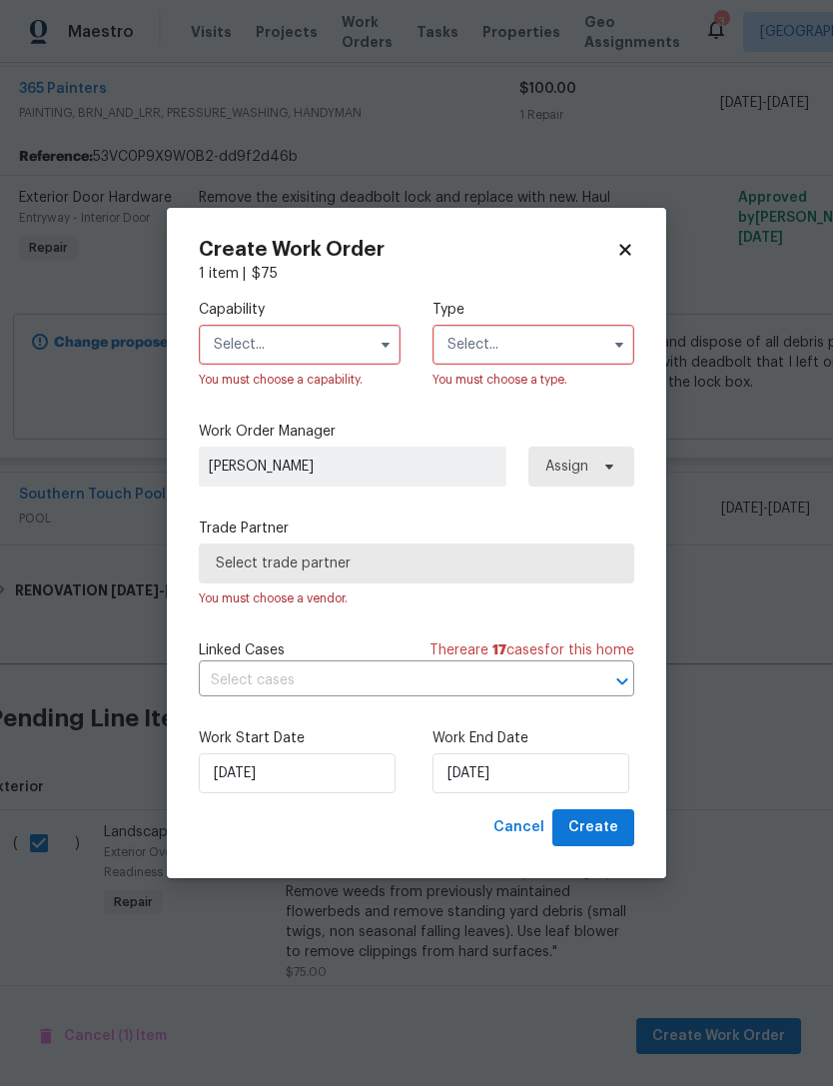
click at [333, 343] on input "text" at bounding box center [300, 345] width 202 height 40
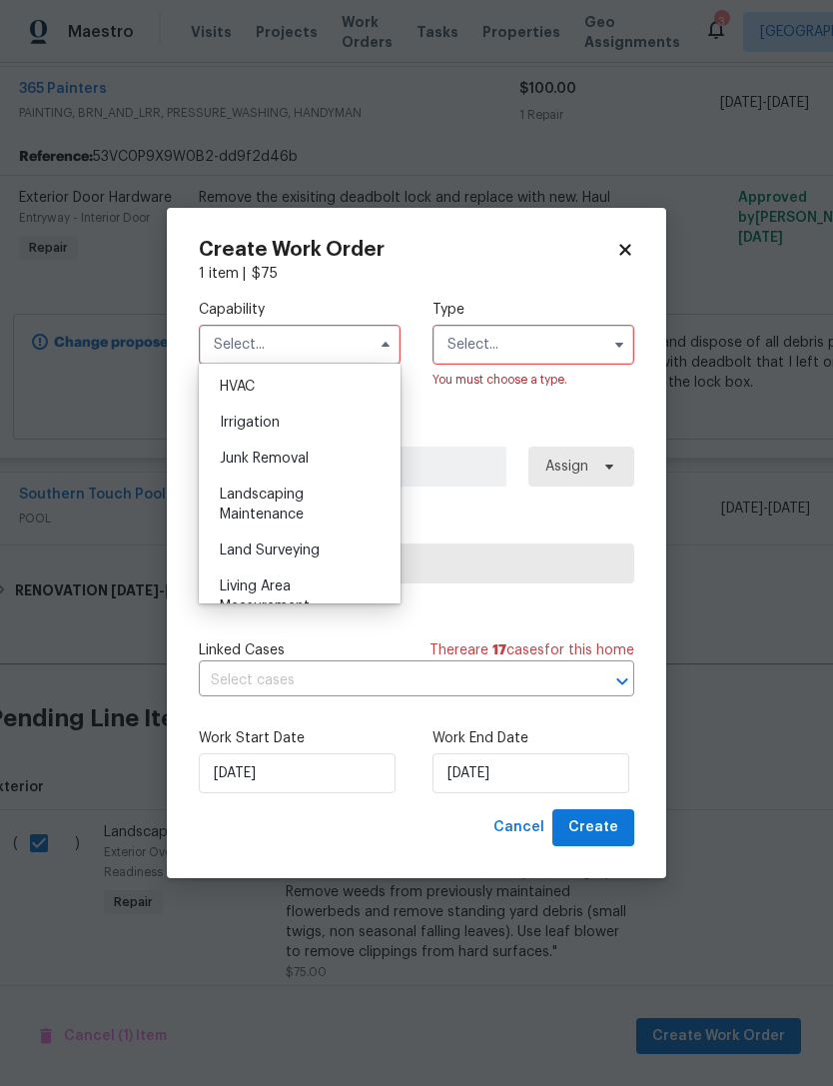
scroll to position [1214, 0]
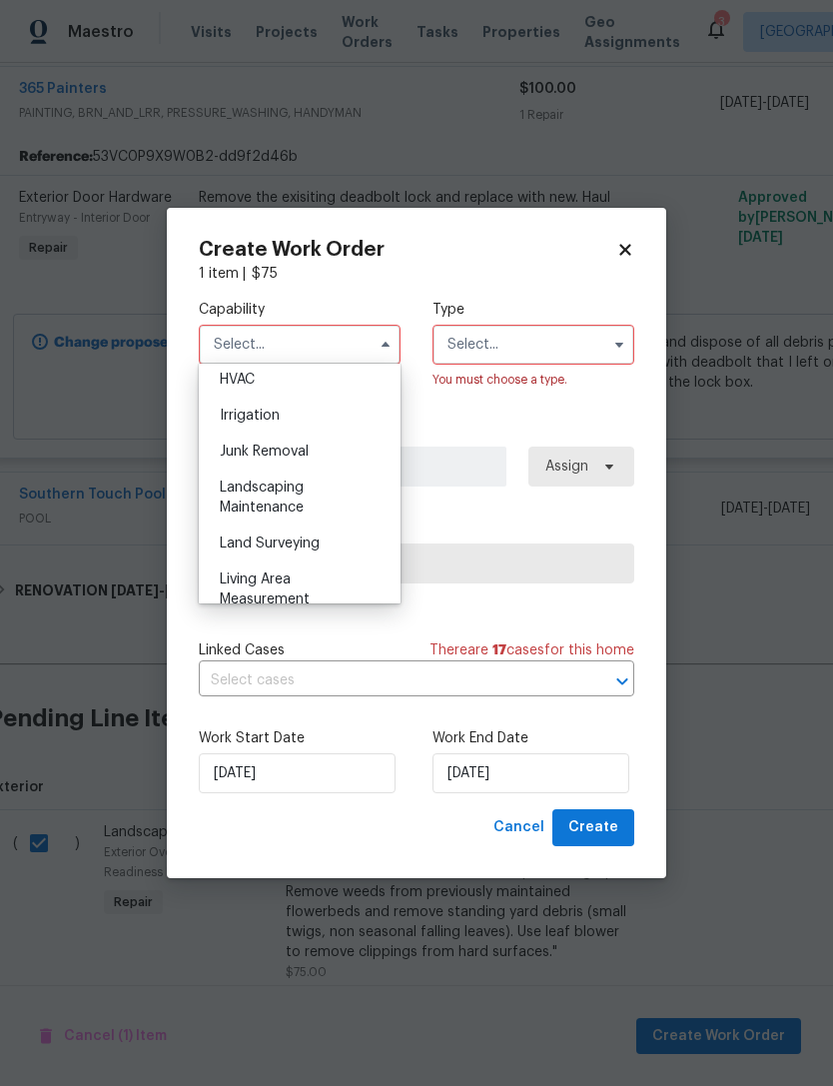
click at [310, 493] on div "Landscaping Maintenance" at bounding box center [300, 498] width 192 height 56
type input "Landscaping Maintenance"
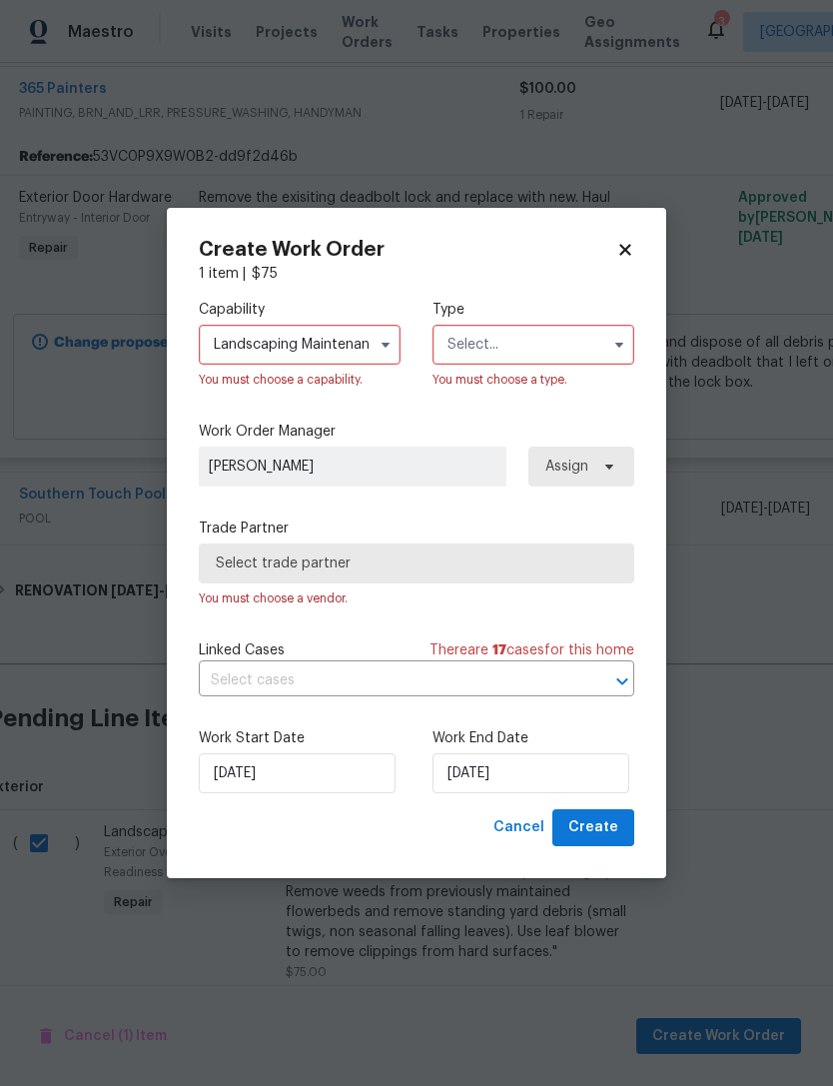
click at [540, 344] on input "text" at bounding box center [534, 345] width 202 height 40
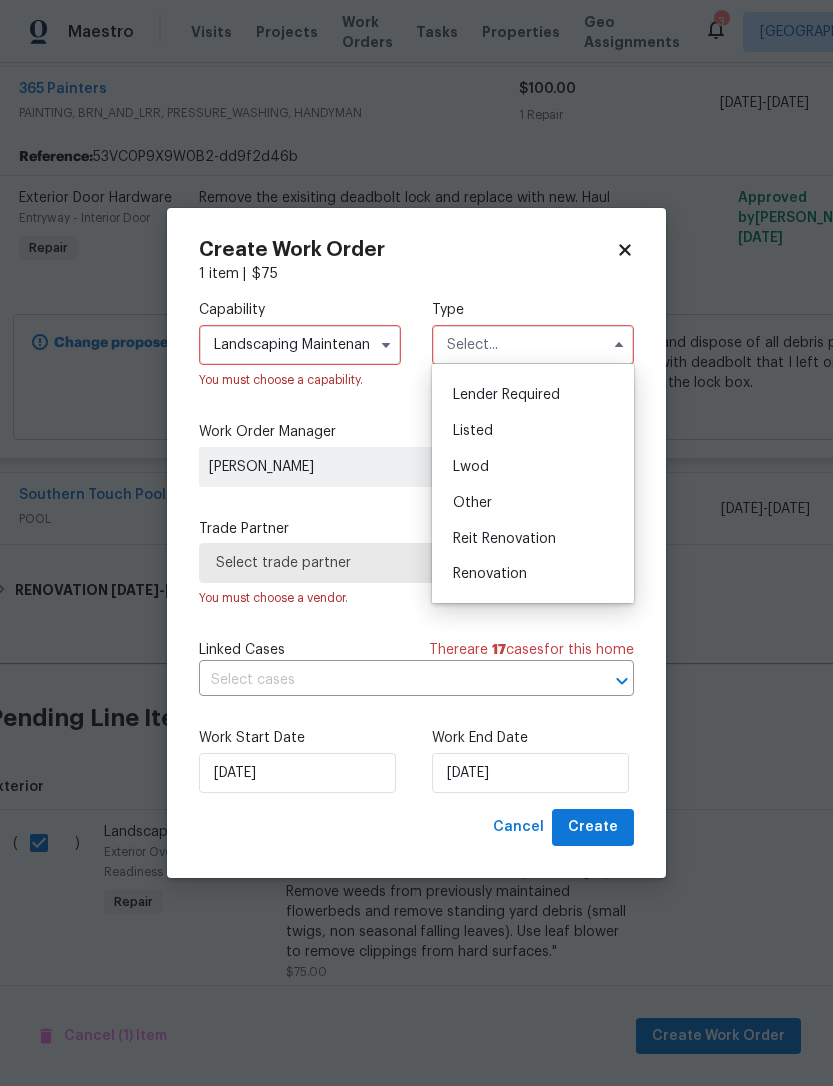
scroll to position [137, 0]
click at [523, 434] on div "Listed" at bounding box center [534, 430] width 192 height 36
type input "Listed"
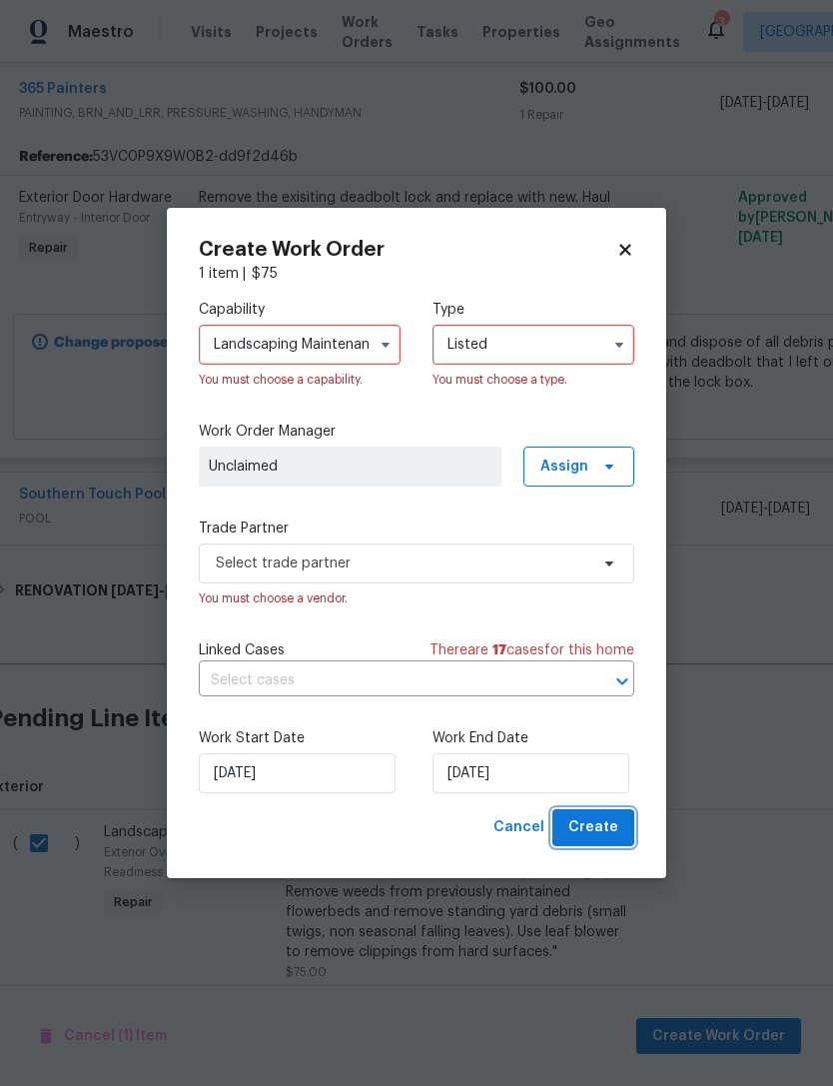
click at [605, 821] on span "Create" at bounding box center [593, 827] width 50 height 25
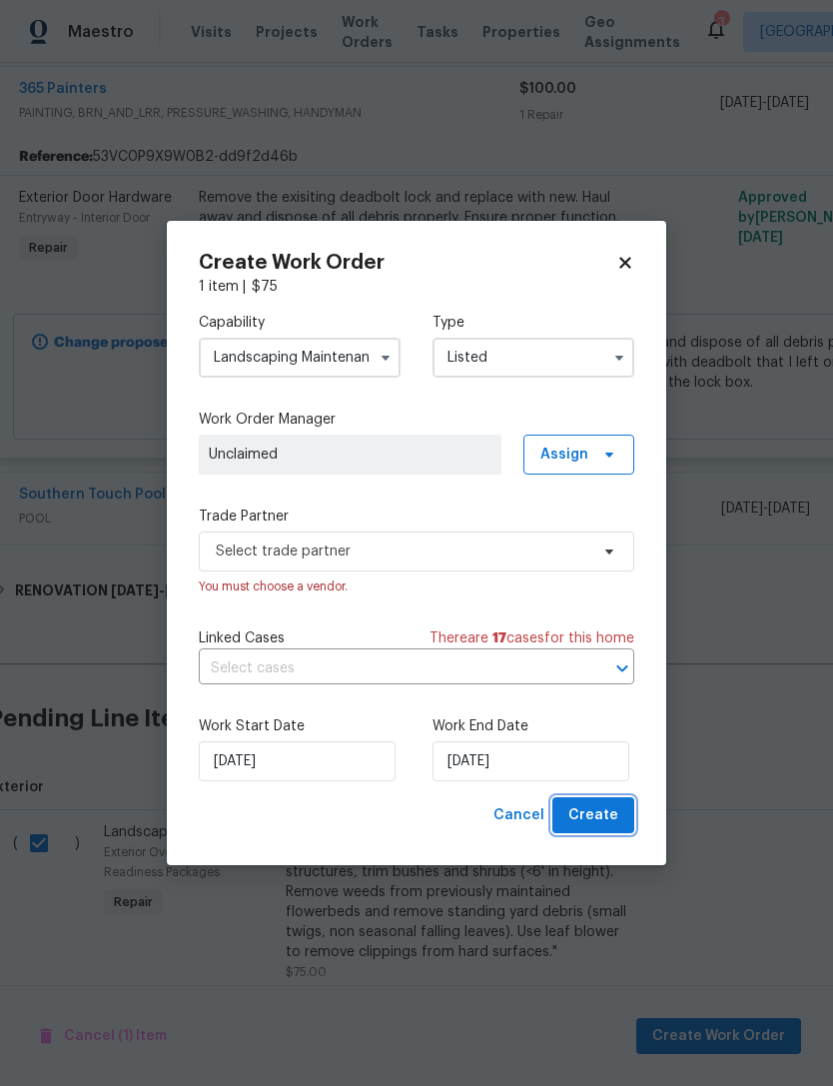
click at [589, 810] on span "Create" at bounding box center [593, 815] width 50 height 25
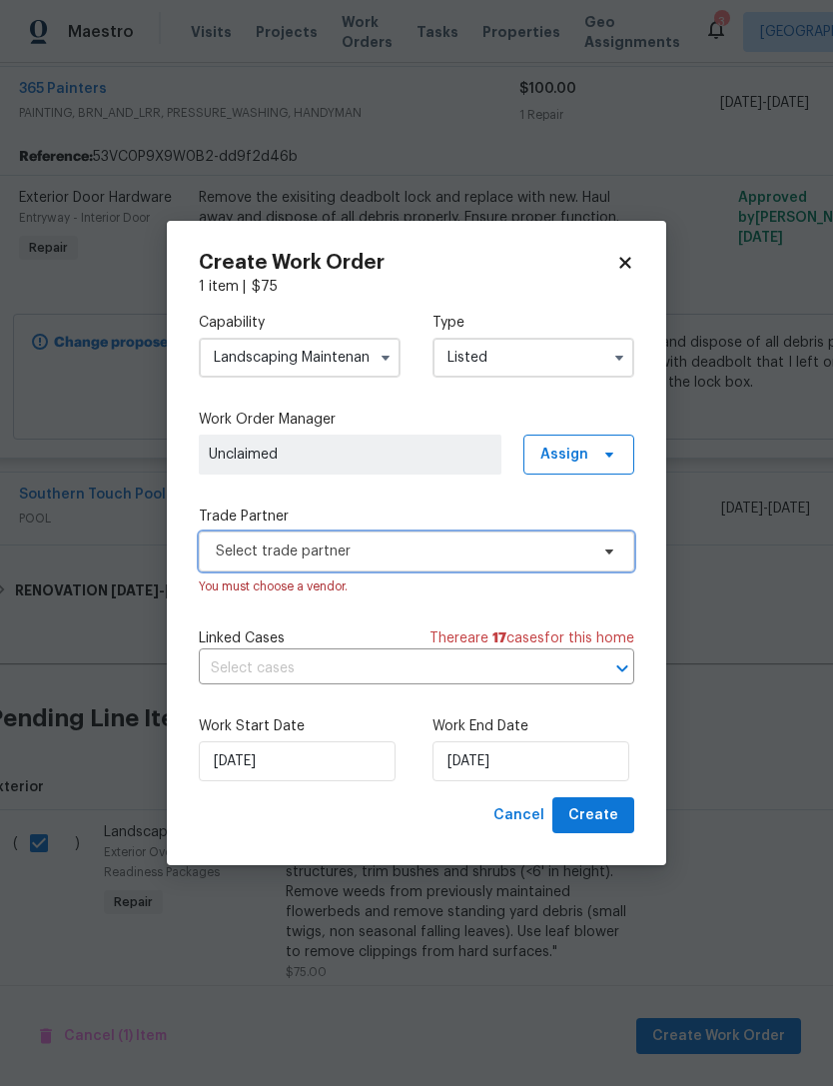
click at [431, 541] on span "Select trade partner" at bounding box center [402, 551] width 373 height 20
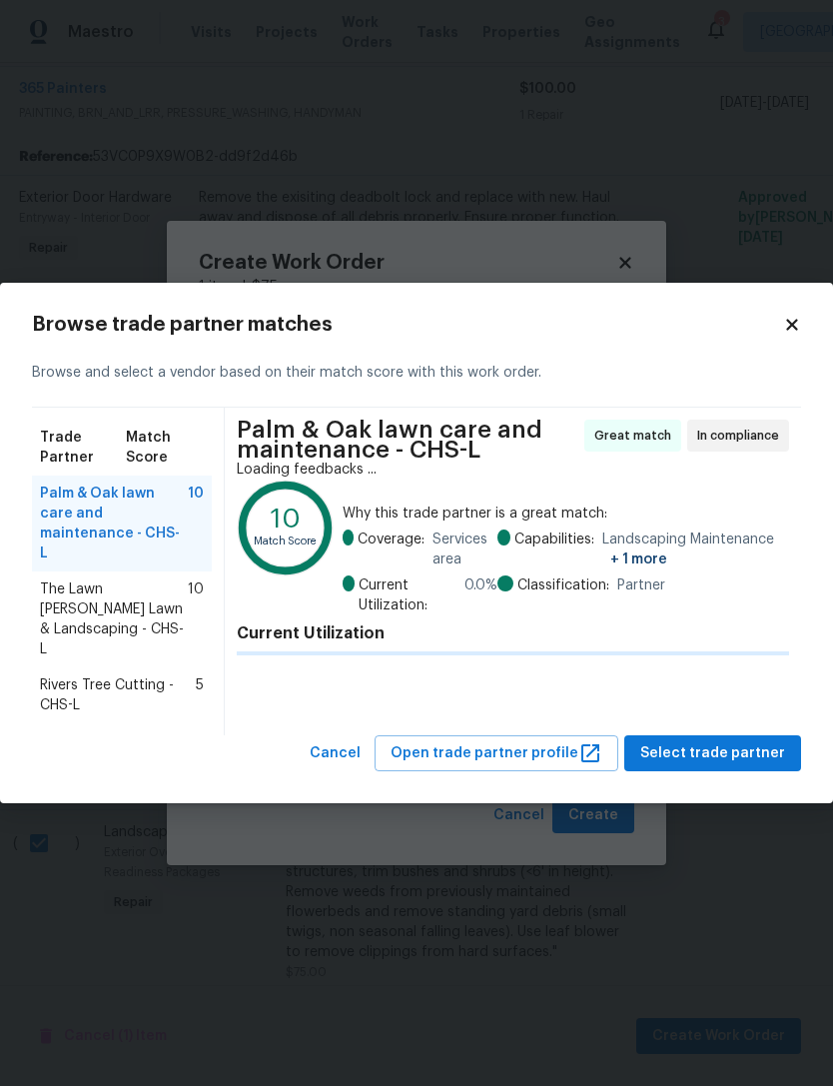
click at [710, 741] on span "Select trade partner" at bounding box center [712, 753] width 145 height 25
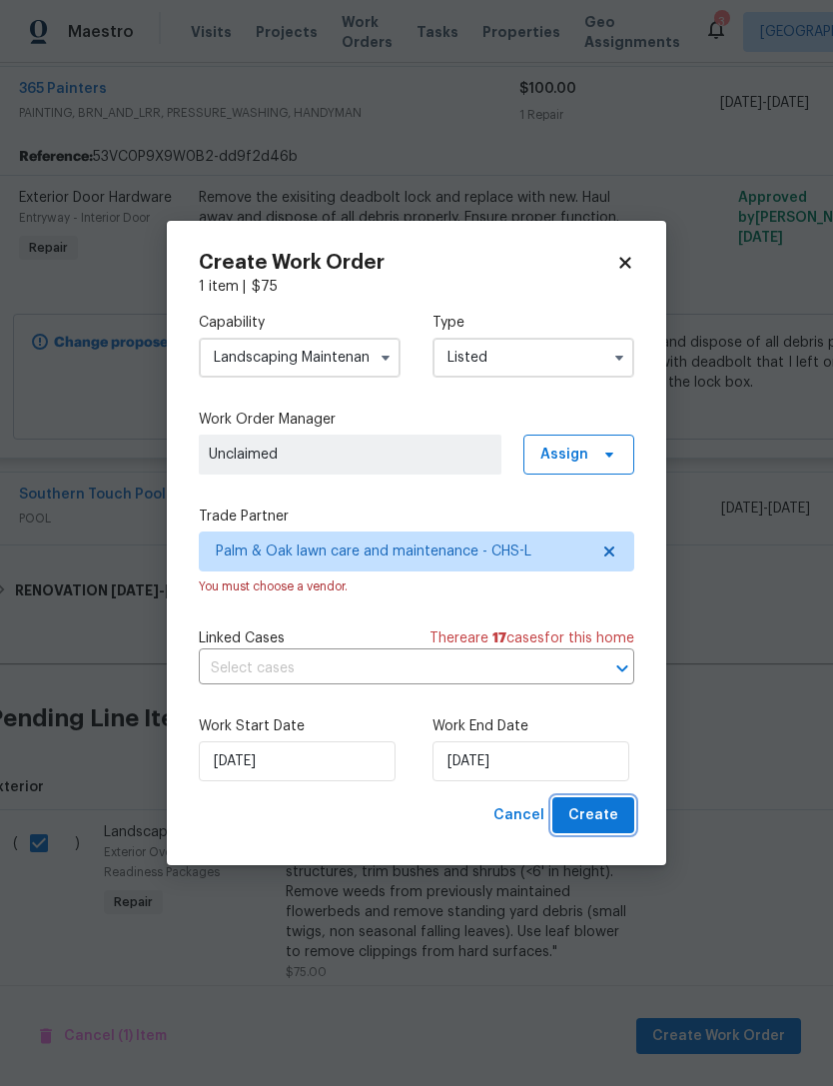
click at [600, 806] on span "Create" at bounding box center [593, 815] width 50 height 25
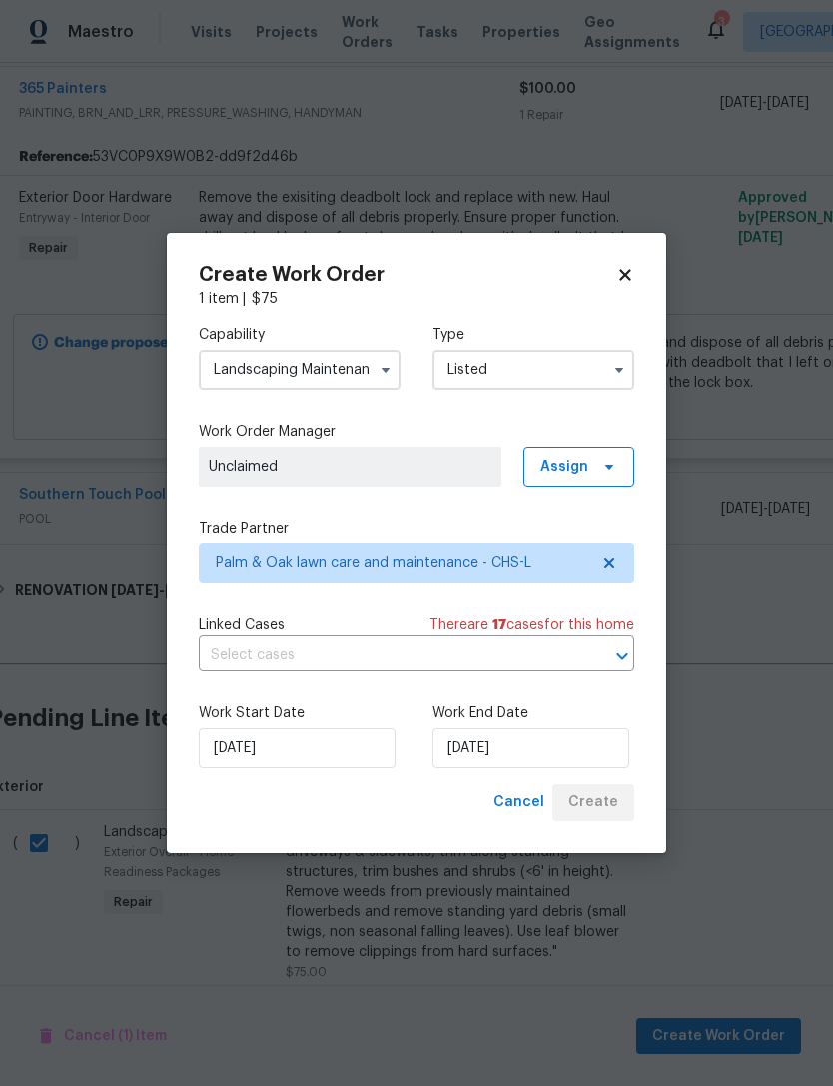
checkbox input "false"
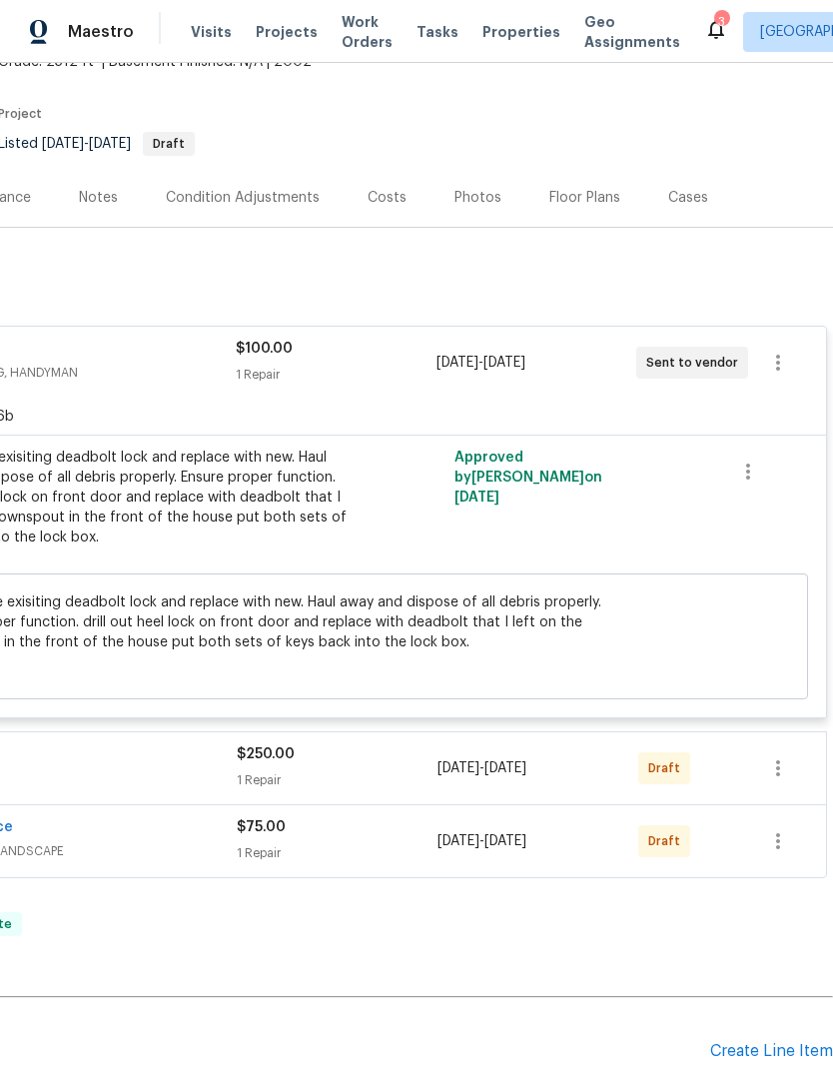
scroll to position [137, 296]
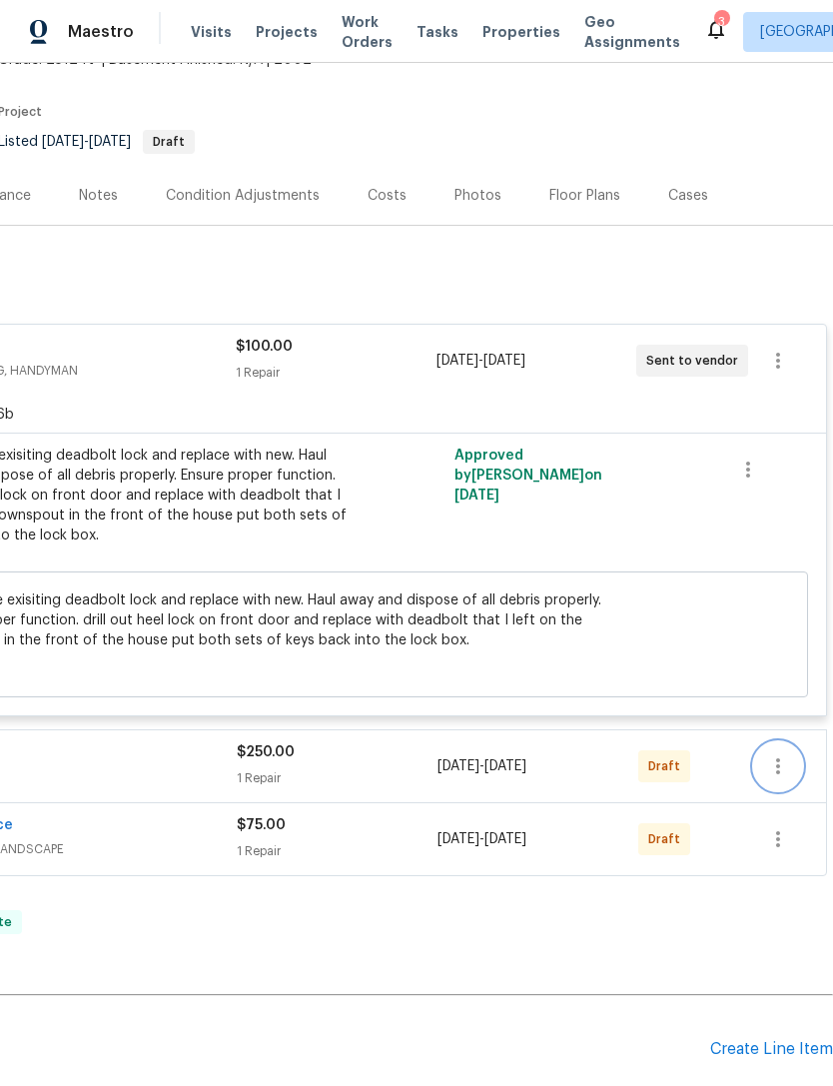
click at [785, 742] on button "button" at bounding box center [778, 766] width 48 height 48
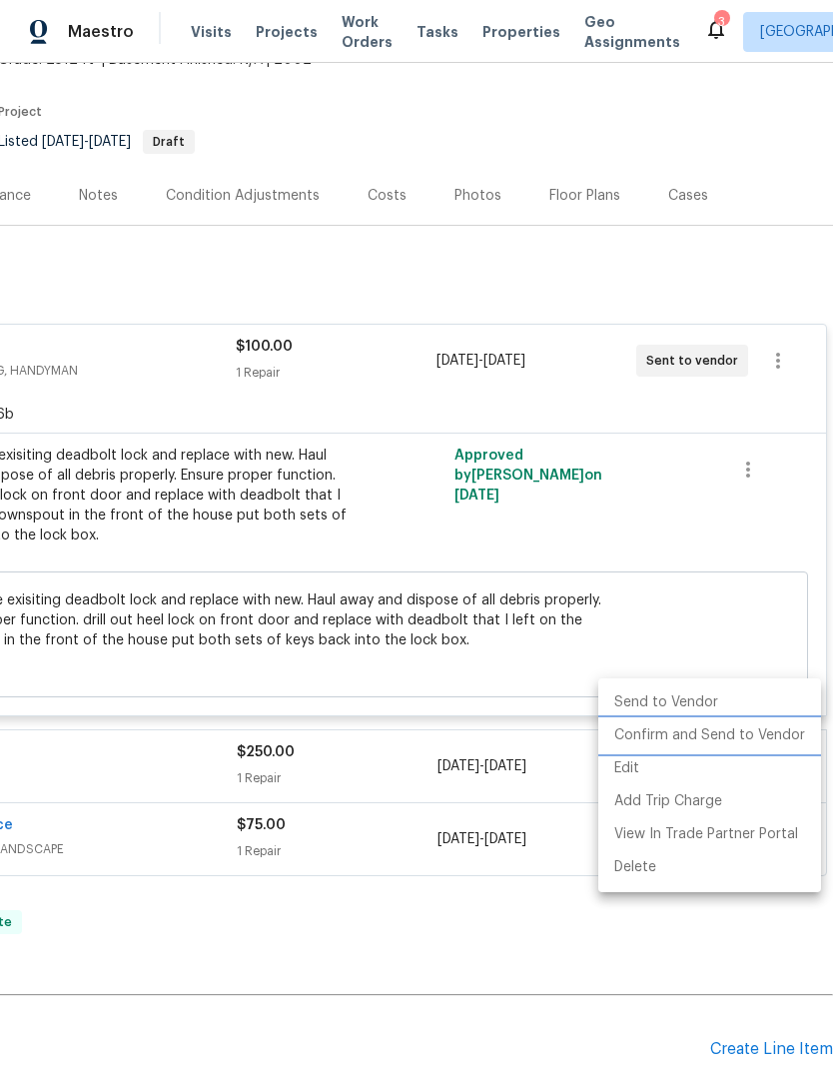
click at [716, 735] on li "Confirm and Send to Vendor" at bounding box center [709, 735] width 223 height 33
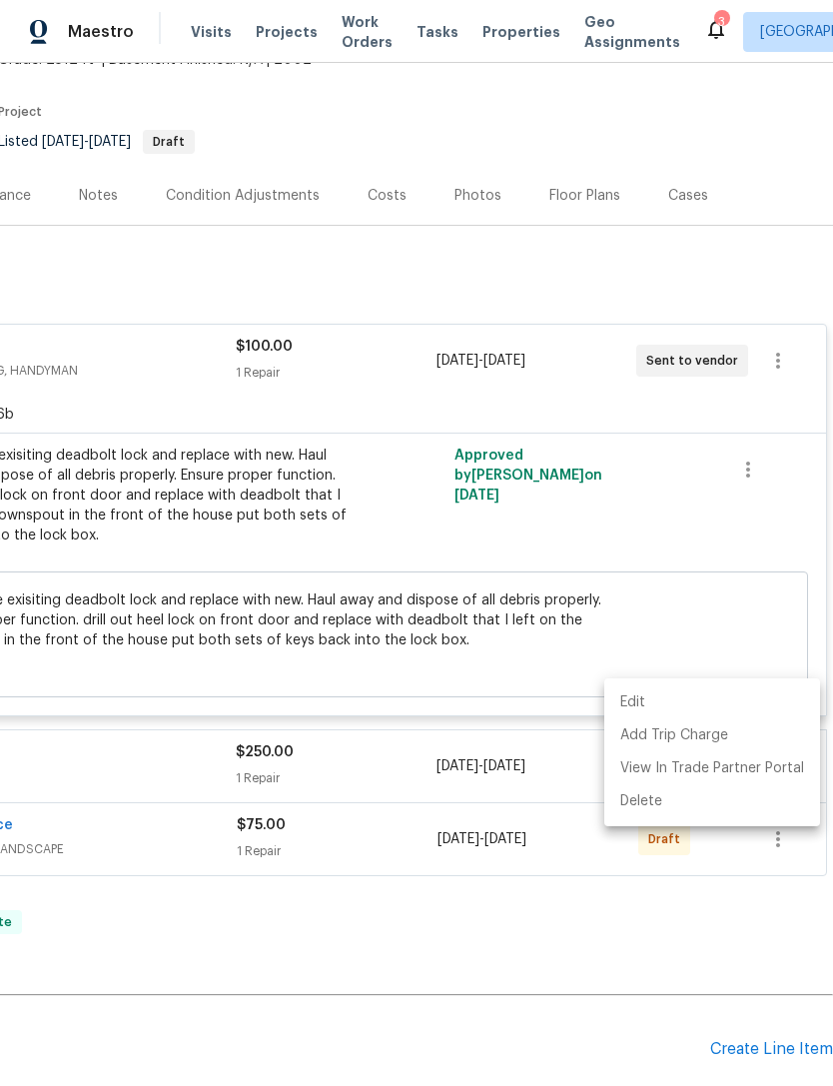
click at [670, 574] on div at bounding box center [416, 543] width 833 height 1086
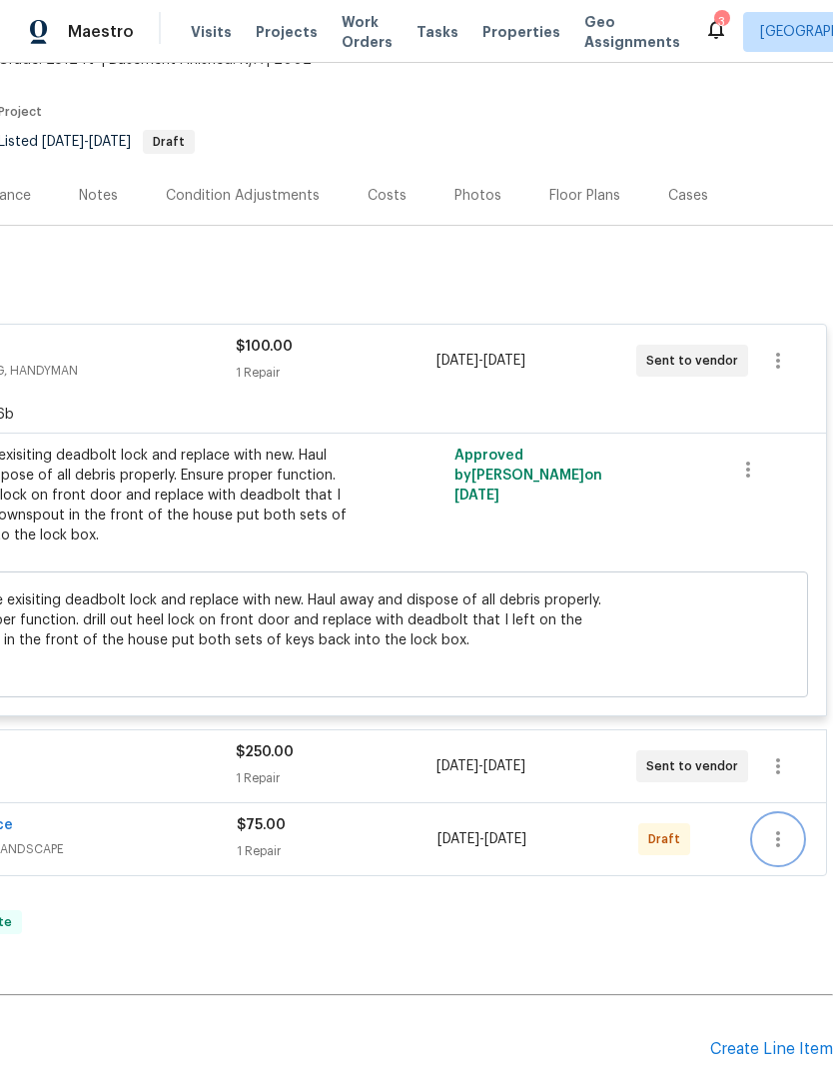
click at [780, 831] on icon "button" at bounding box center [778, 839] width 4 height 16
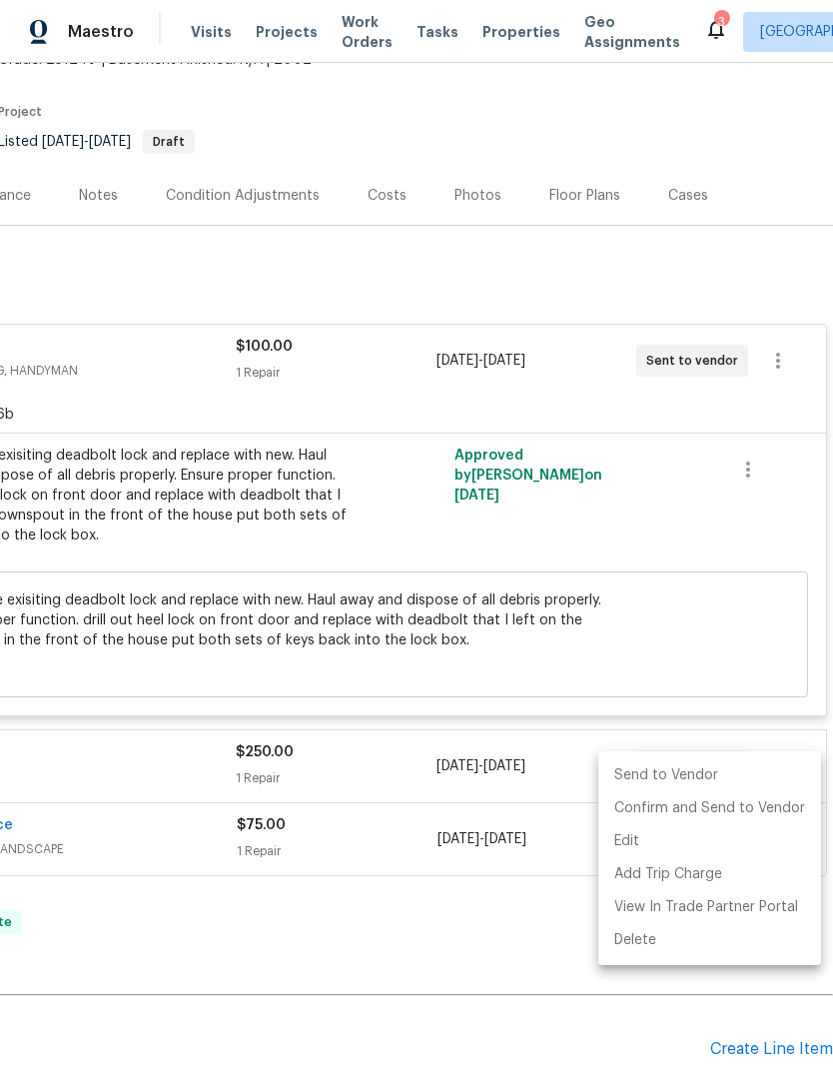
click at [707, 767] on li "Send to Vendor" at bounding box center [709, 775] width 223 height 33
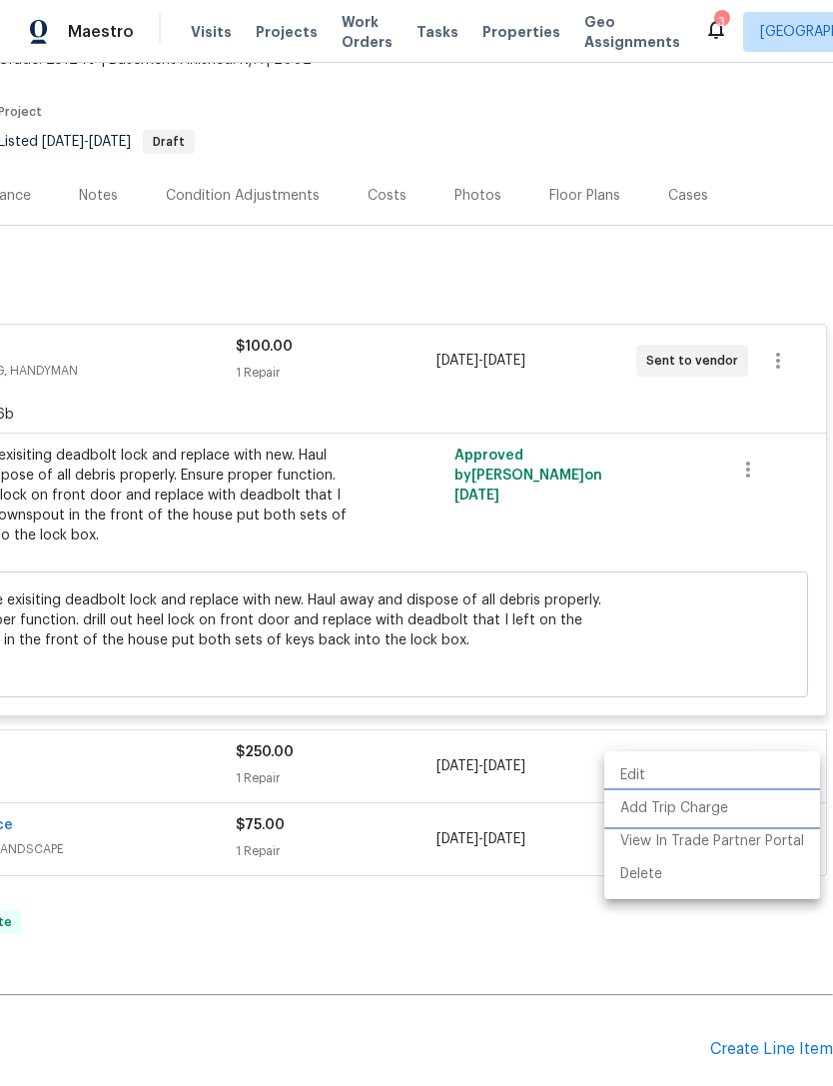
click at [707, 799] on li "Add Trip Charge" at bounding box center [712, 808] width 216 height 33
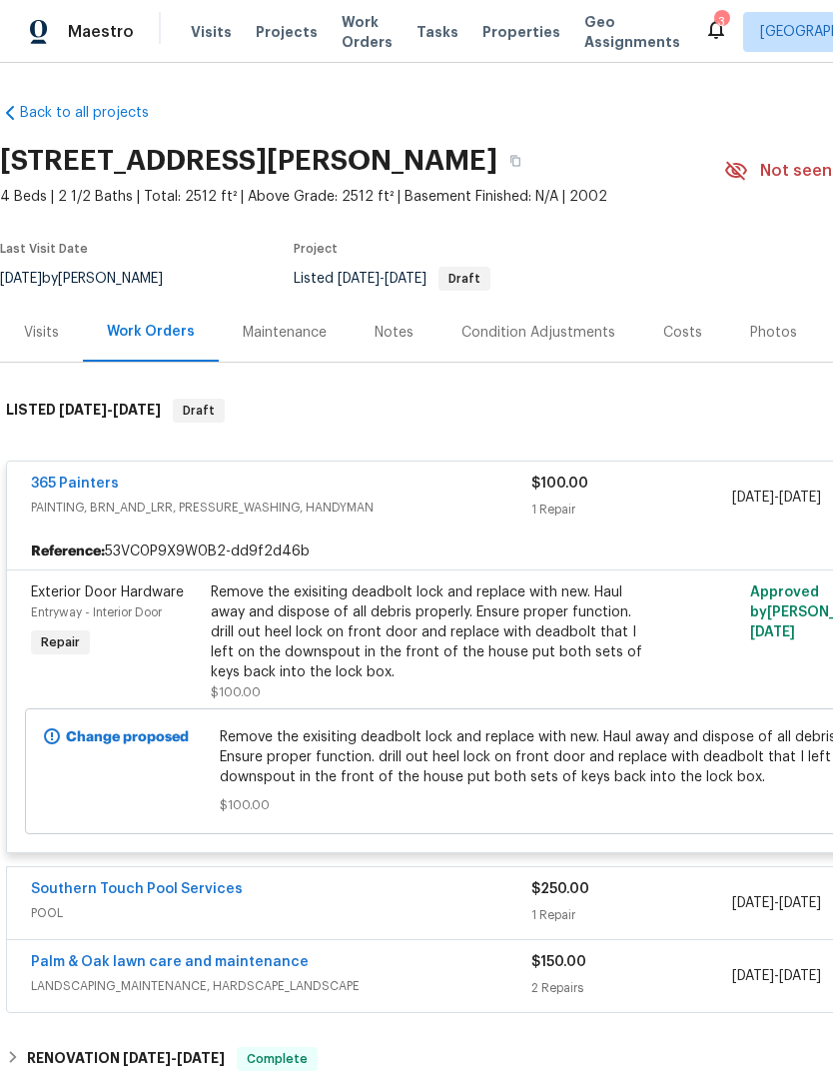
scroll to position [65, 0]
